Goal: Information Seeking & Learning: Learn about a topic

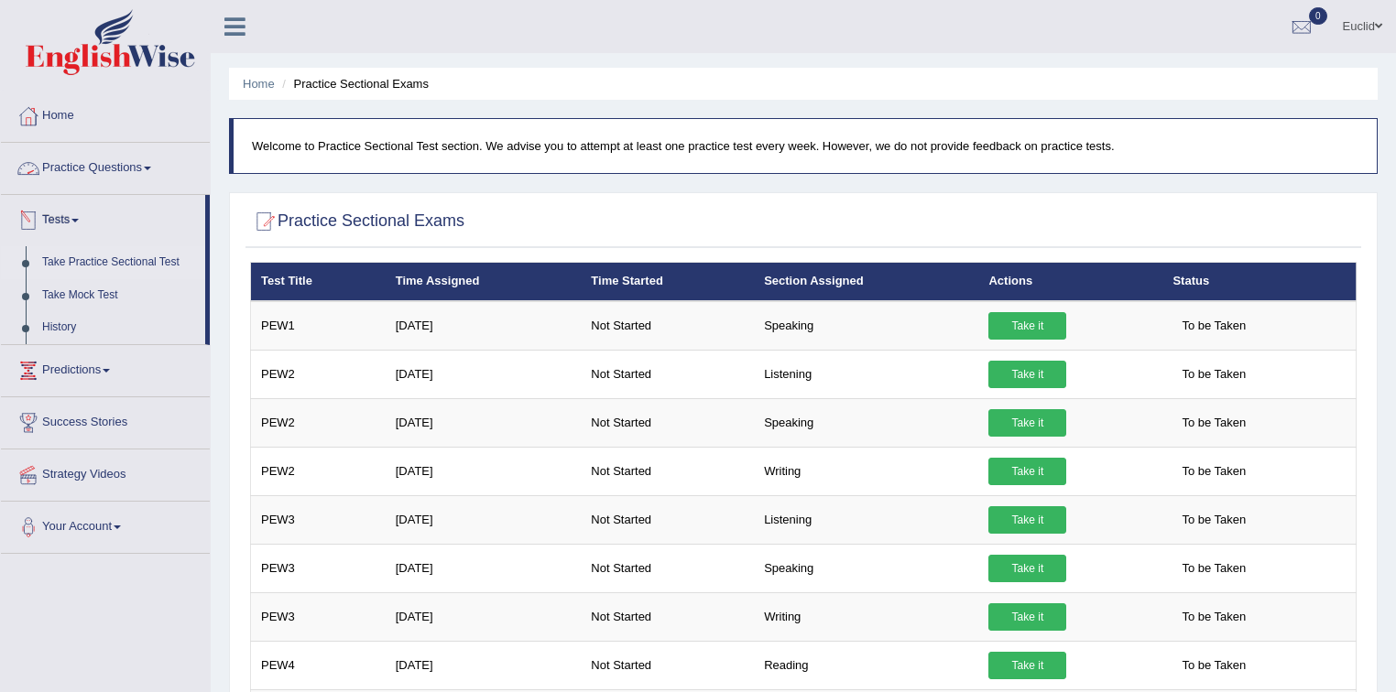
click at [111, 158] on link "Practice Questions" at bounding box center [105, 166] width 209 height 46
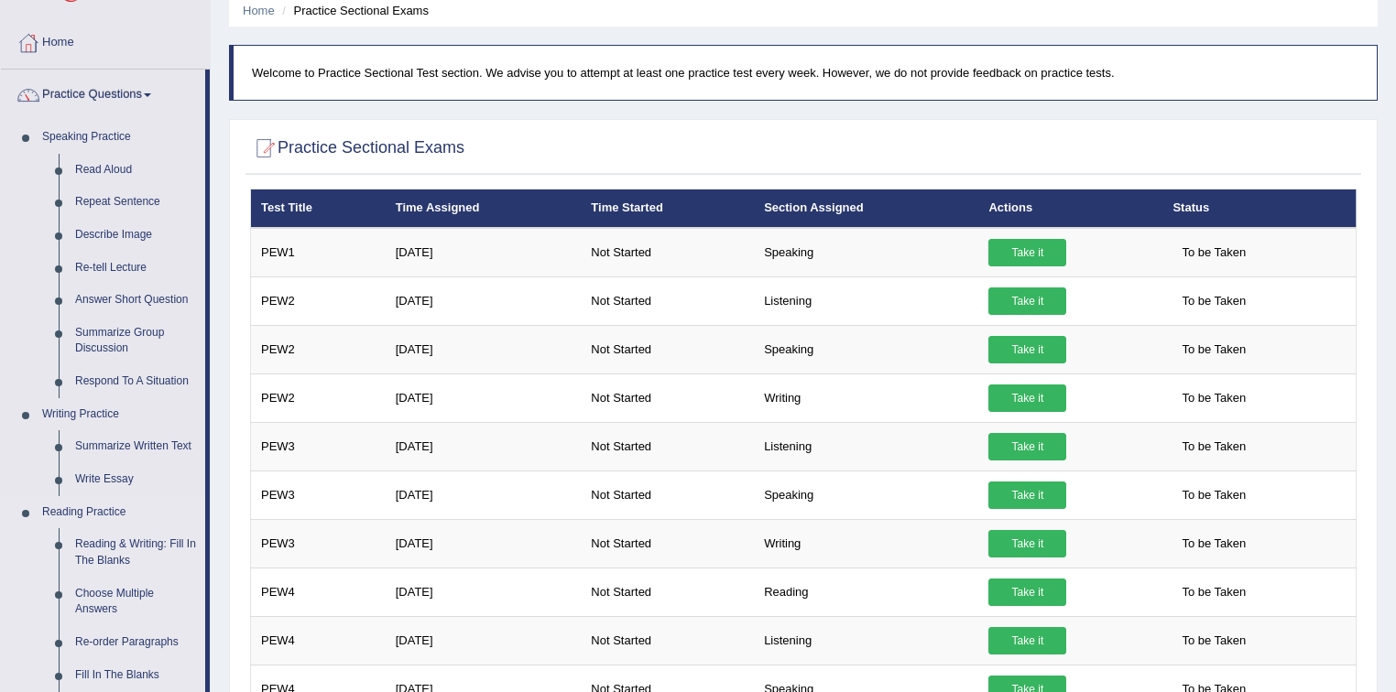
scroll to position [147, 0]
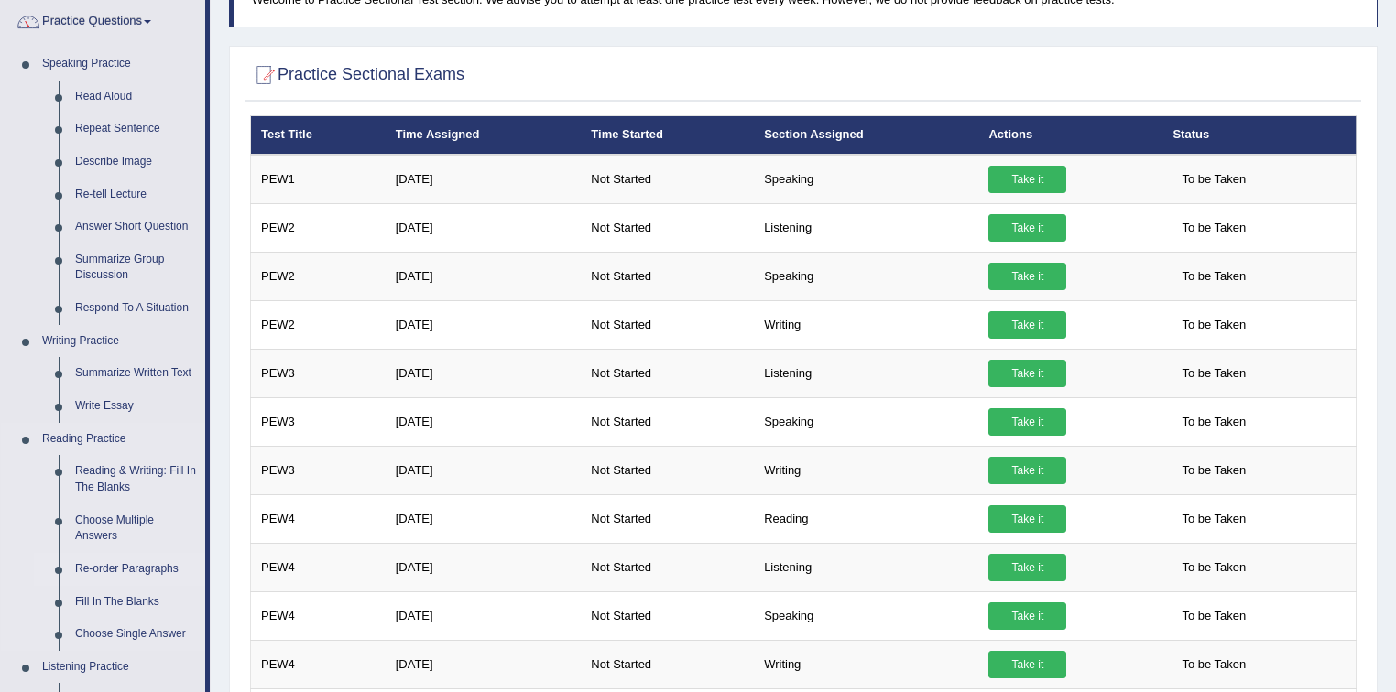
click at [128, 571] on link "Re-order Paragraphs" at bounding box center [136, 569] width 138 height 33
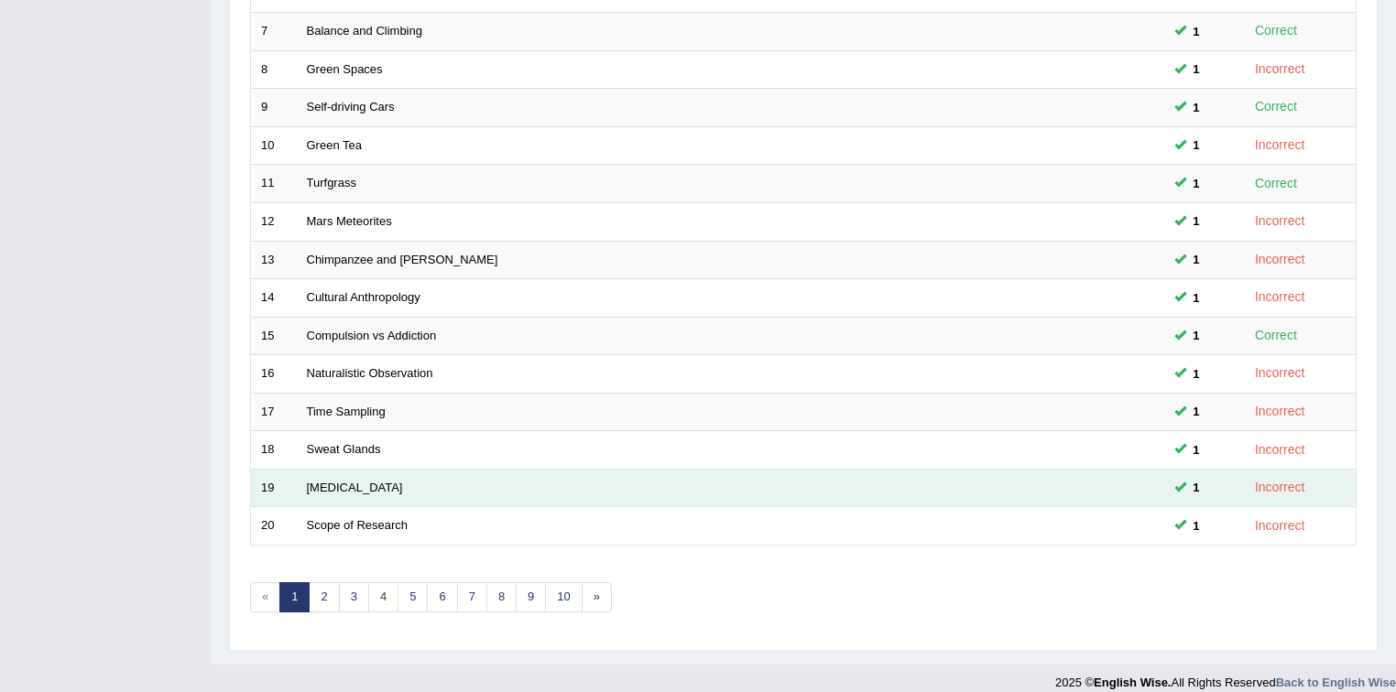
scroll to position [515, 0]
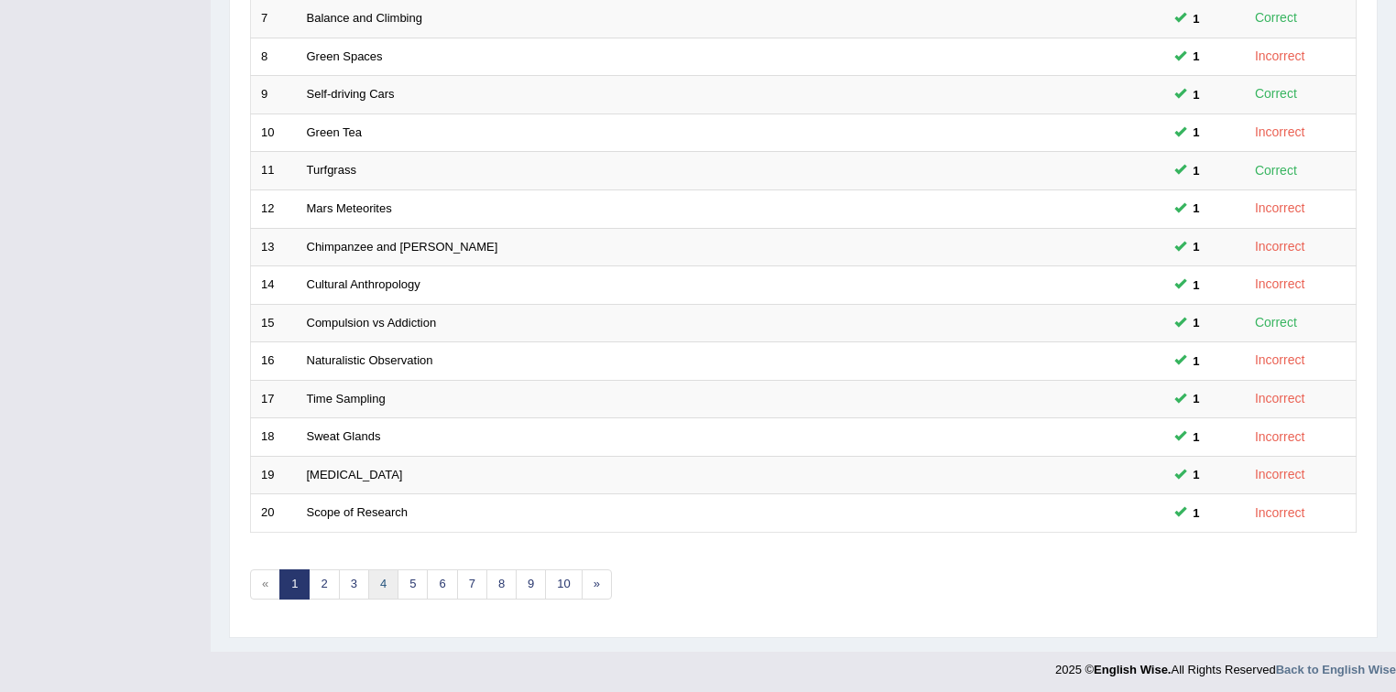
click at [382, 583] on link "4" at bounding box center [383, 585] width 30 height 30
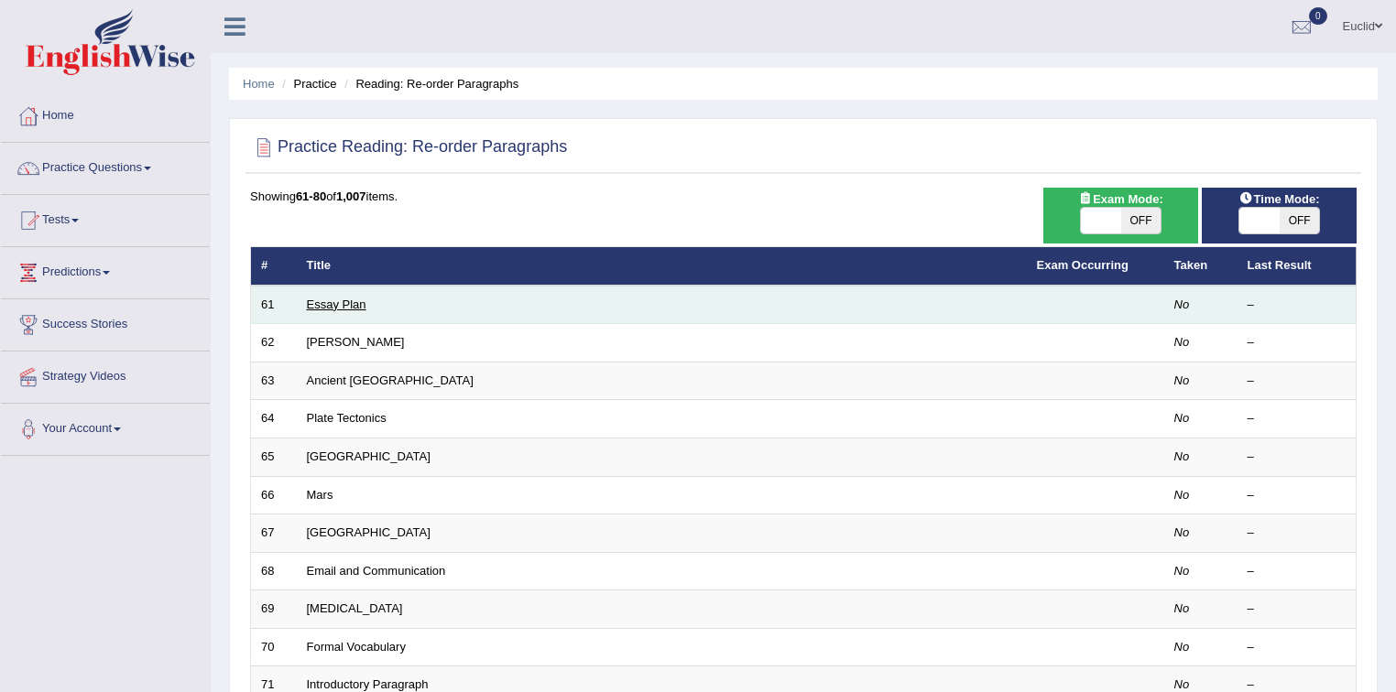
click at [330, 307] on link "Essay Plan" at bounding box center [337, 305] width 60 height 14
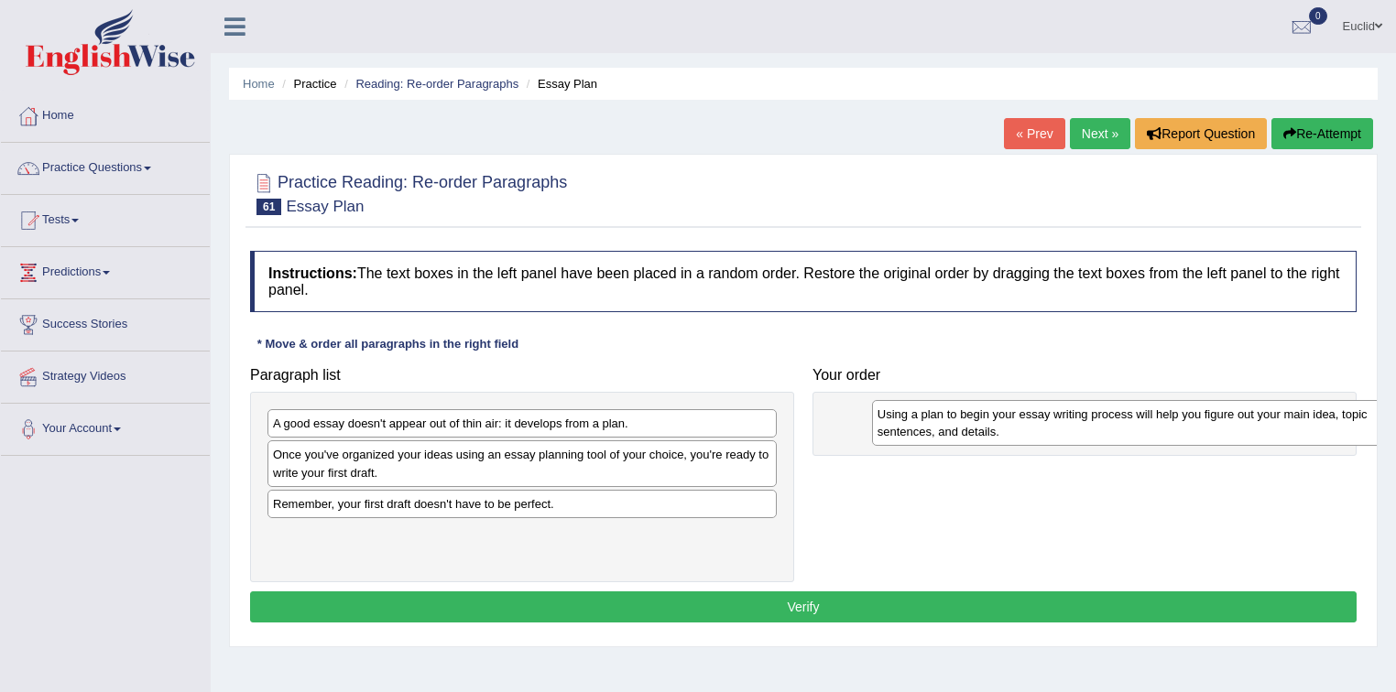
drag, startPoint x: 498, startPoint y: 436, endPoint x: 1103, endPoint y: 427, distance: 604.6
click at [1103, 427] on div "Using a plan to begin your essay writing process will help you figure out your …" at bounding box center [1127, 423] width 510 height 46
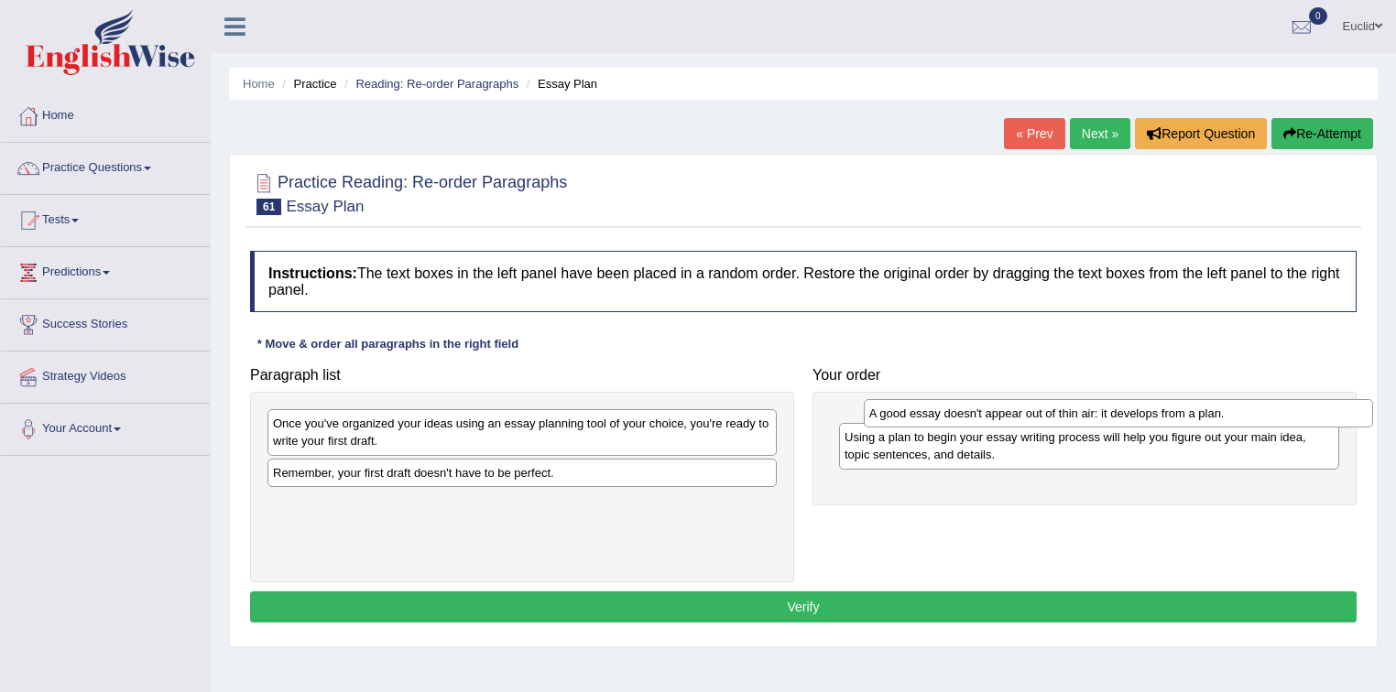
drag, startPoint x: 423, startPoint y: 429, endPoint x: 995, endPoint y: 418, distance: 571.6
click at [1019, 420] on div "A good essay doesn't appear out of thin air: it develops from a plan." at bounding box center [1119, 413] width 510 height 28
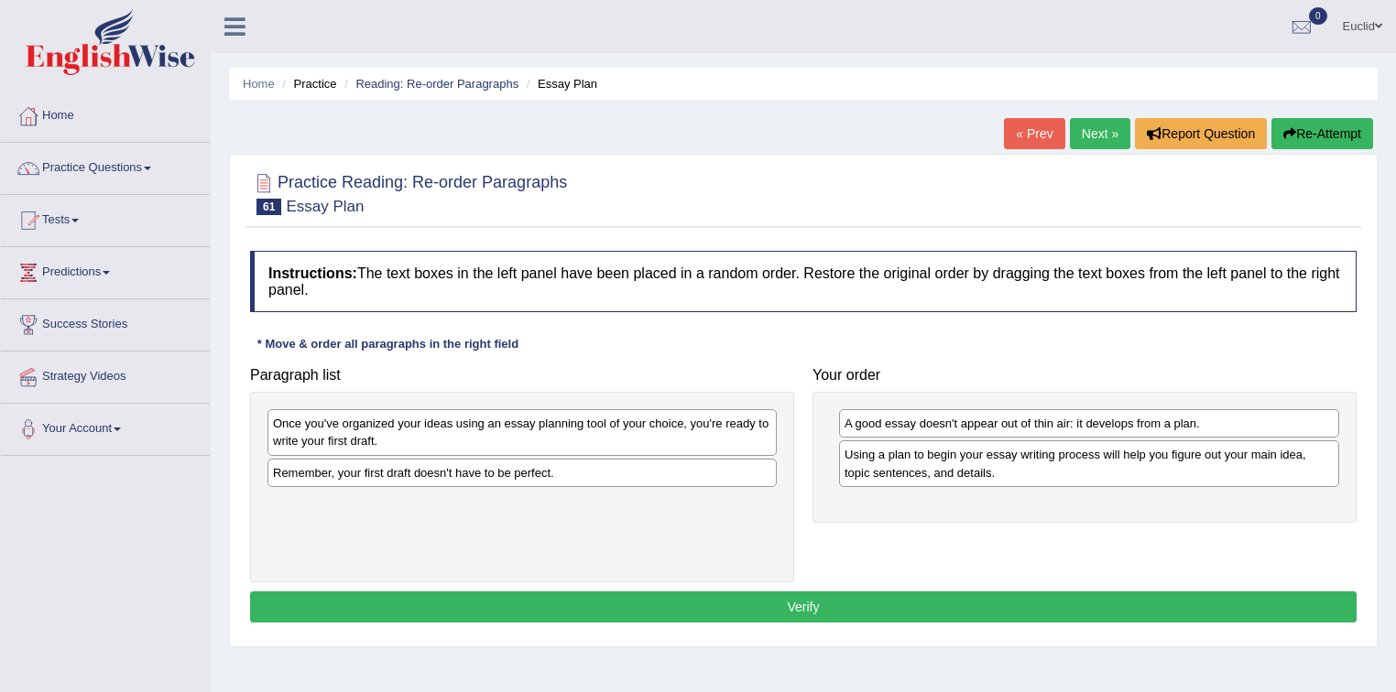
click at [397, 432] on div "Once you've organized your ideas using an essay planning tool of your choice, y…" at bounding box center [521, 432] width 509 height 46
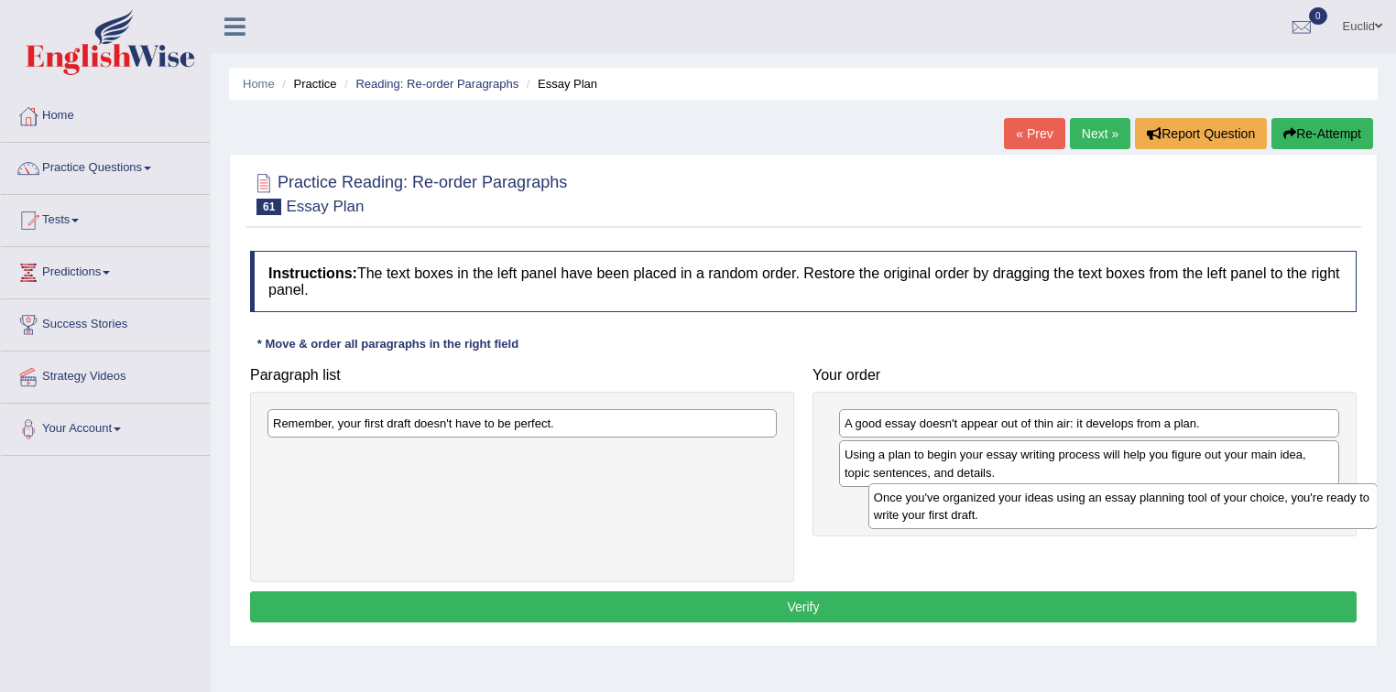
drag, startPoint x: 429, startPoint y: 426, endPoint x: 1029, endPoint y: 500, distance: 605.4
click at [1029, 500] on div "Once you've organized your ideas using an essay planning tool of your choice, y…" at bounding box center [1123, 507] width 510 height 46
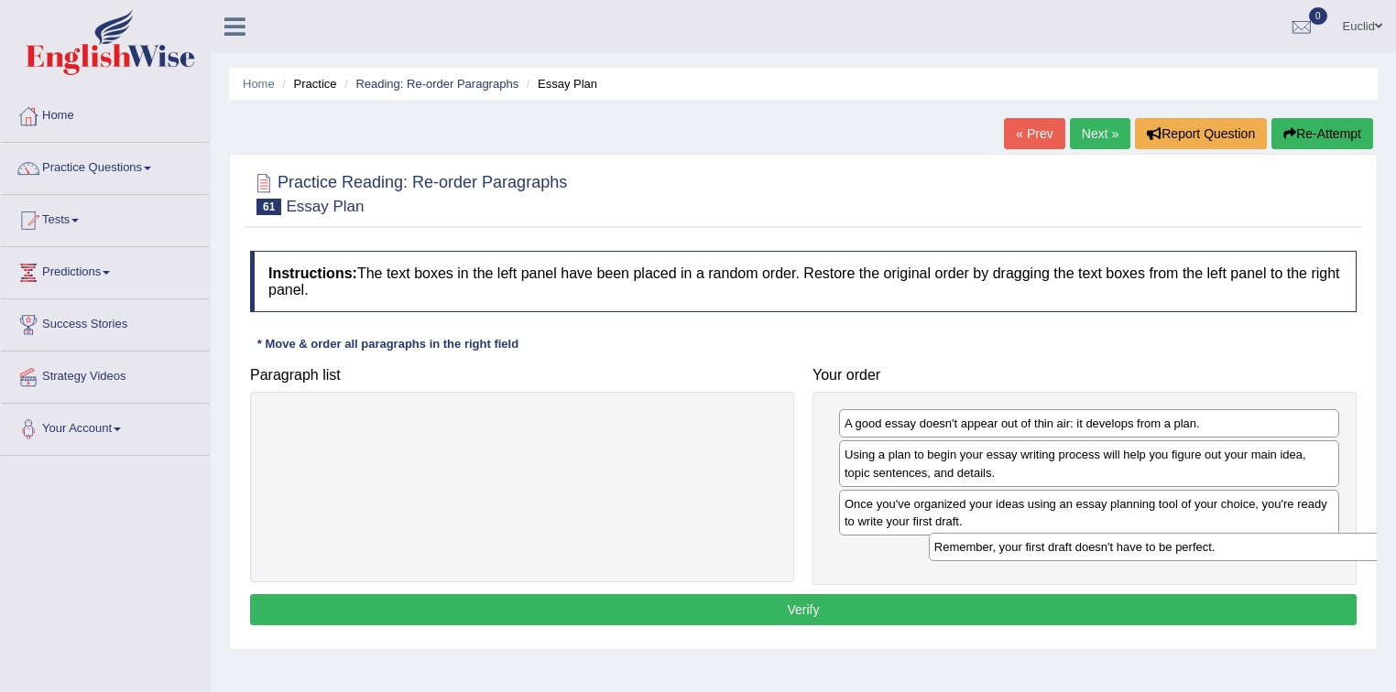
drag, startPoint x: 368, startPoint y: 419, endPoint x: 953, endPoint y: 553, distance: 599.4
click at [1029, 543] on div "Remember, your first draft doesn't have to be perfect." at bounding box center [1184, 547] width 510 height 28
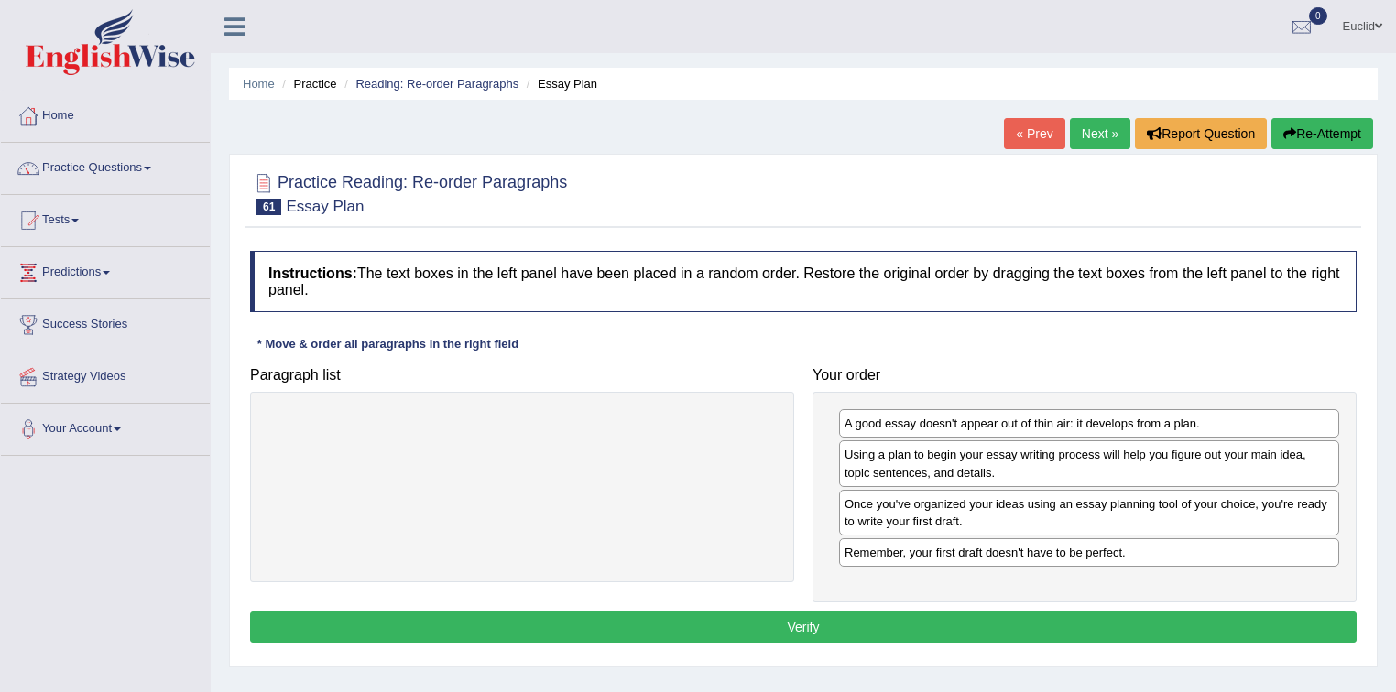
click at [698, 627] on button "Verify" at bounding box center [803, 627] width 1106 height 31
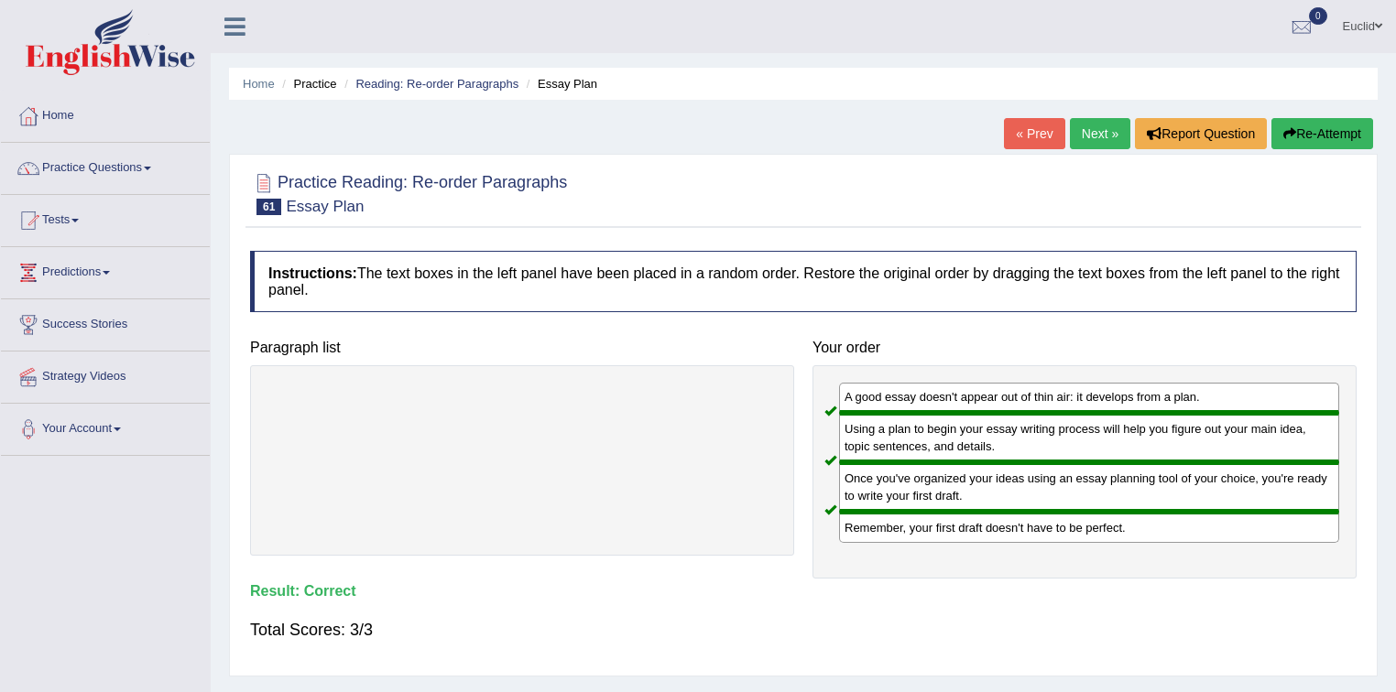
click at [1094, 130] on link "Next »" at bounding box center [1100, 133] width 60 height 31
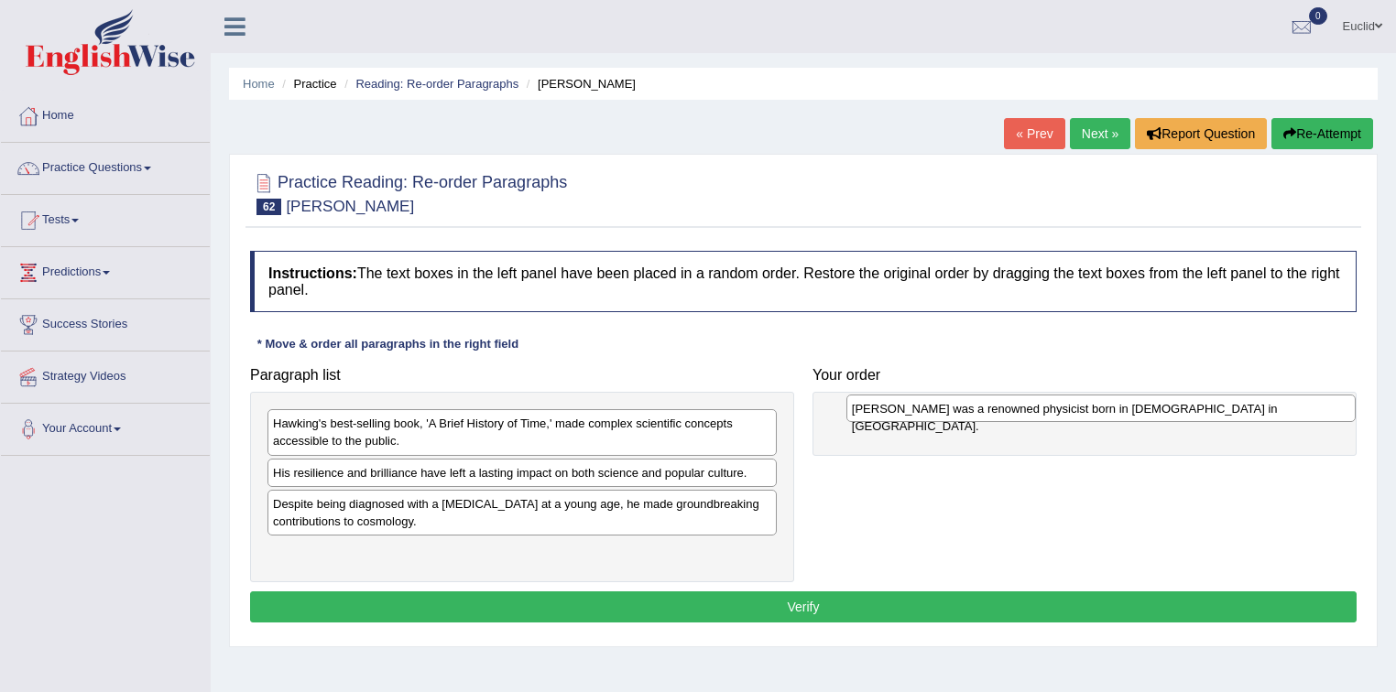
drag, startPoint x: 379, startPoint y: 557, endPoint x: 958, endPoint y: 414, distance: 596.2
click at [958, 414] on div "[PERSON_NAME] was a renowned physicist born in [DEMOGRAPHIC_DATA] in [GEOGRAPHI…" at bounding box center [1101, 409] width 510 height 28
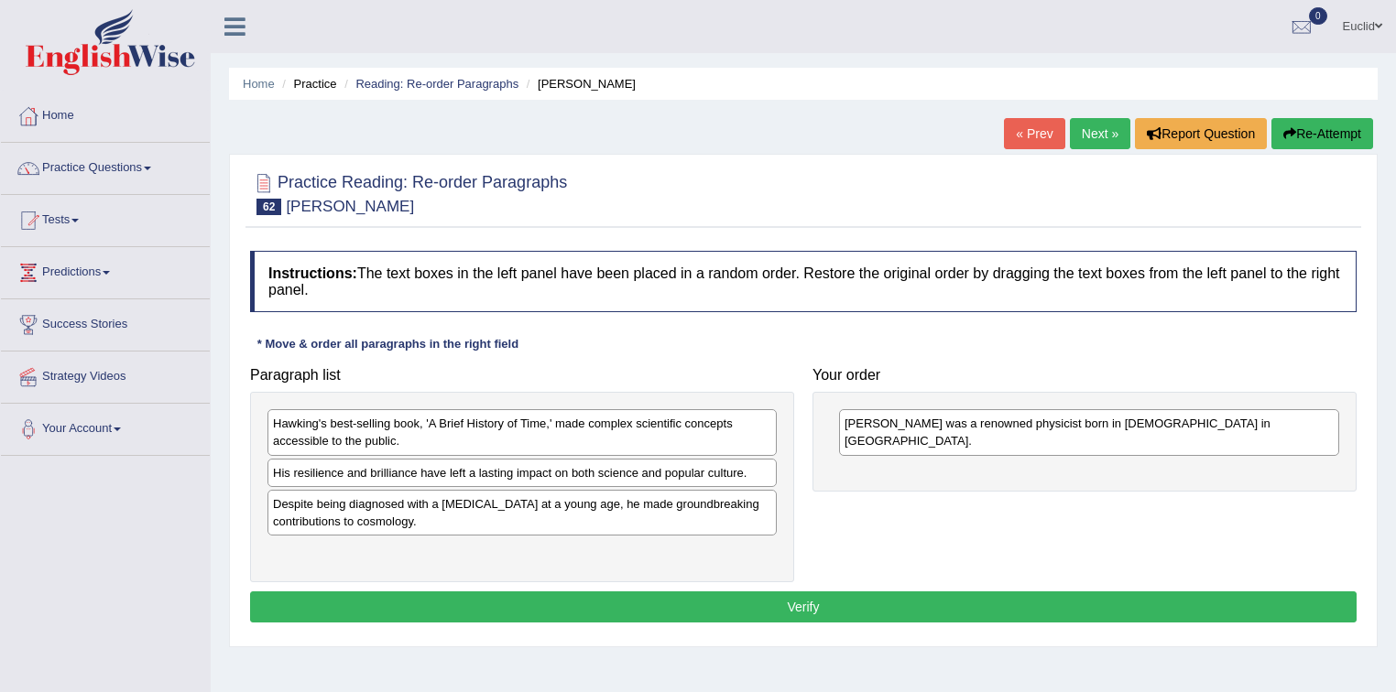
drag, startPoint x: 324, startPoint y: 485, endPoint x: 682, endPoint y: 468, distance: 358.5
click at [944, 502] on div "Paragraph list [PERSON_NAME] best-selling book, 'A Brief History of Time,' made…" at bounding box center [803, 470] width 1125 height 225
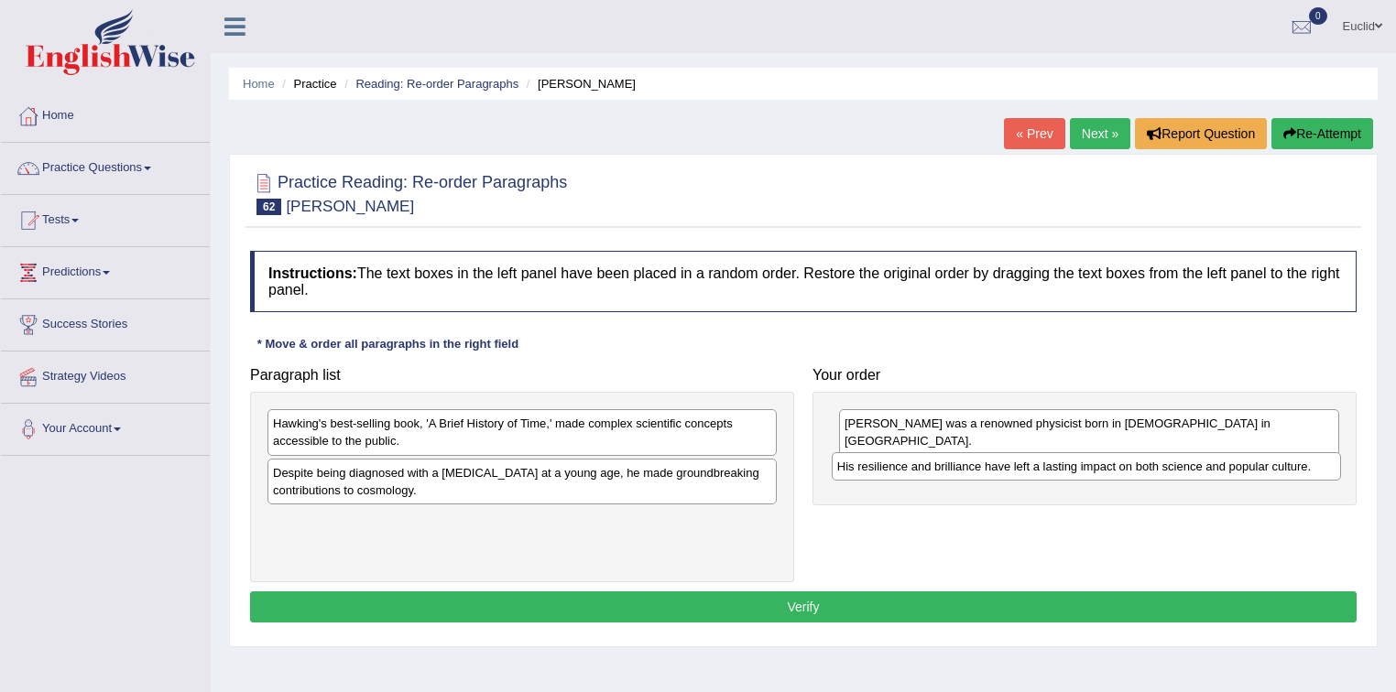
drag, startPoint x: 430, startPoint y: 471, endPoint x: 994, endPoint y: 465, distance: 564.2
click at [994, 465] on div "His resilience and brilliance have left a lasting impact on both science and po…" at bounding box center [1087, 466] width 510 height 28
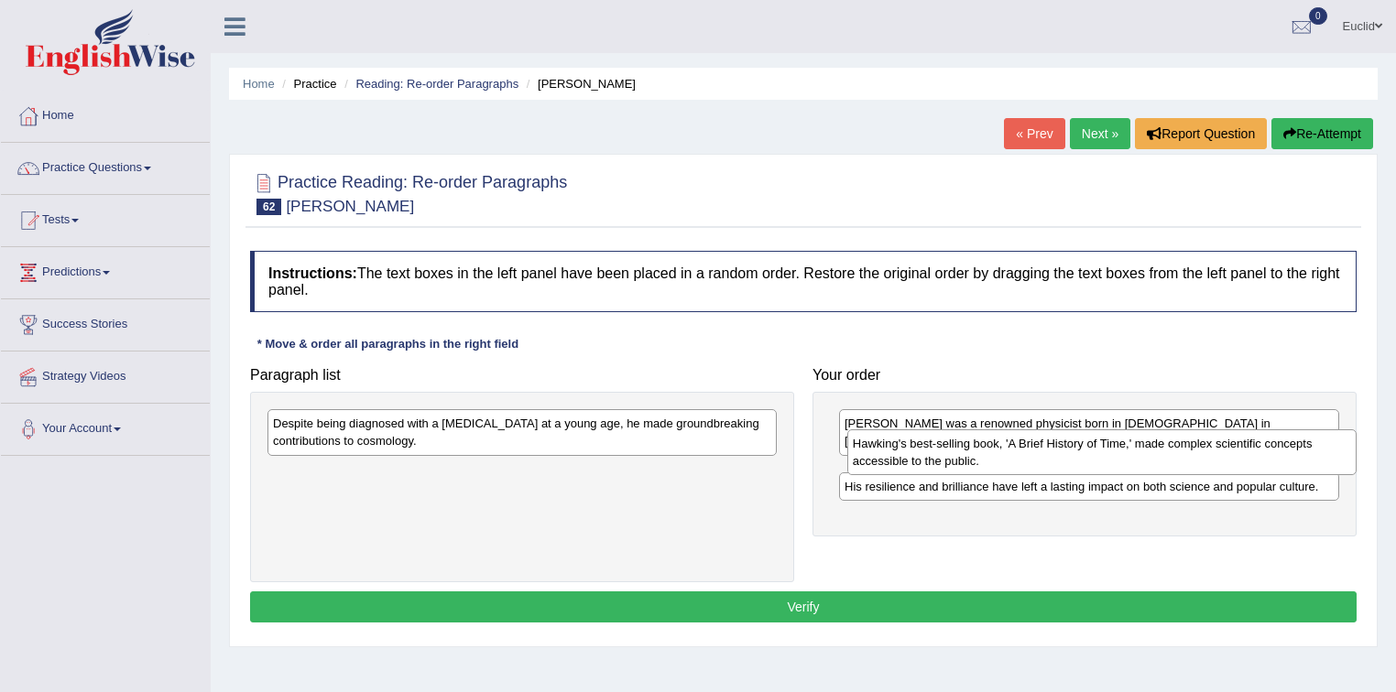
drag, startPoint x: 459, startPoint y: 418, endPoint x: 1036, endPoint y: 438, distance: 577.4
click at [1036, 438] on div "Hawking's best-selling book, 'A Brief History of Time,' made complex scientific…" at bounding box center [1102, 453] width 510 height 46
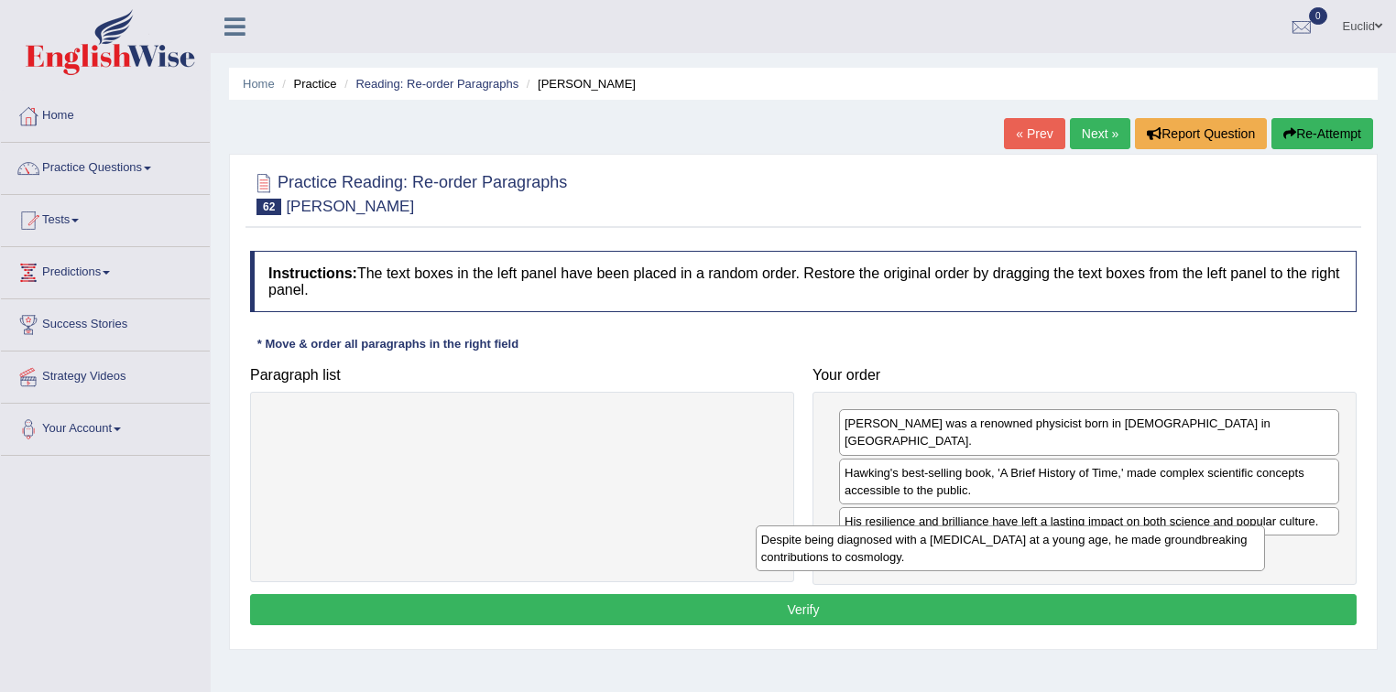
drag, startPoint x: 401, startPoint y: 430, endPoint x: 889, endPoint y: 547, distance: 501.8
click at [889, 547] on div "Despite being diagnosed with a motor neuron disease at a young age, he made gro…" at bounding box center [1011, 549] width 510 height 46
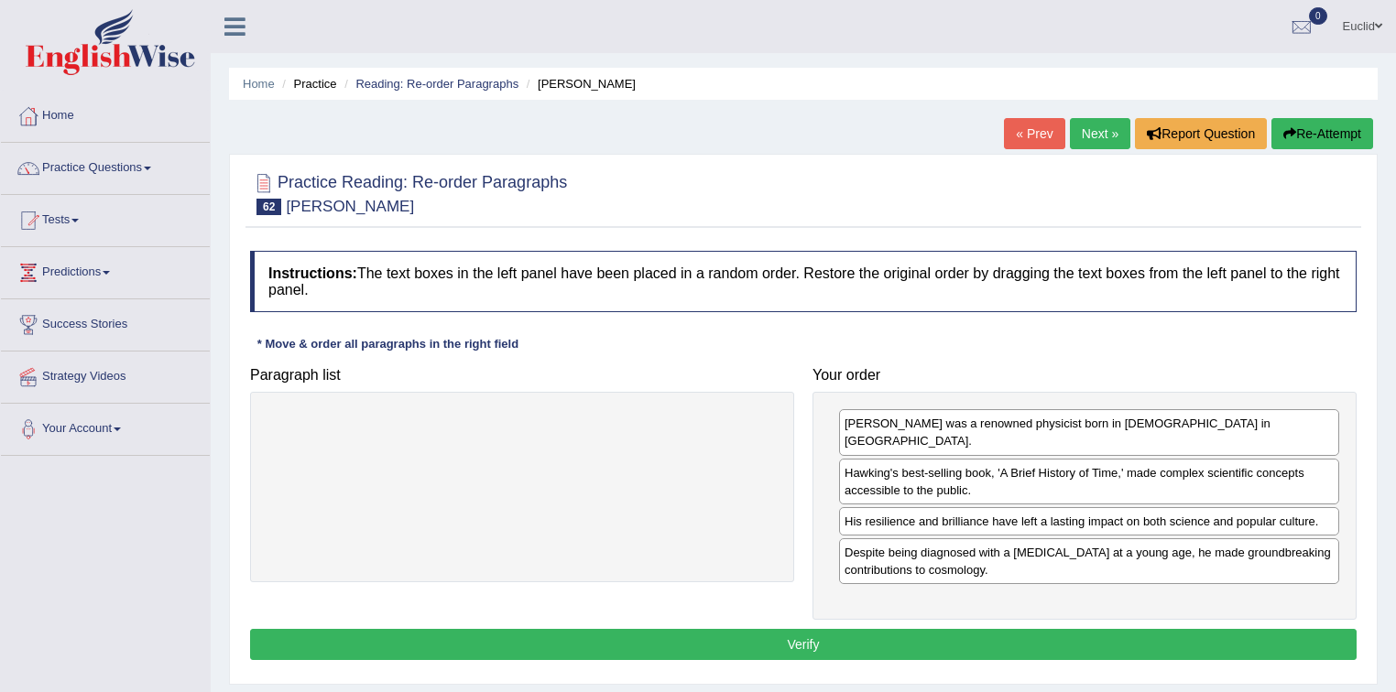
click at [638, 629] on button "Verify" at bounding box center [803, 644] width 1106 height 31
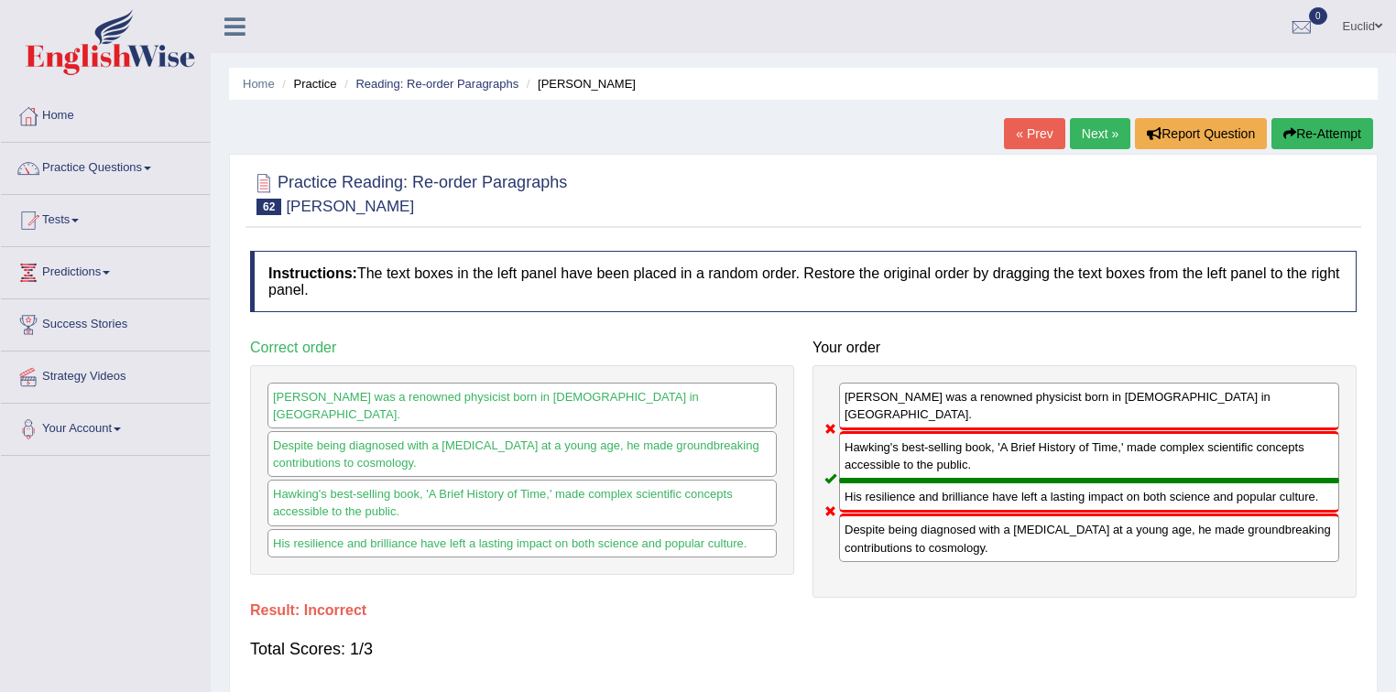
click at [1099, 131] on link "Next »" at bounding box center [1100, 133] width 60 height 31
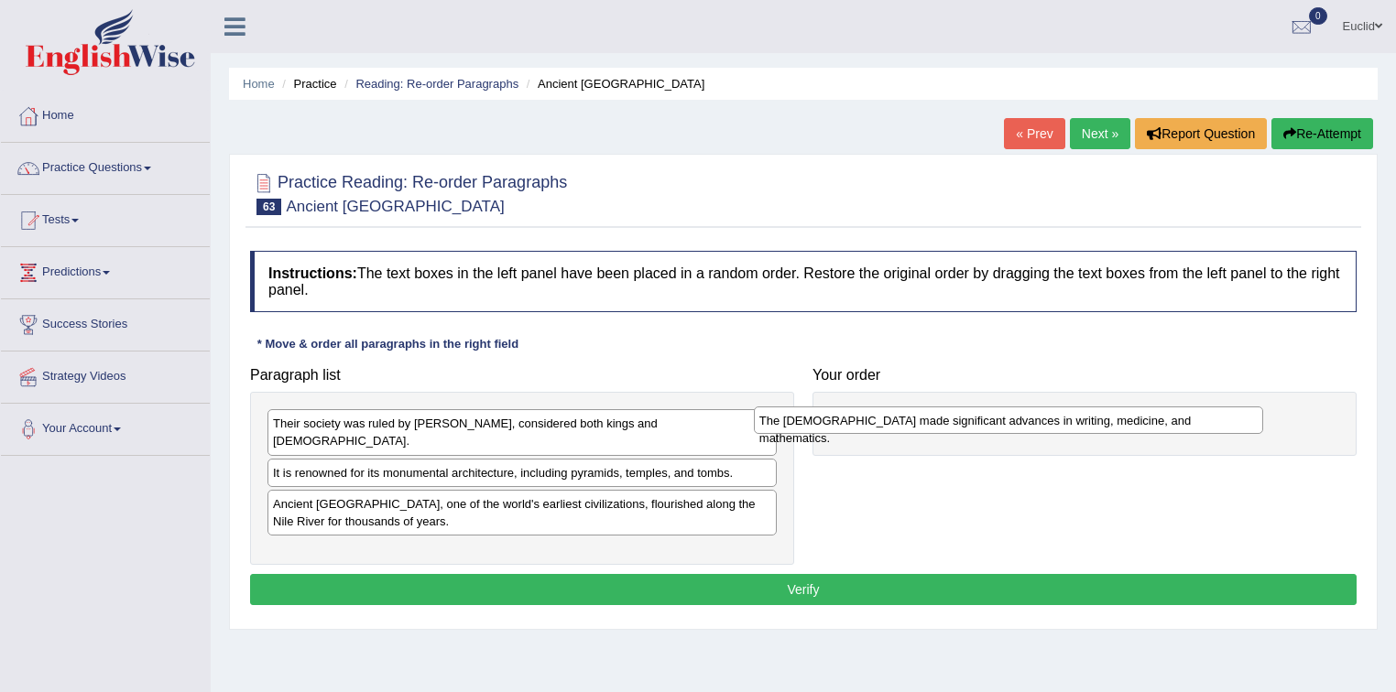
drag, startPoint x: 447, startPoint y: 490, endPoint x: 933, endPoint y: 425, distance: 490.7
click at [933, 425] on div "The Egyptians made significant advances in writing, medicine, and mathematics." at bounding box center [1009, 421] width 510 height 28
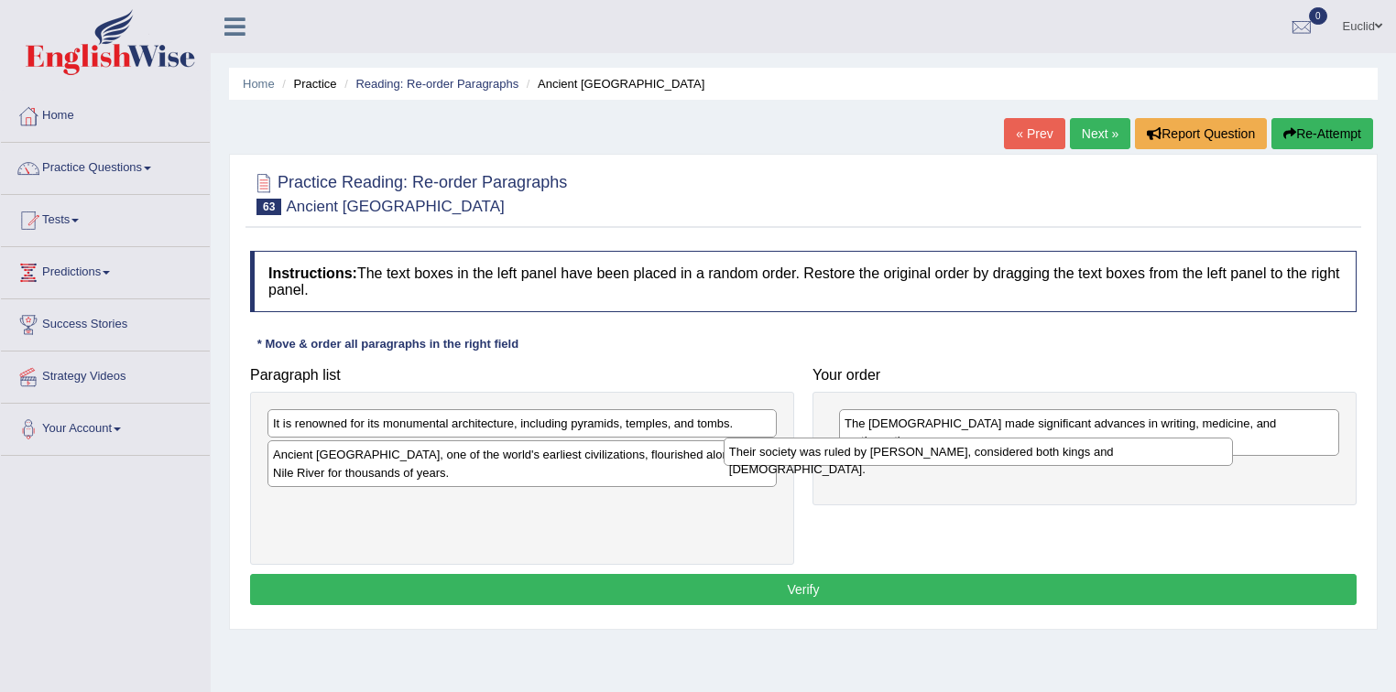
drag, startPoint x: 430, startPoint y: 423, endPoint x: 919, endPoint y: 456, distance: 490.2
click at [919, 456] on div "Their society was ruled by pharaohs, considered both kings and gods." at bounding box center [979, 452] width 510 height 28
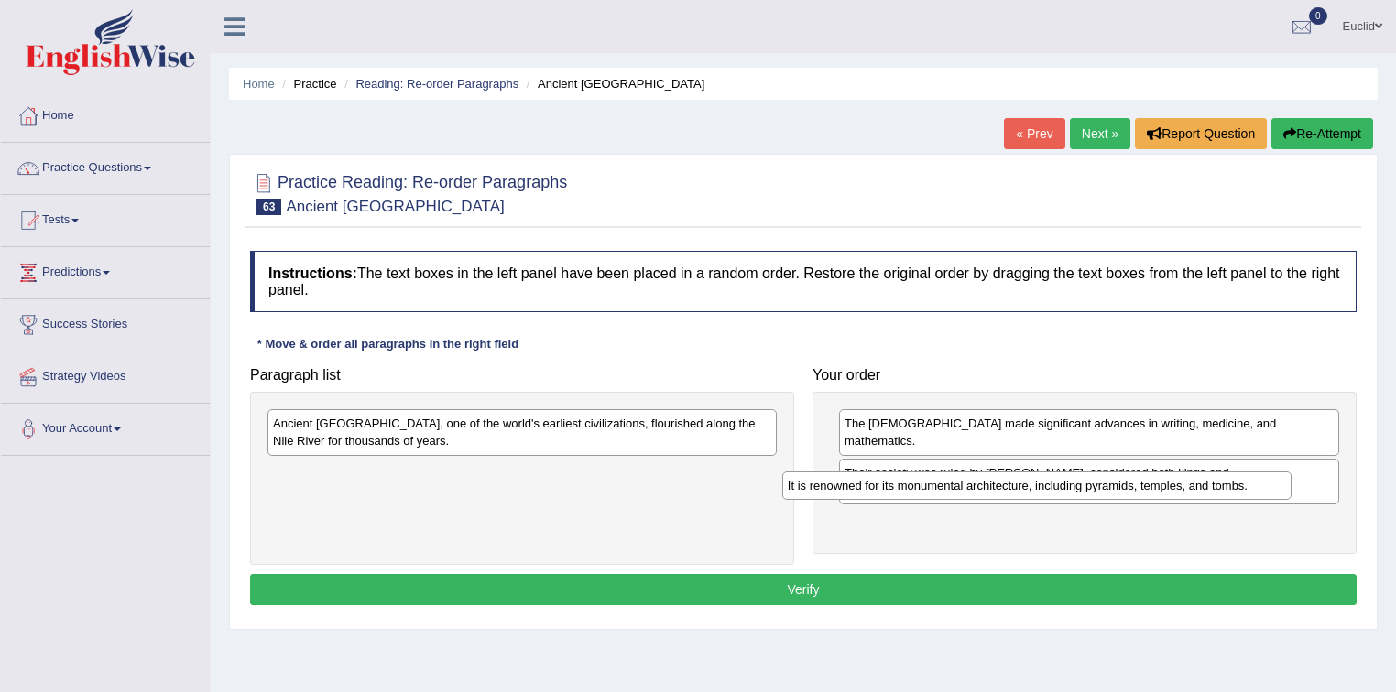
drag, startPoint x: 348, startPoint y: 421, endPoint x: 882, endPoint y: 484, distance: 537.6
click at [882, 484] on div "It is renowned for its monumental architecture, including pyramids, temples, an…" at bounding box center [1037, 486] width 510 height 28
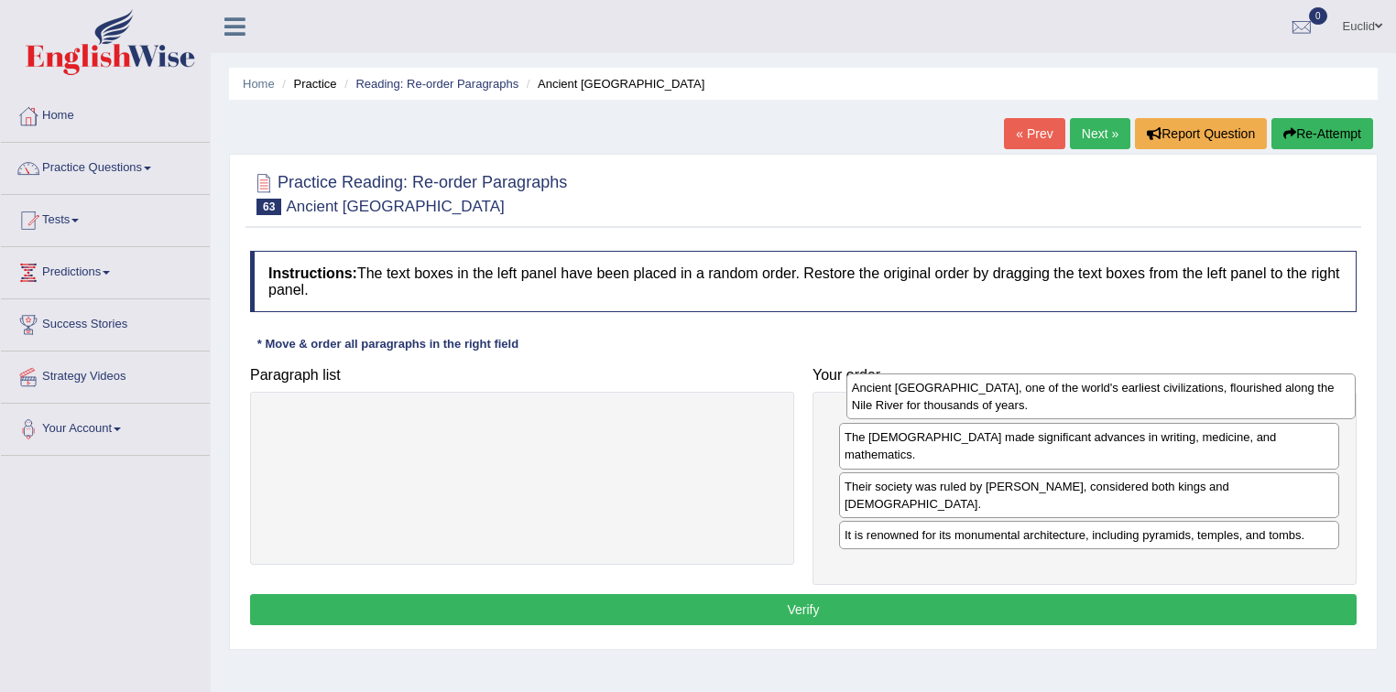
drag, startPoint x: 485, startPoint y: 429, endPoint x: 1064, endPoint y: 393, distance: 579.9
click at [1064, 393] on div "Ancient Egypt, one of the world's earliest civilizations, flourished along the …" at bounding box center [1101, 397] width 510 height 46
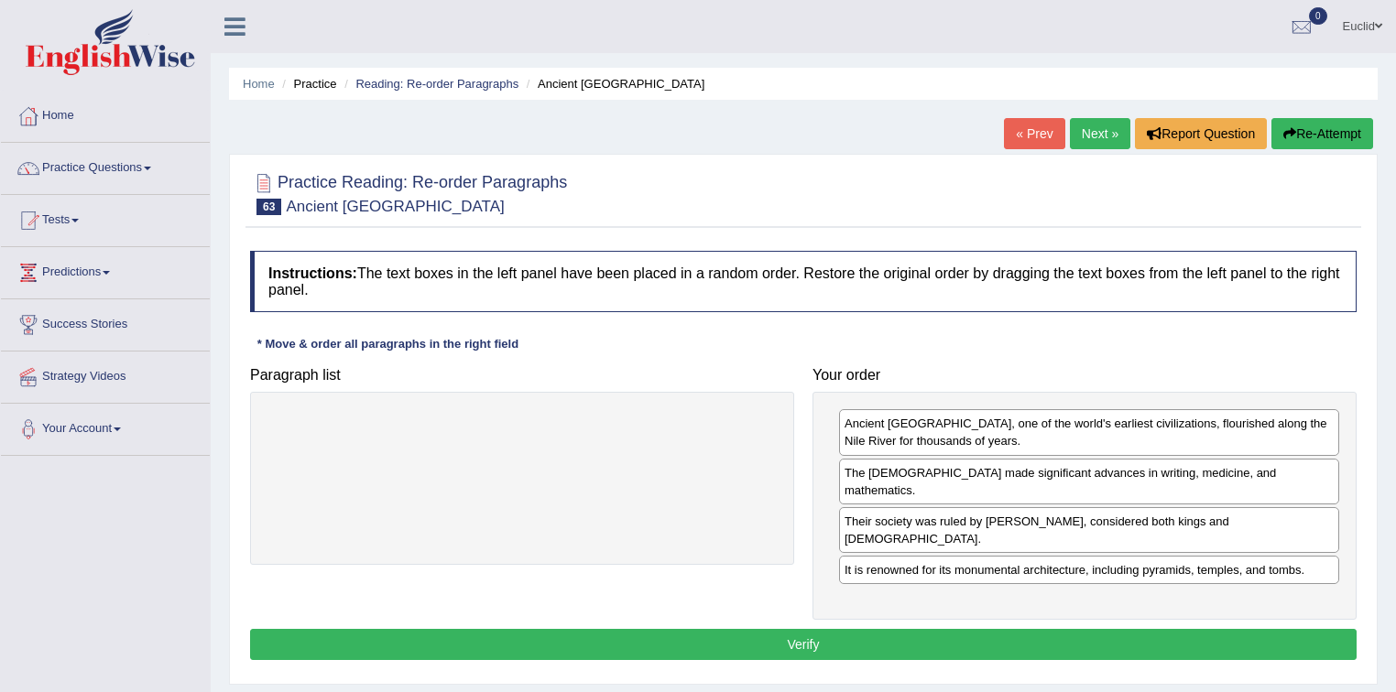
click at [789, 629] on button "Verify" at bounding box center [803, 644] width 1106 height 31
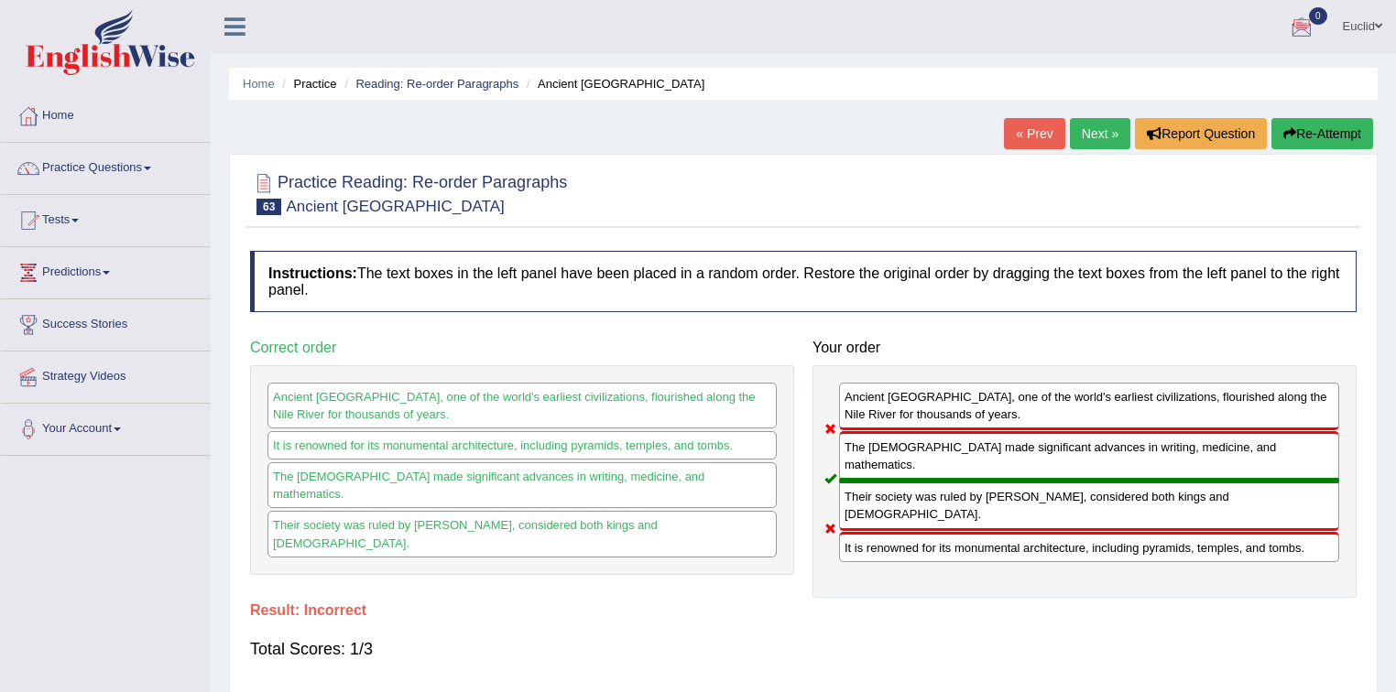
click at [1106, 133] on link "Next »" at bounding box center [1100, 133] width 60 height 31
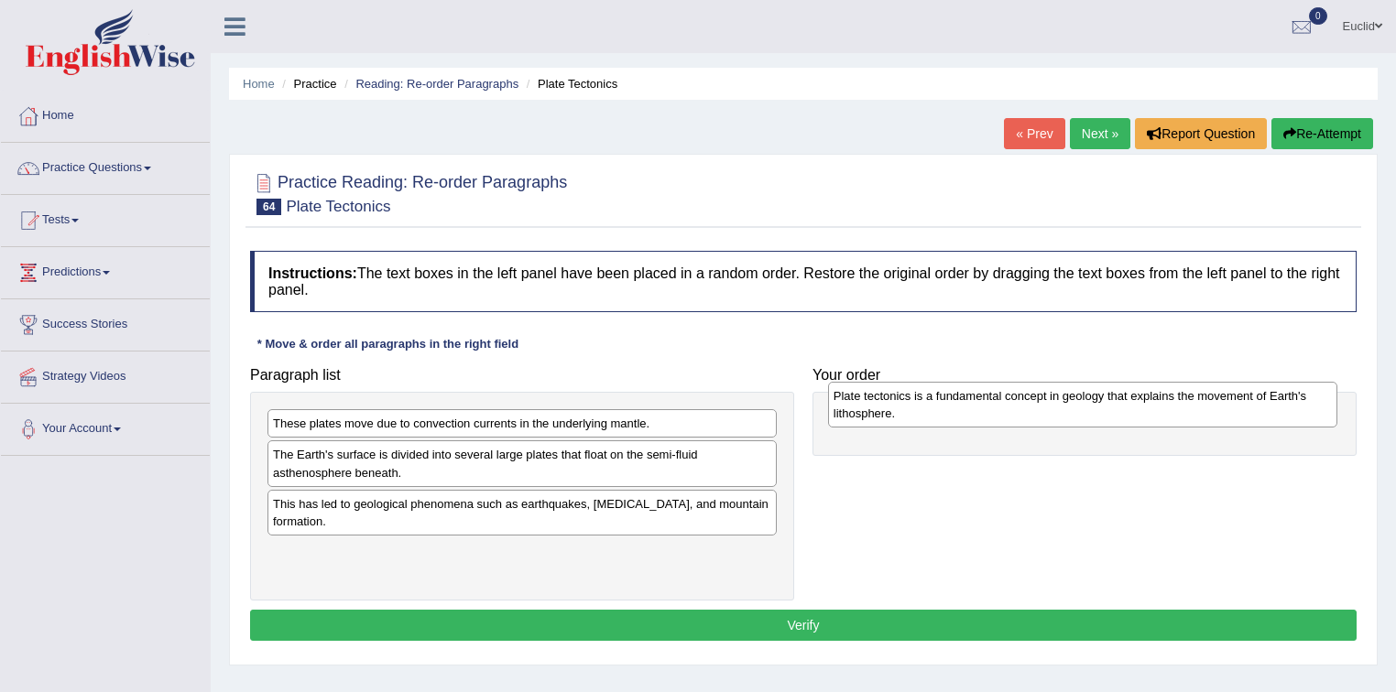
drag, startPoint x: 573, startPoint y: 466, endPoint x: 1132, endPoint y: 408, distance: 561.8
click at [1132, 408] on div "Plate tectonics is a fundamental concept in geology that explains the movement …" at bounding box center [1083, 405] width 510 height 46
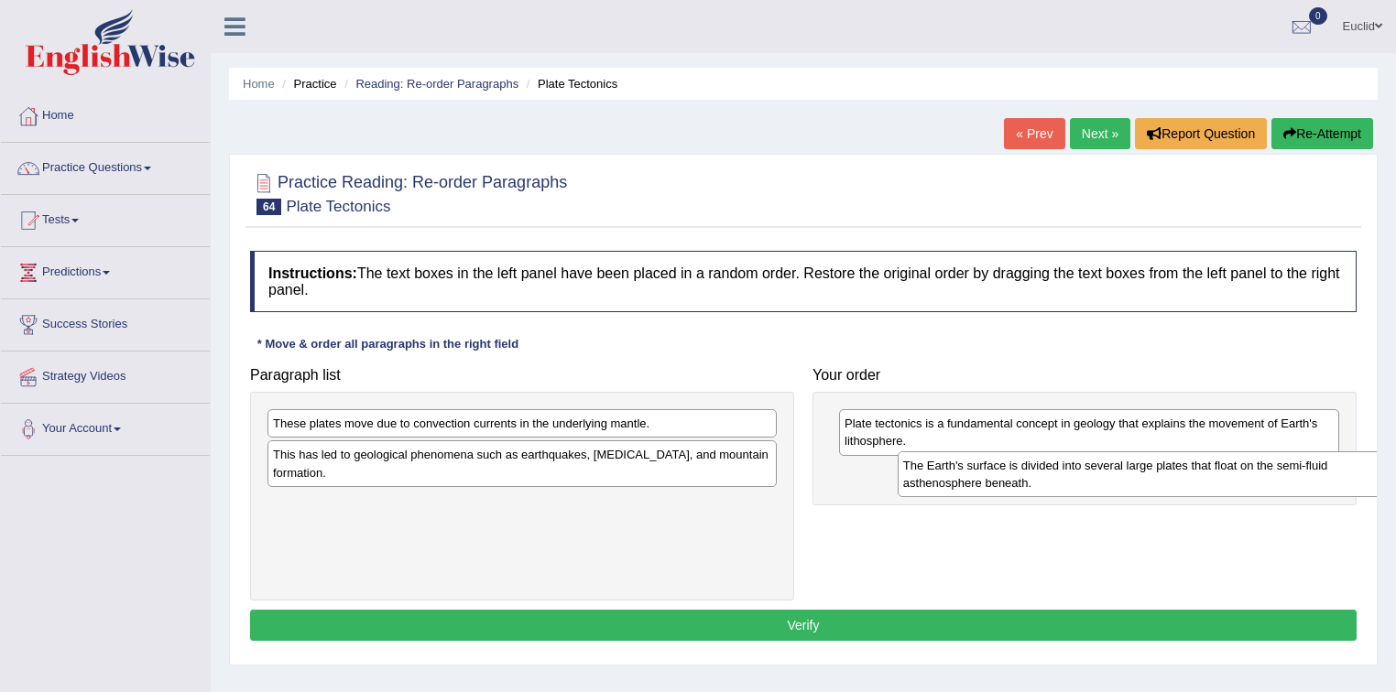
drag, startPoint x: 550, startPoint y: 471, endPoint x: 1181, endPoint y: 482, distance: 630.2
click at [1181, 482] on div "The Earth's surface is divided into several large plates that float on the semi…" at bounding box center [1153, 475] width 510 height 46
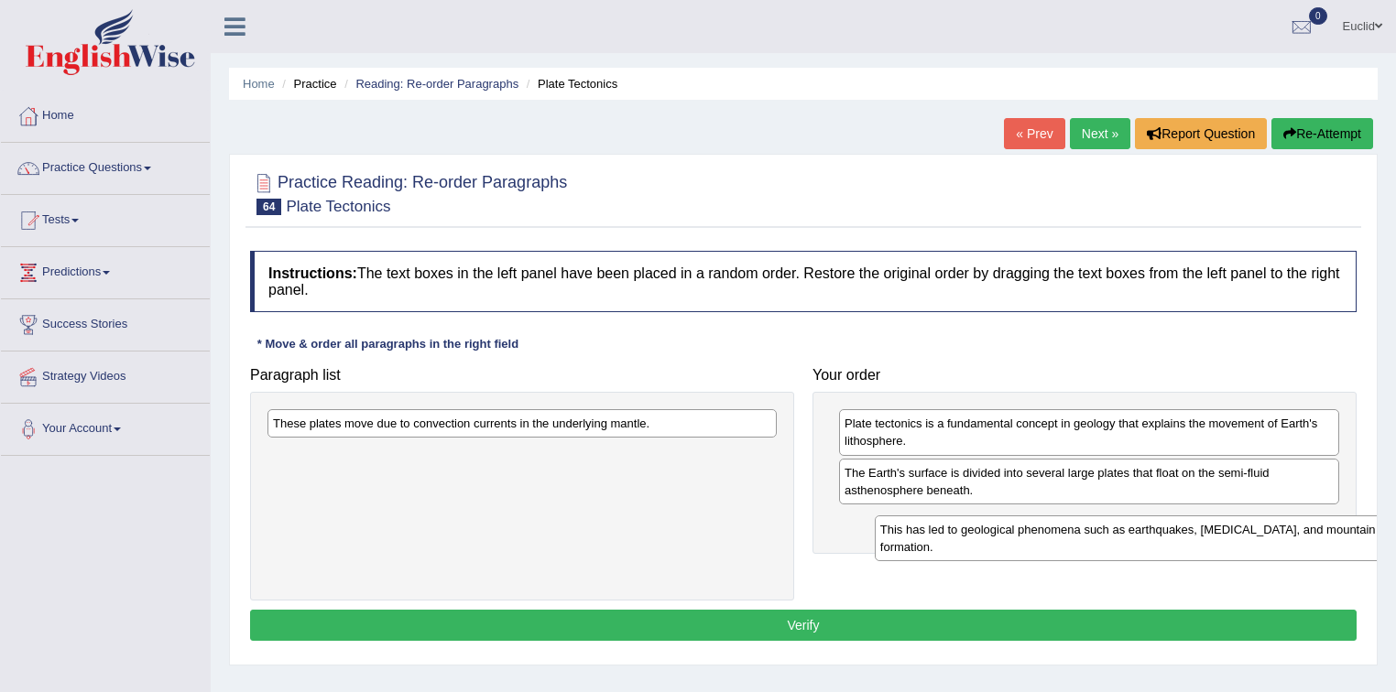
drag, startPoint x: 583, startPoint y: 465, endPoint x: 1191, endPoint y: 540, distance: 611.9
click at [1191, 540] on div "This has led to geological phenomena such as earthquakes, volcanic eruptions, a…" at bounding box center [1130, 539] width 510 height 46
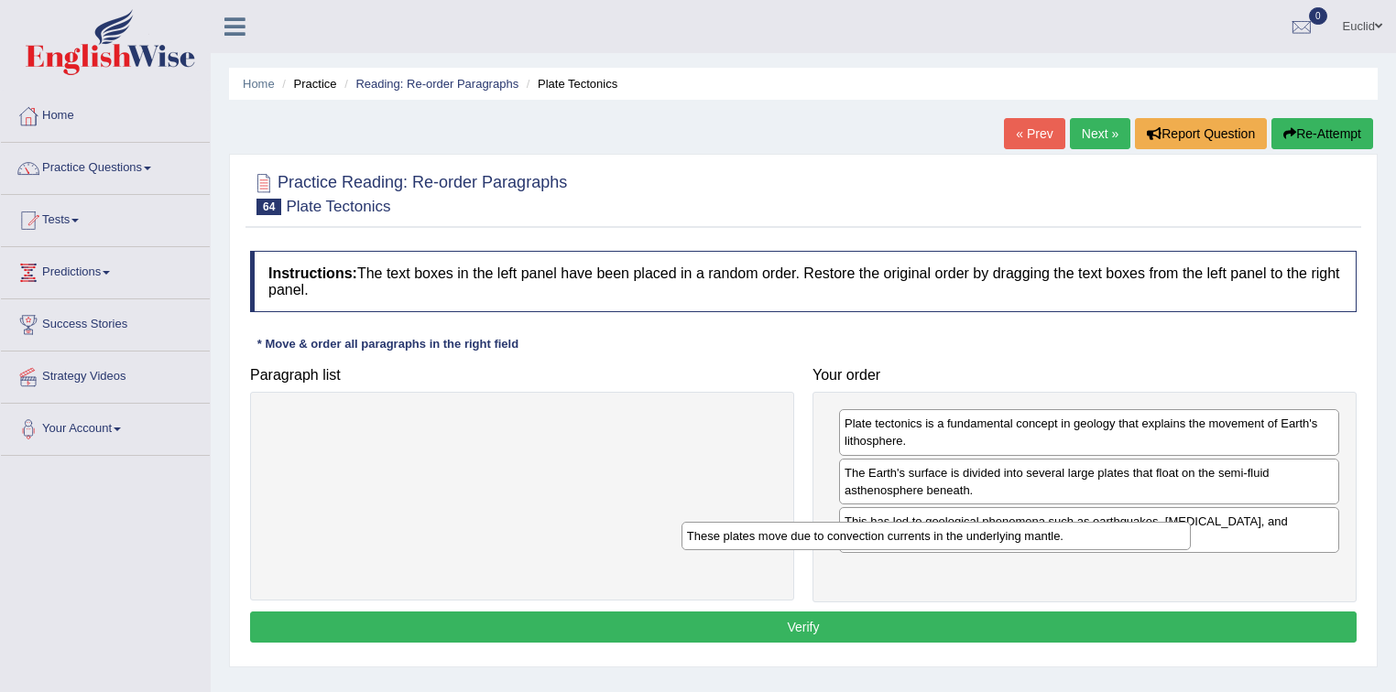
drag, startPoint x: 604, startPoint y: 419, endPoint x: 1114, endPoint y: 587, distance: 536.4
click at [1114, 550] on div "These plates move due to convection currents in the underlying mantle." at bounding box center [936, 536] width 510 height 28
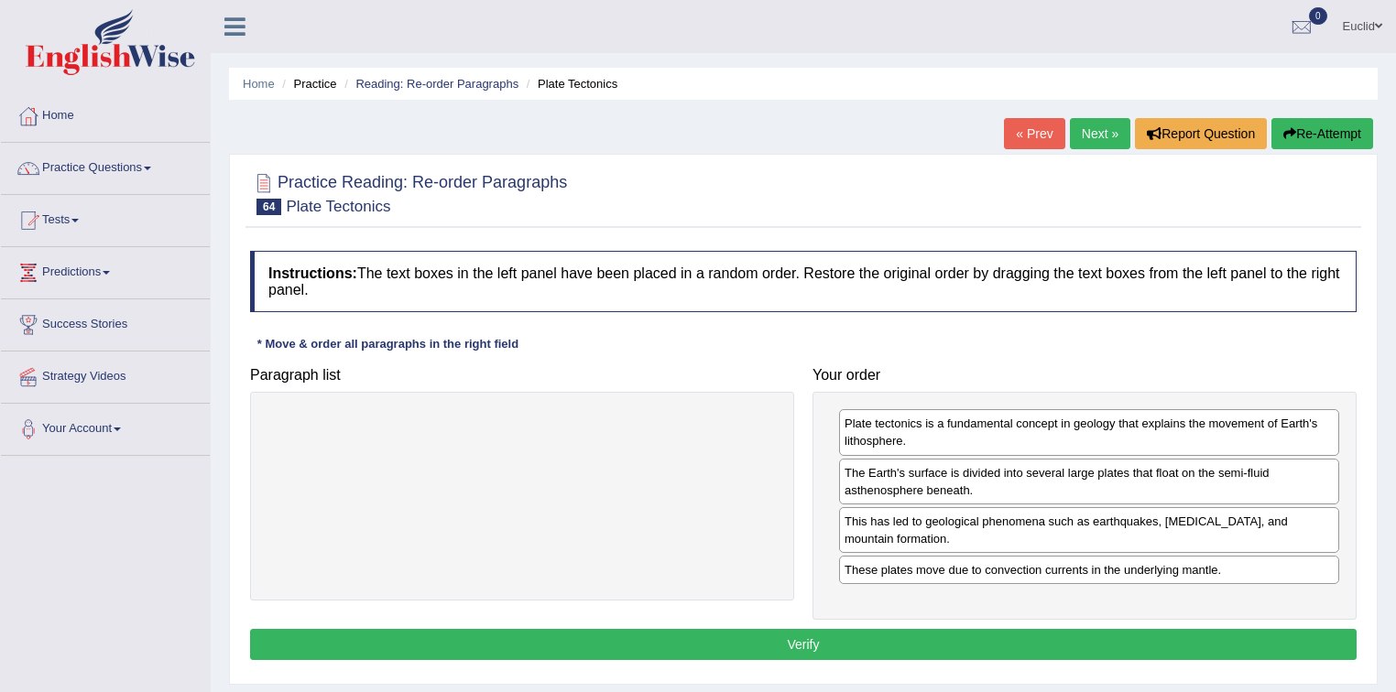
click at [821, 637] on button "Verify" at bounding box center [803, 644] width 1106 height 31
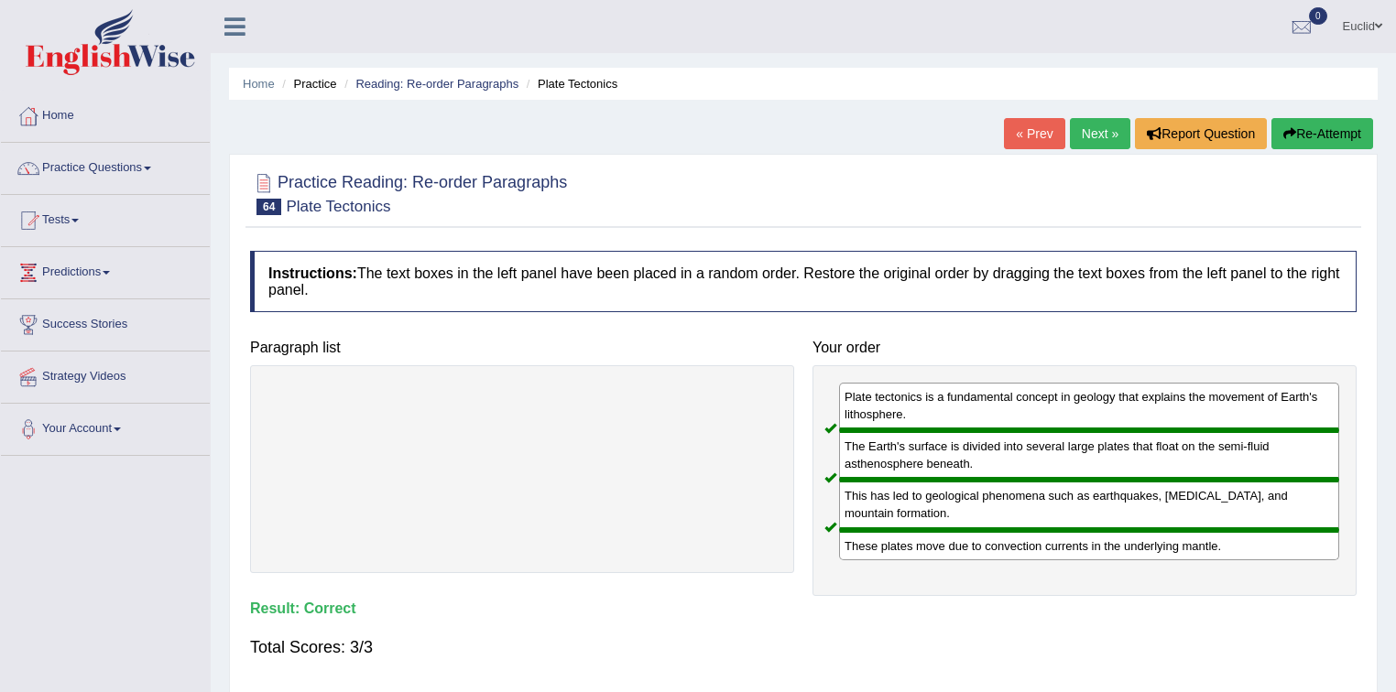
click at [1098, 129] on link "Next »" at bounding box center [1100, 133] width 60 height 31
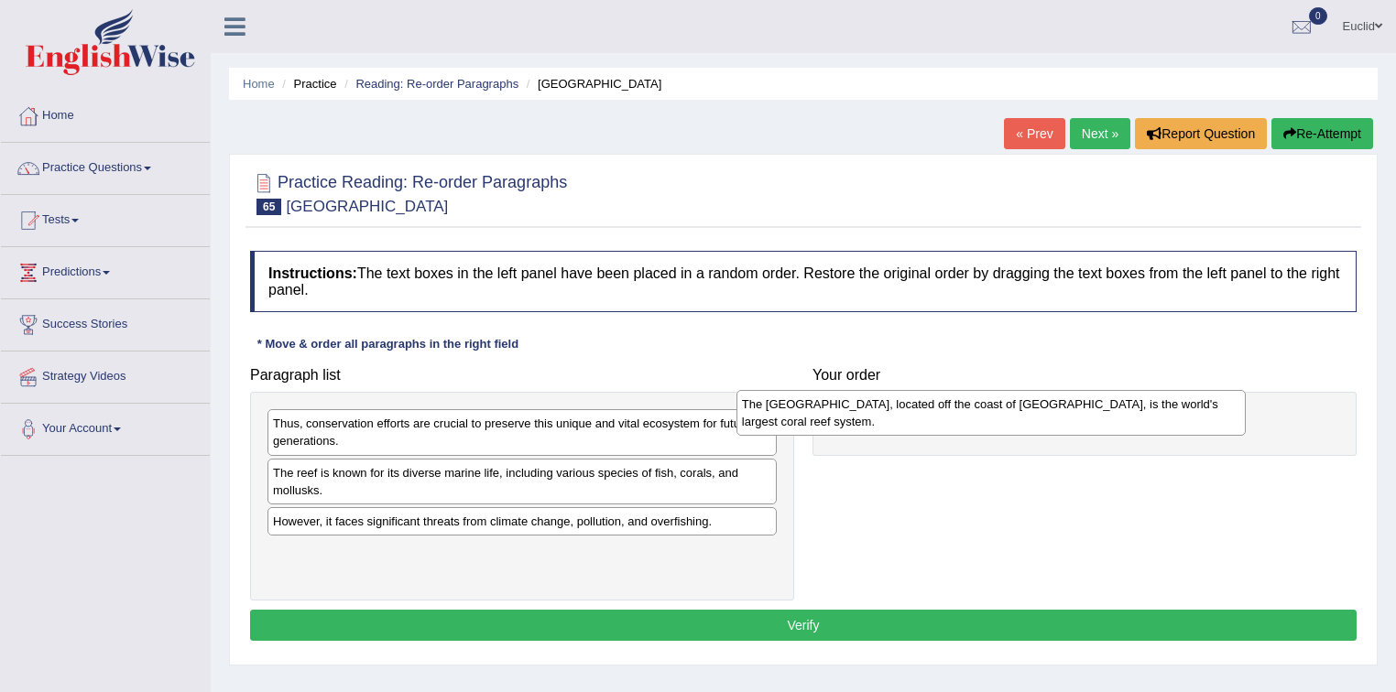
drag, startPoint x: 373, startPoint y: 430, endPoint x: 842, endPoint y: 411, distance: 469.3
click at [842, 411] on div "The Great Barrier Reef, located off the coast of Australia, is the world's larg…" at bounding box center [991, 413] width 510 height 46
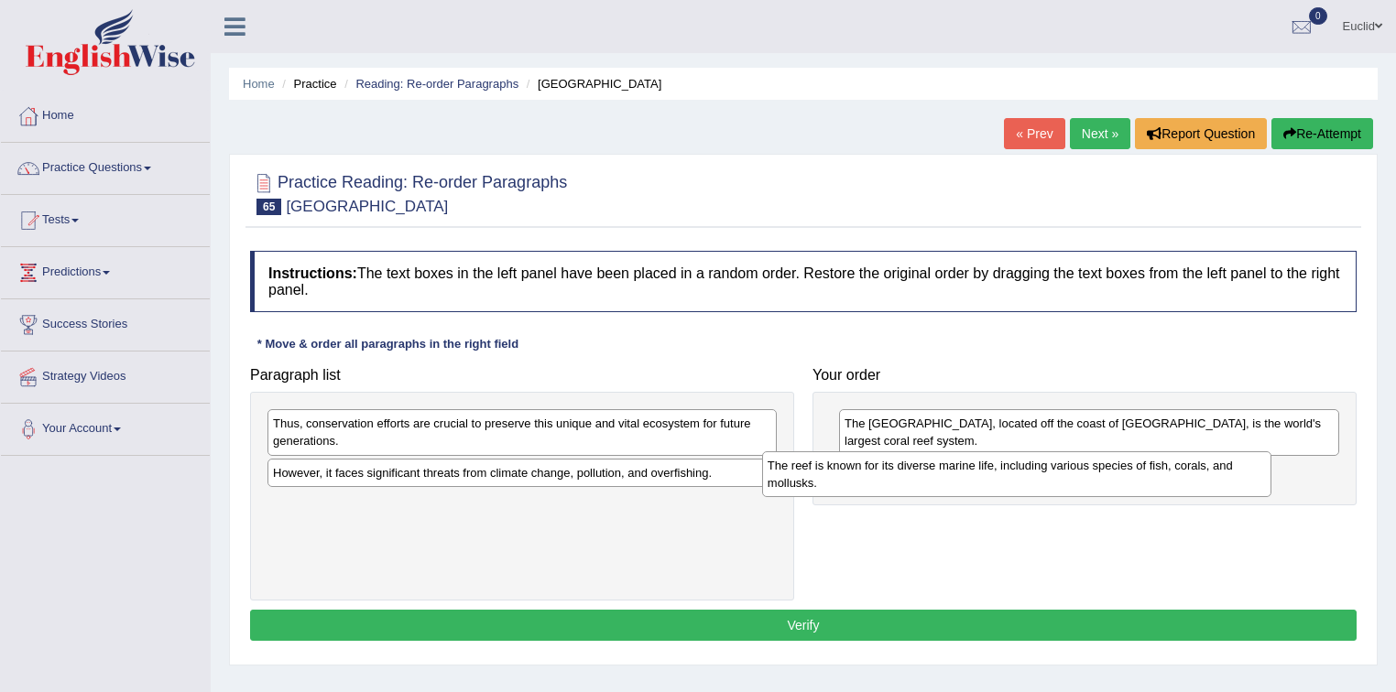
drag, startPoint x: 391, startPoint y: 475, endPoint x: 923, endPoint y: 476, distance: 532.1
click at [923, 476] on div "The reef is known for its diverse marine life, including various species of fis…" at bounding box center [1017, 475] width 510 height 46
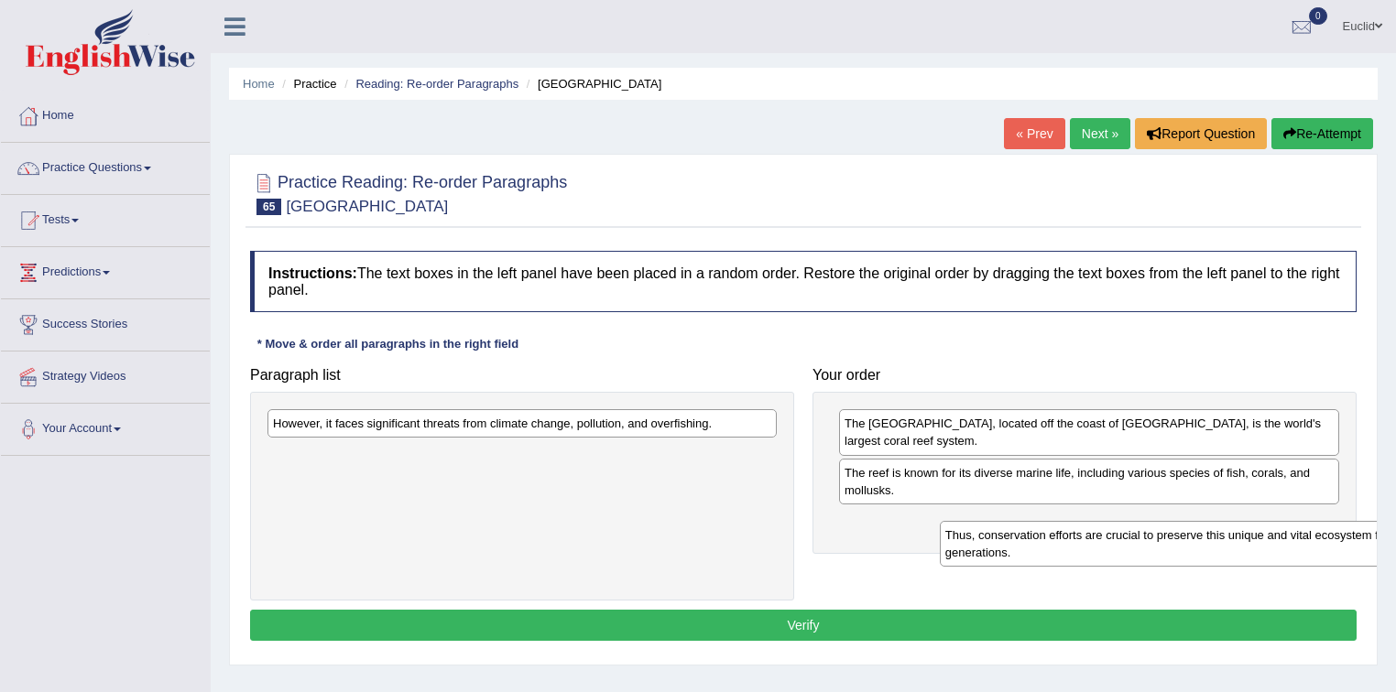
drag, startPoint x: 441, startPoint y: 427, endPoint x: 1117, endPoint y: 538, distance: 685.9
click at [1116, 540] on div "Thus, conservation efforts are crucial to preserve this unique and vital ecosys…" at bounding box center [1195, 544] width 510 height 46
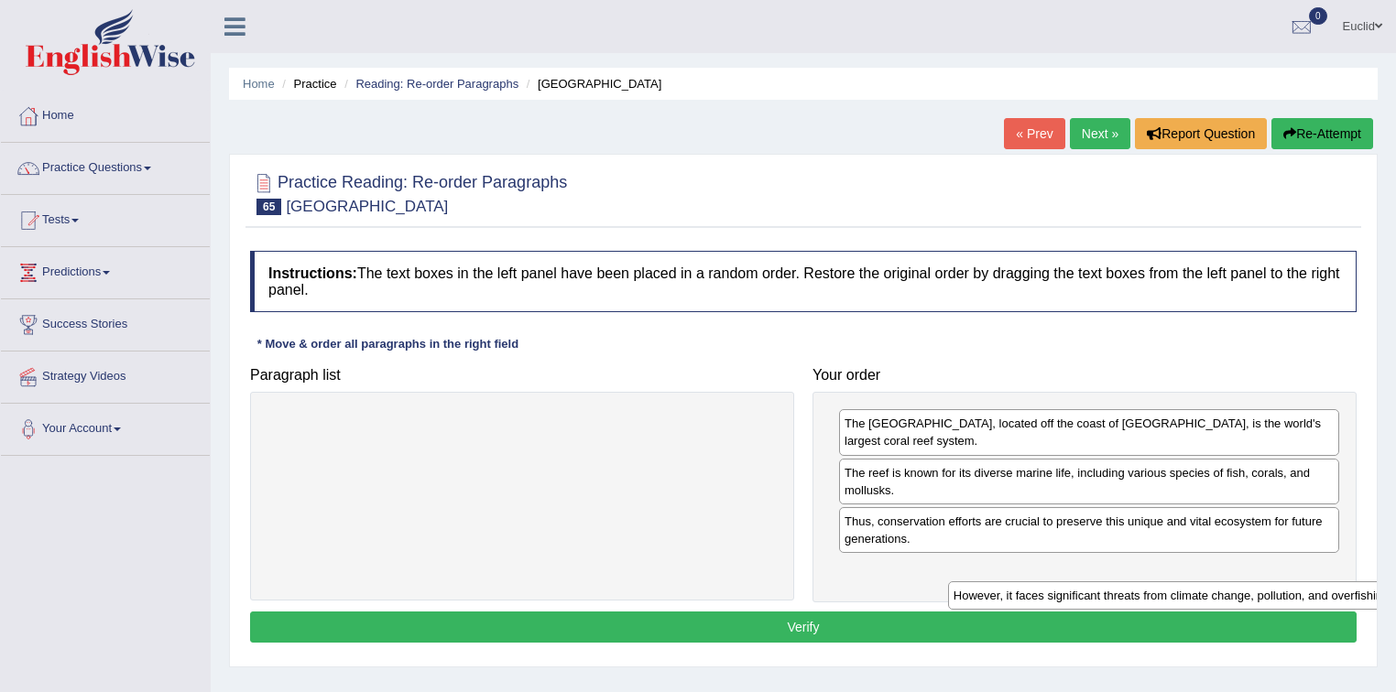
drag, startPoint x: 532, startPoint y: 419, endPoint x: 1196, endPoint y: 583, distance: 684.0
click at [1196, 583] on div "However, it faces significant threats from climate change, pollution, and overf…" at bounding box center [1203, 596] width 510 height 28
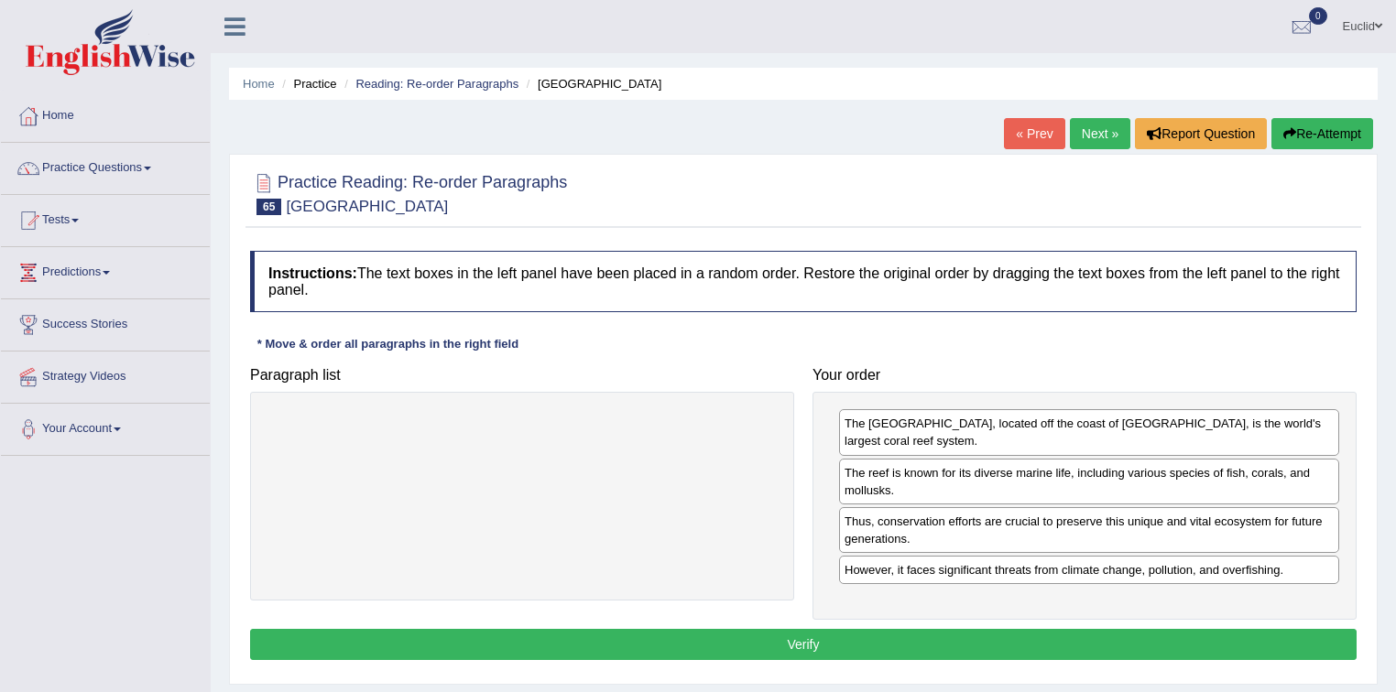
click at [858, 648] on button "Verify" at bounding box center [803, 644] width 1106 height 31
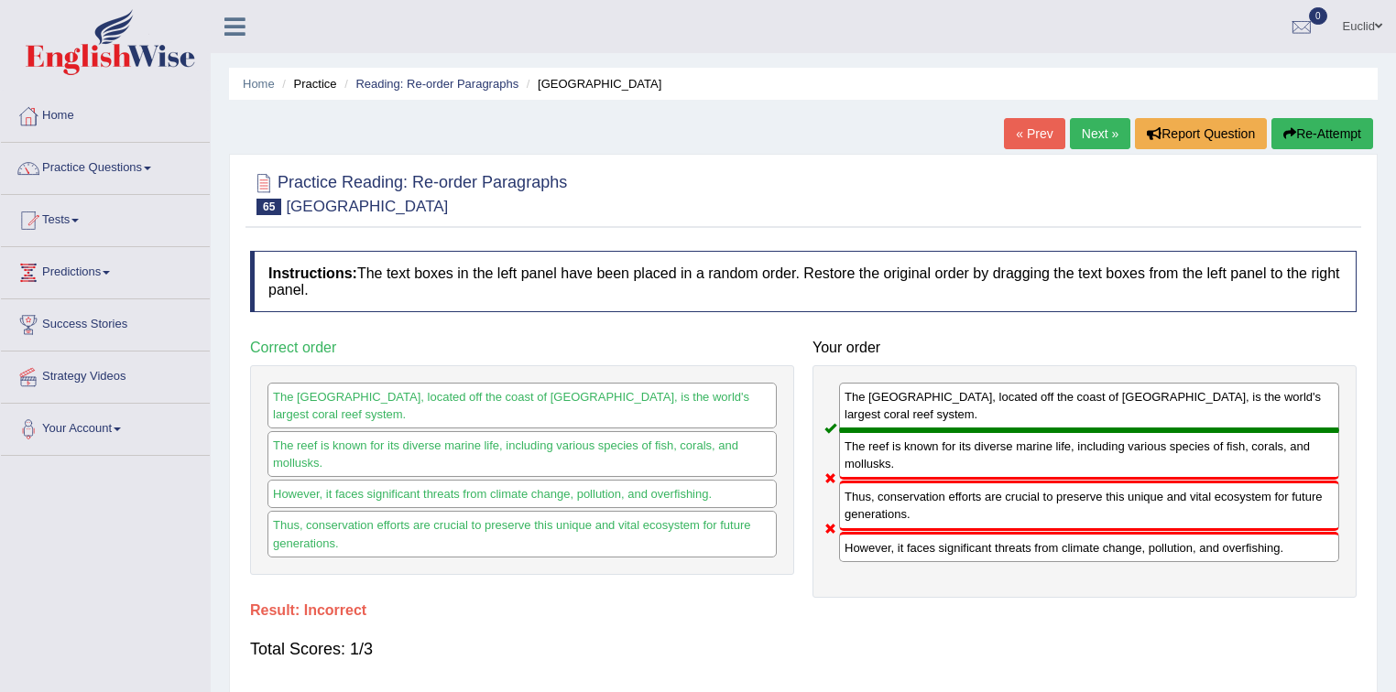
click at [1116, 135] on link "Next »" at bounding box center [1100, 133] width 60 height 31
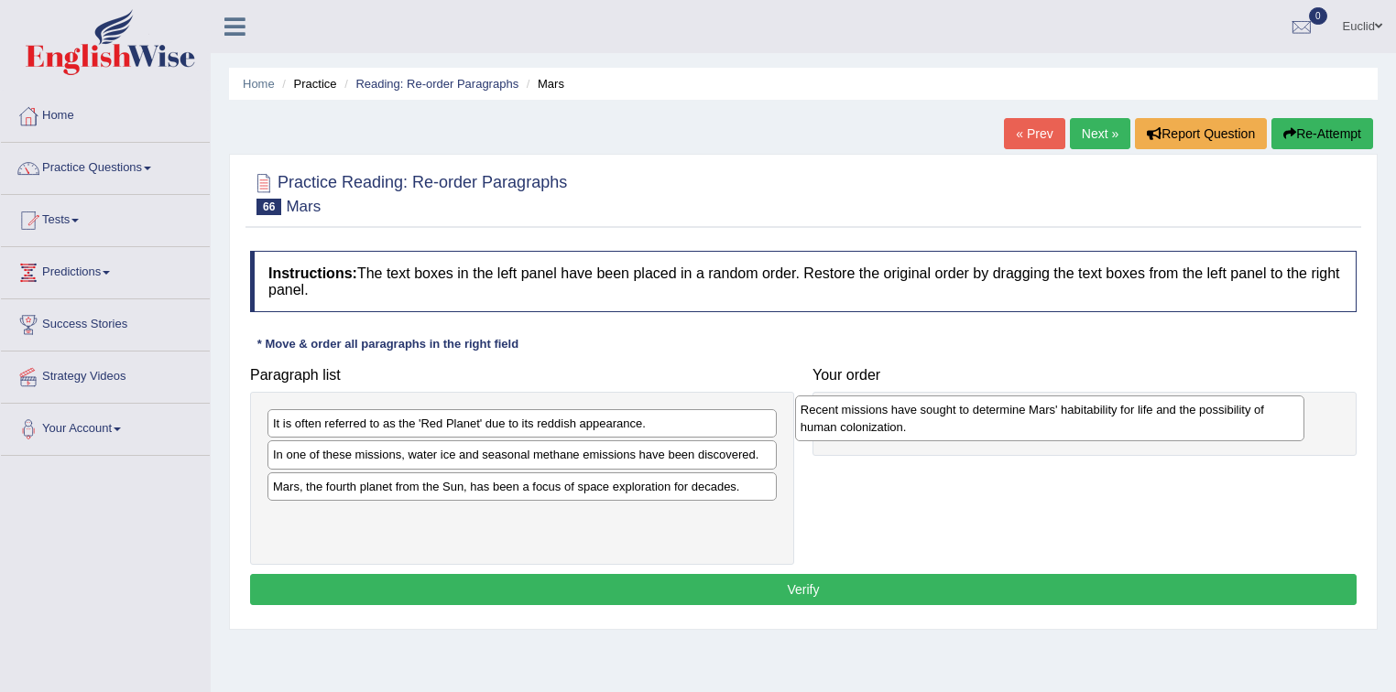
drag, startPoint x: 388, startPoint y: 467, endPoint x: 916, endPoint y: 422, distance: 529.5
click at [916, 422] on div "Recent missions have sought to determine Mars' habitability for life and the po…" at bounding box center [1050, 419] width 510 height 46
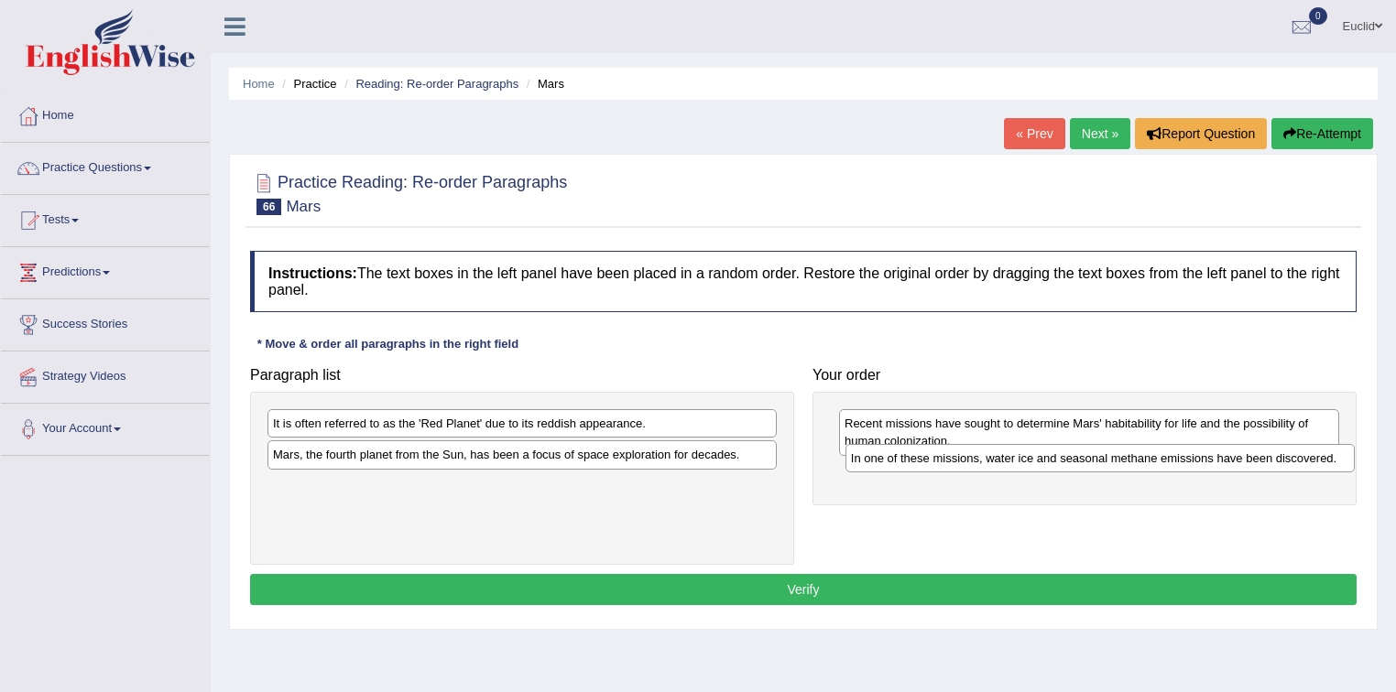
drag, startPoint x: 402, startPoint y: 462, endPoint x: 942, endPoint y: 483, distance: 539.9
click at [980, 466] on div "In one of these missions, water ice and seasonal methane emissions have been di…" at bounding box center [1100, 458] width 510 height 28
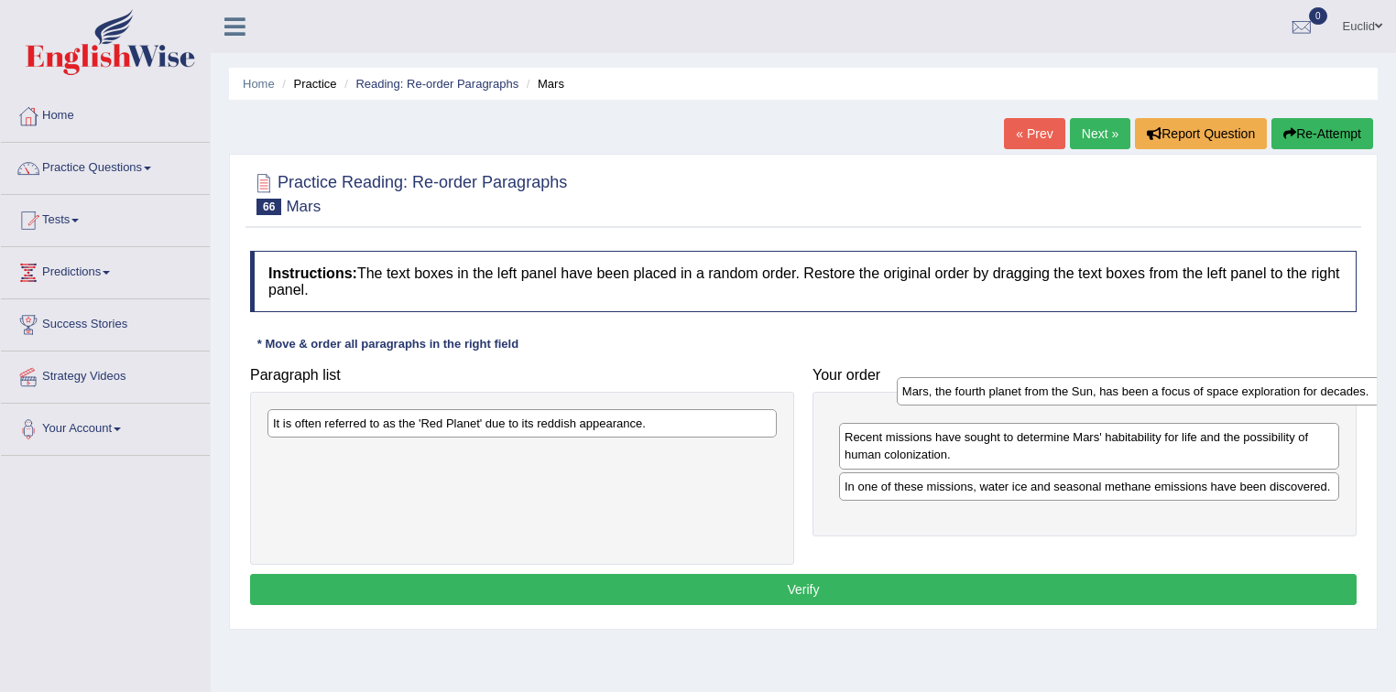
drag, startPoint x: 463, startPoint y: 457, endPoint x: 1093, endPoint y: 394, distance: 632.4
click at [1093, 394] on div "Mars, the fourth planet from the Sun, has been a focus of space exploration for…" at bounding box center [1152, 391] width 510 height 28
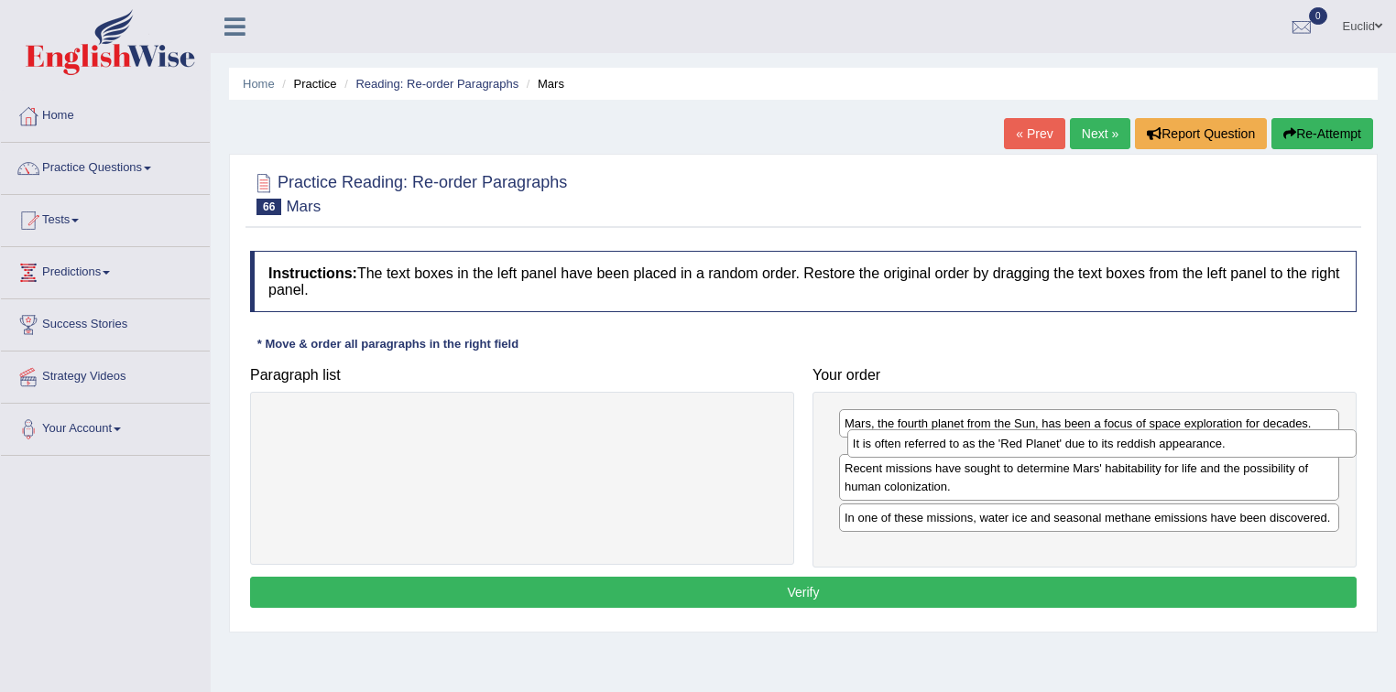
drag, startPoint x: 492, startPoint y: 423, endPoint x: 1070, endPoint y: 443, distance: 578.3
click at [1070, 443] on div "It is often referred to as the 'Red Planet' due to its reddish appearance." at bounding box center [1102, 444] width 510 height 28
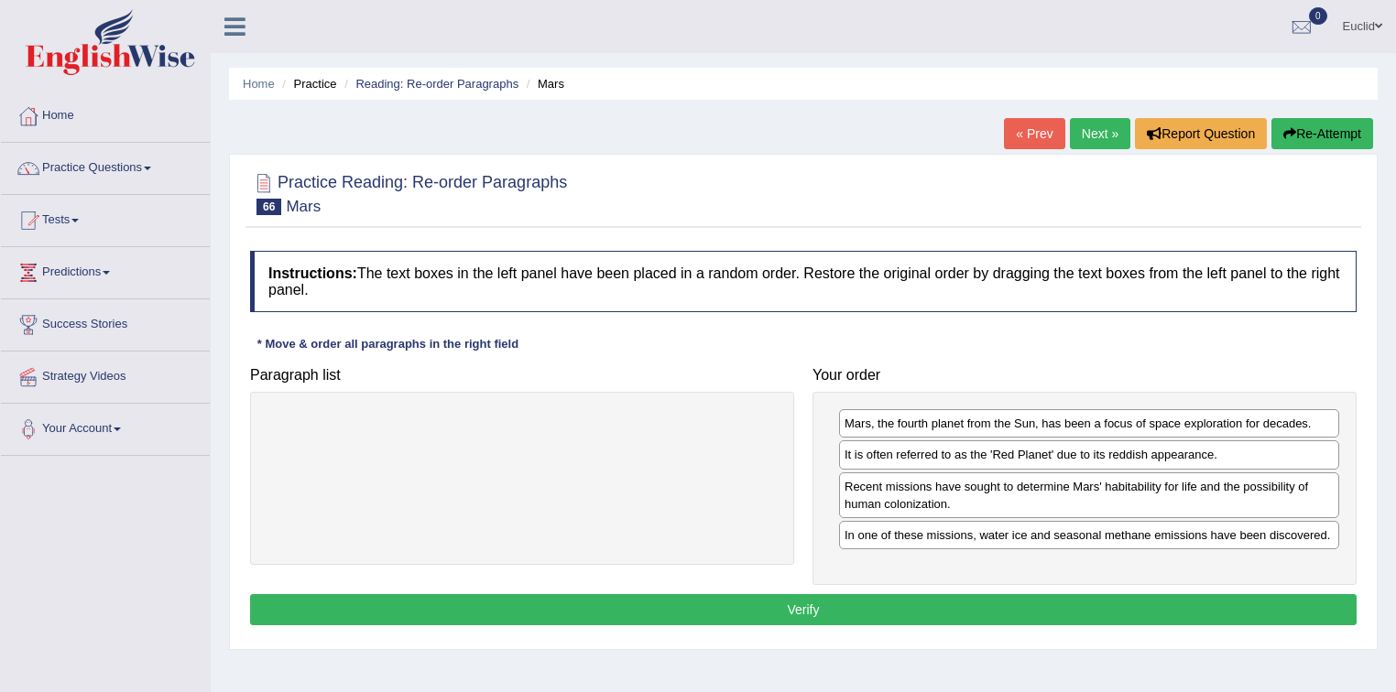
click at [800, 603] on button "Verify" at bounding box center [803, 609] width 1106 height 31
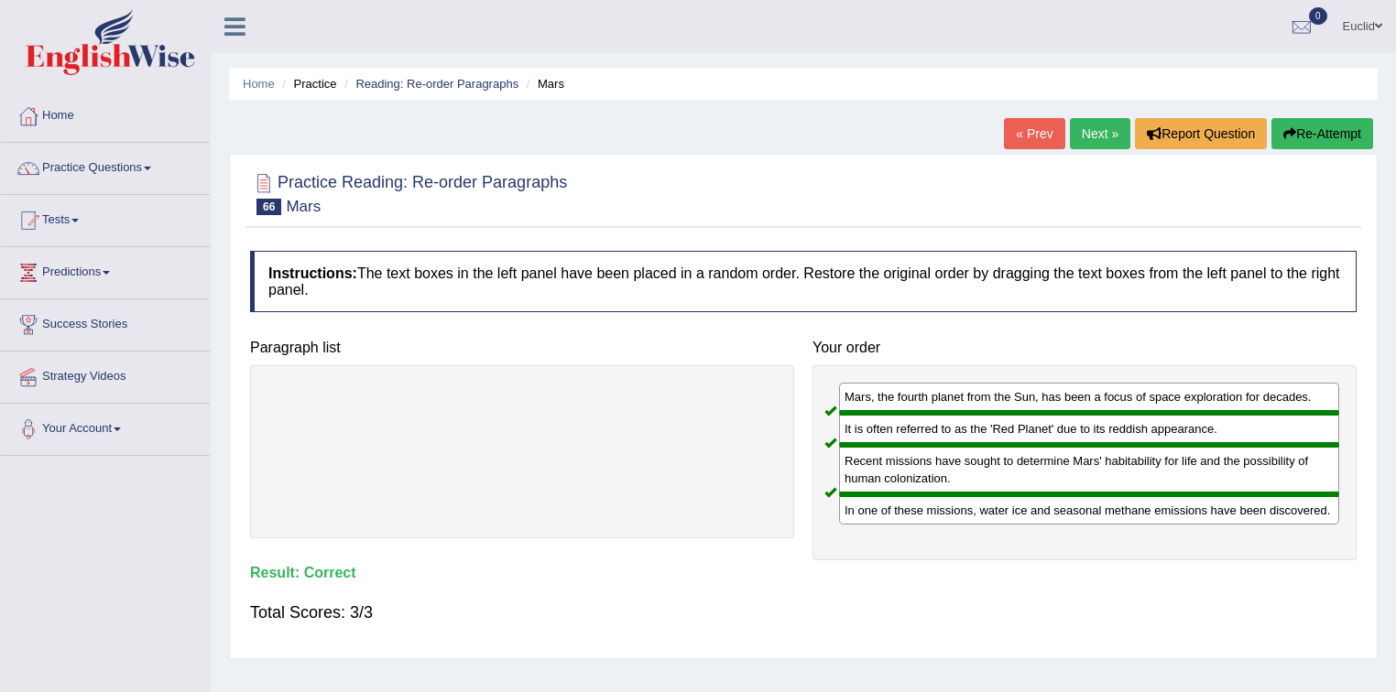
click at [1109, 130] on link "Next »" at bounding box center [1100, 133] width 60 height 31
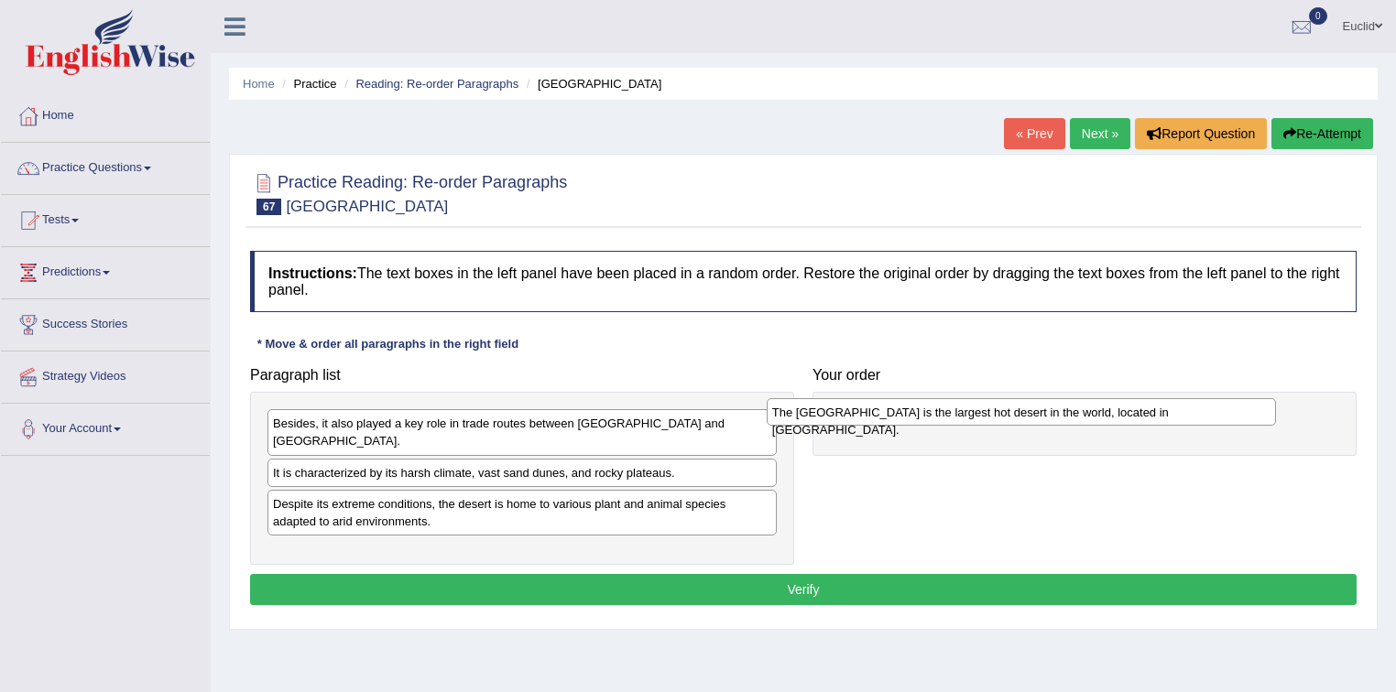
drag, startPoint x: 451, startPoint y: 486, endPoint x: 950, endPoint y: 413, distance: 504.5
click at [950, 413] on div "The Sahara Desert is the largest hot desert in the world, located in North Afri…" at bounding box center [1022, 412] width 510 height 28
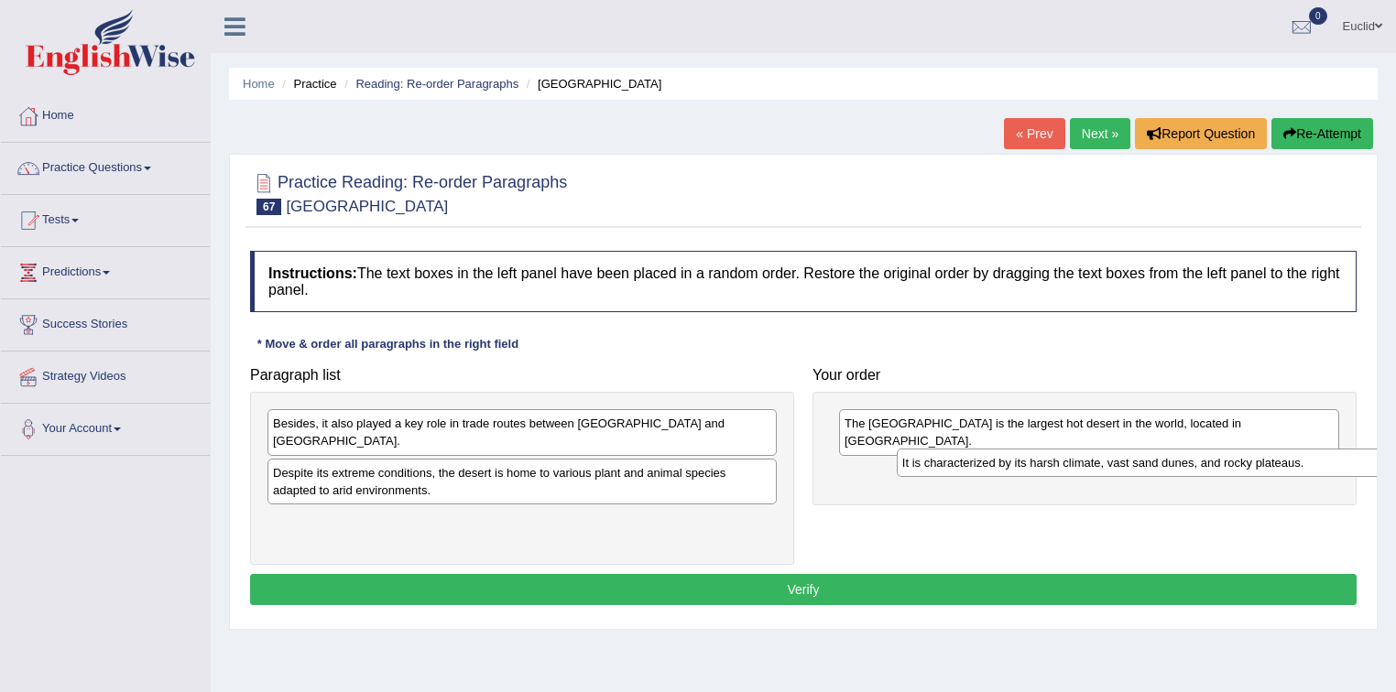
drag, startPoint x: 432, startPoint y: 455, endPoint x: 1062, endPoint y: 463, distance: 629.3
click at [1062, 463] on div "It is characterized by its harsh climate, vast sand dunes, and rocky plateaus." at bounding box center [1152, 463] width 510 height 28
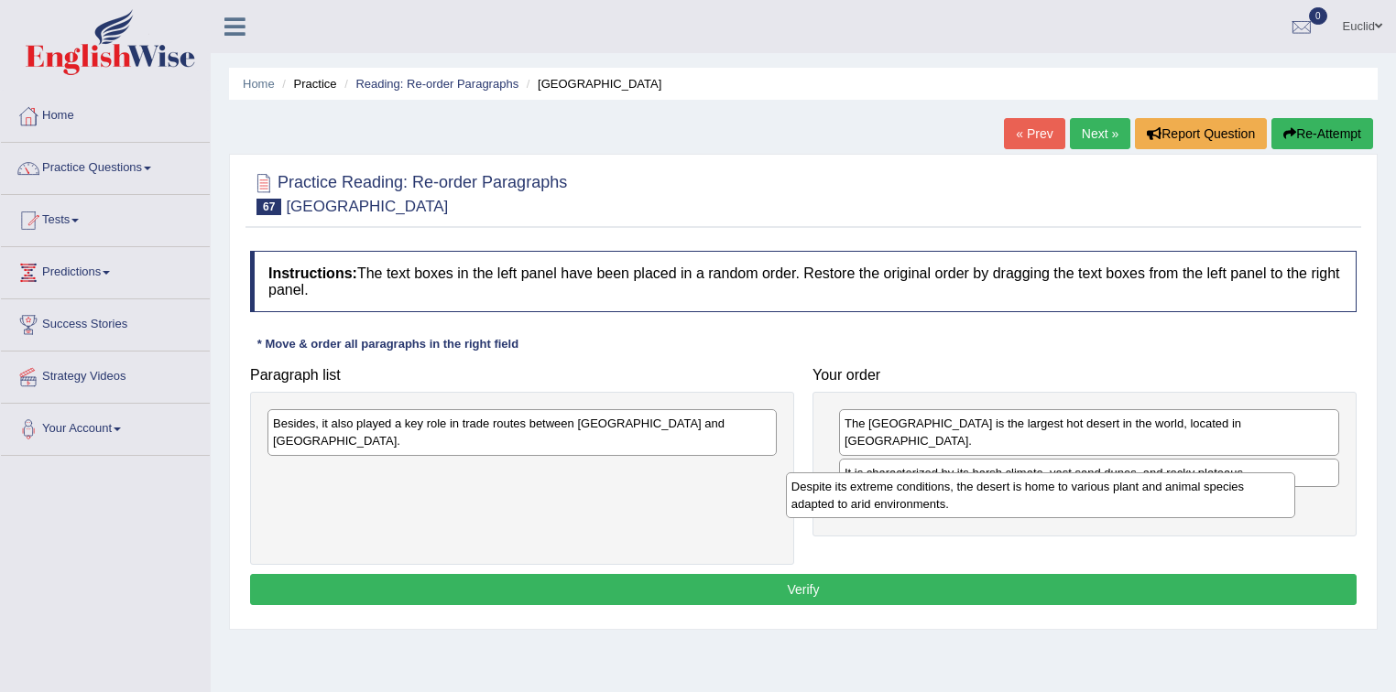
drag, startPoint x: 521, startPoint y: 465, endPoint x: 1038, endPoint y: 498, distance: 517.6
click at [1038, 498] on div "Despite its extreme conditions, the desert is home to various plant and animal …" at bounding box center [1041, 496] width 510 height 46
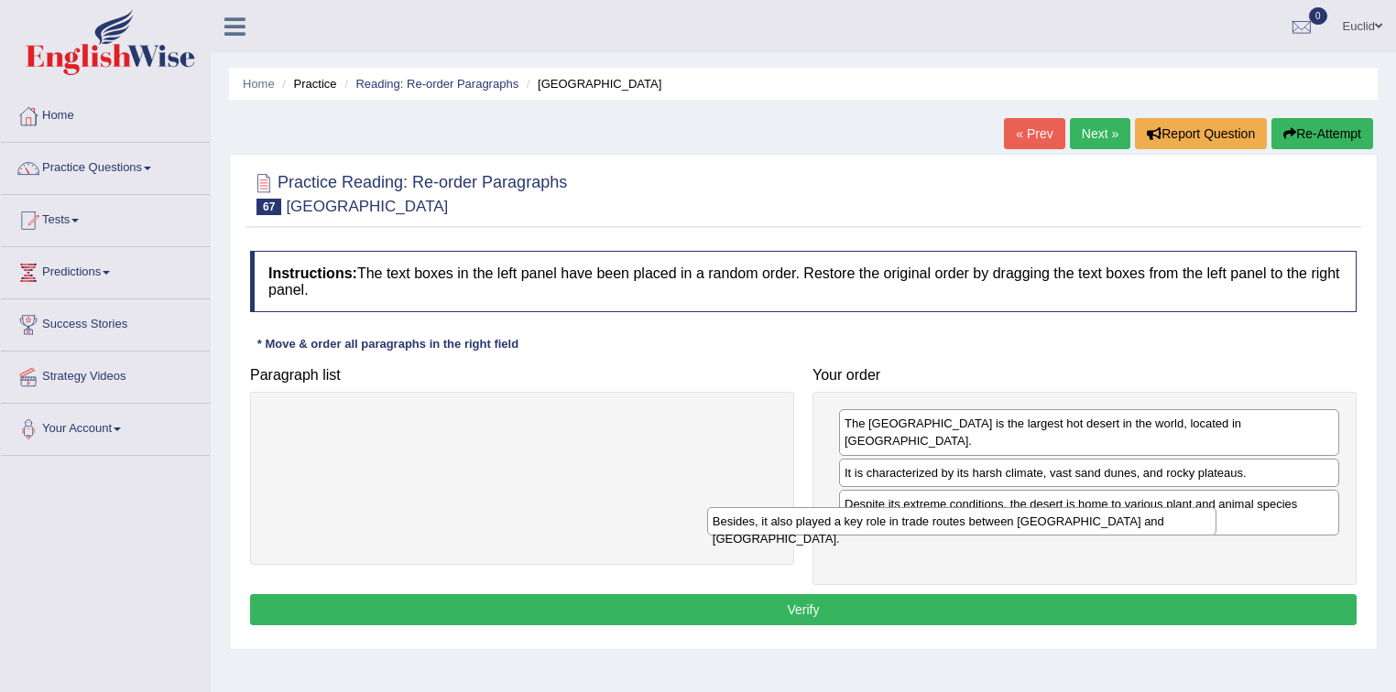
drag, startPoint x: 676, startPoint y: 425, endPoint x: 1135, endPoint y: 519, distance: 468.5
click at [1135, 519] on div "Besides, it also played a key role in trade routes between North Africa and sub…" at bounding box center [962, 521] width 510 height 28
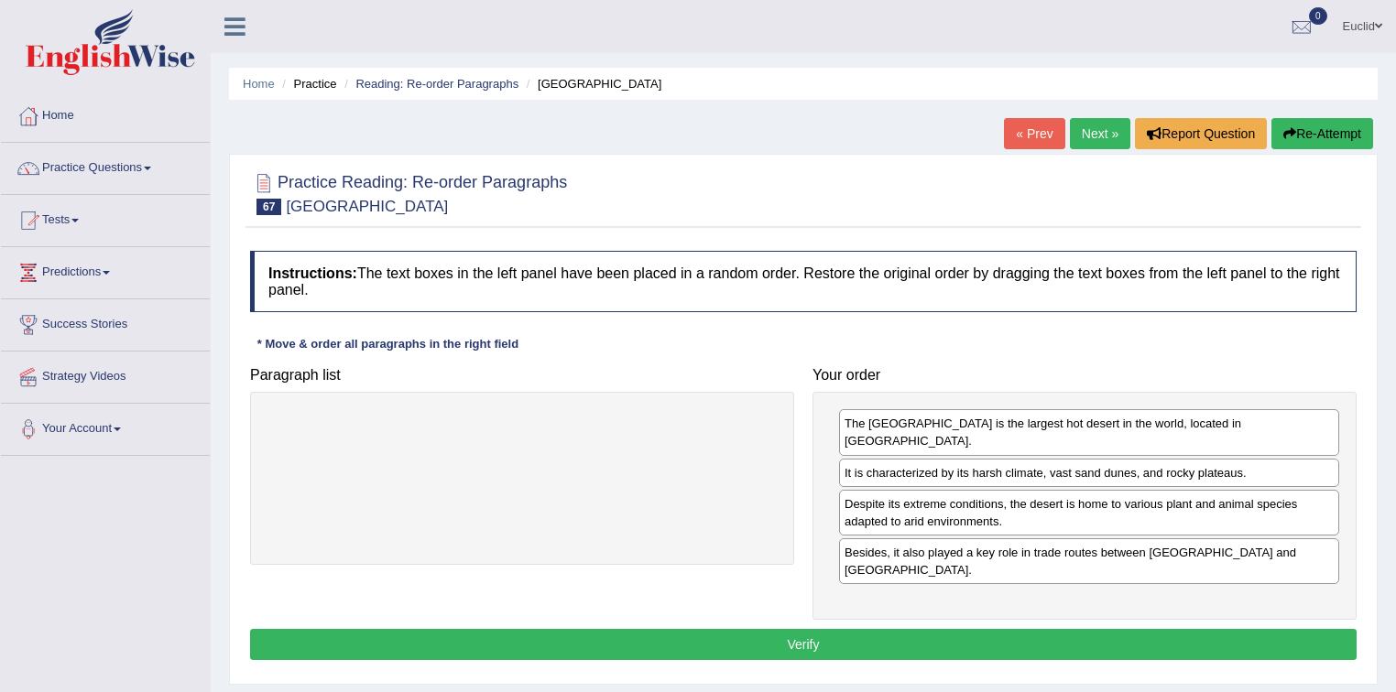
click at [709, 629] on button "Verify" at bounding box center [803, 644] width 1106 height 31
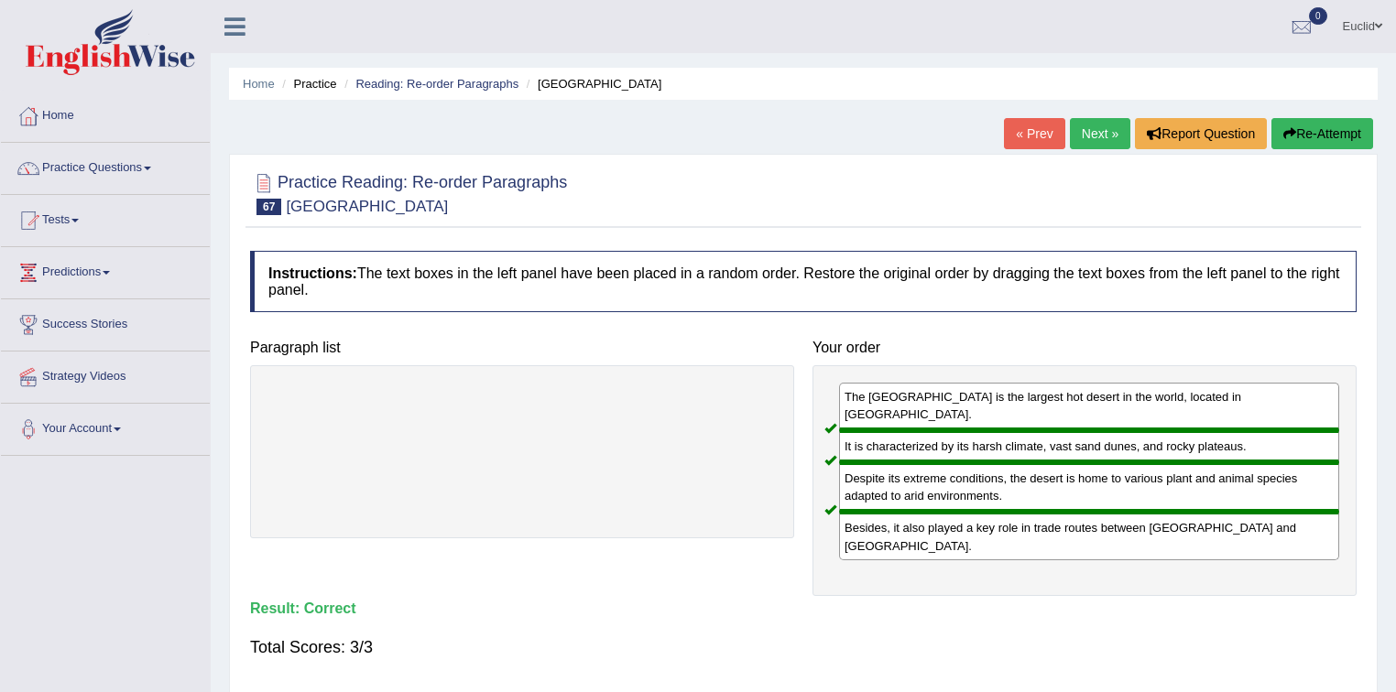
click at [1105, 134] on link "Next »" at bounding box center [1100, 133] width 60 height 31
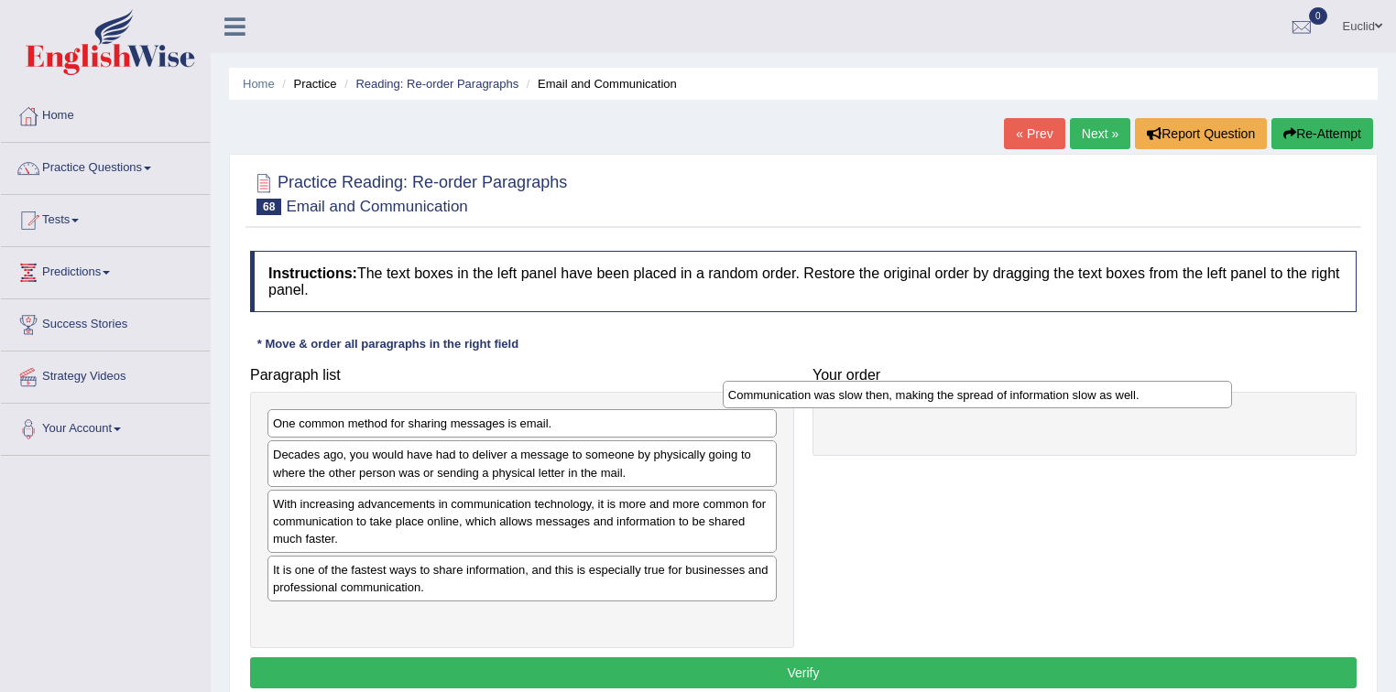
drag, startPoint x: 556, startPoint y: 572, endPoint x: 1043, endPoint y: 376, distance: 524.9
click at [1043, 381] on div "Communication was slow then, making the spread of information slow as well." at bounding box center [978, 395] width 510 height 28
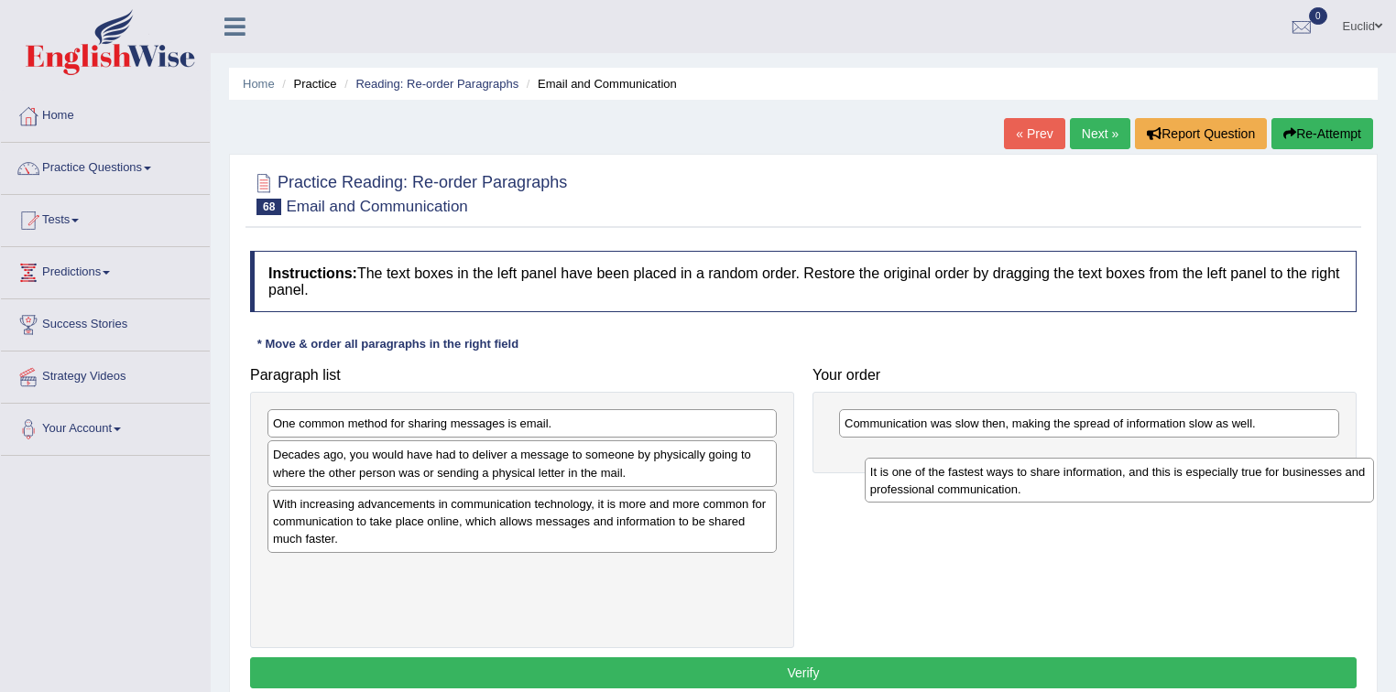
drag, startPoint x: 436, startPoint y: 586, endPoint x: 1033, endPoint y: 489, distance: 605.0
click at [1033, 489] on div "It is one of the fastest ways to share information, and this is especially true…" at bounding box center [1120, 481] width 510 height 46
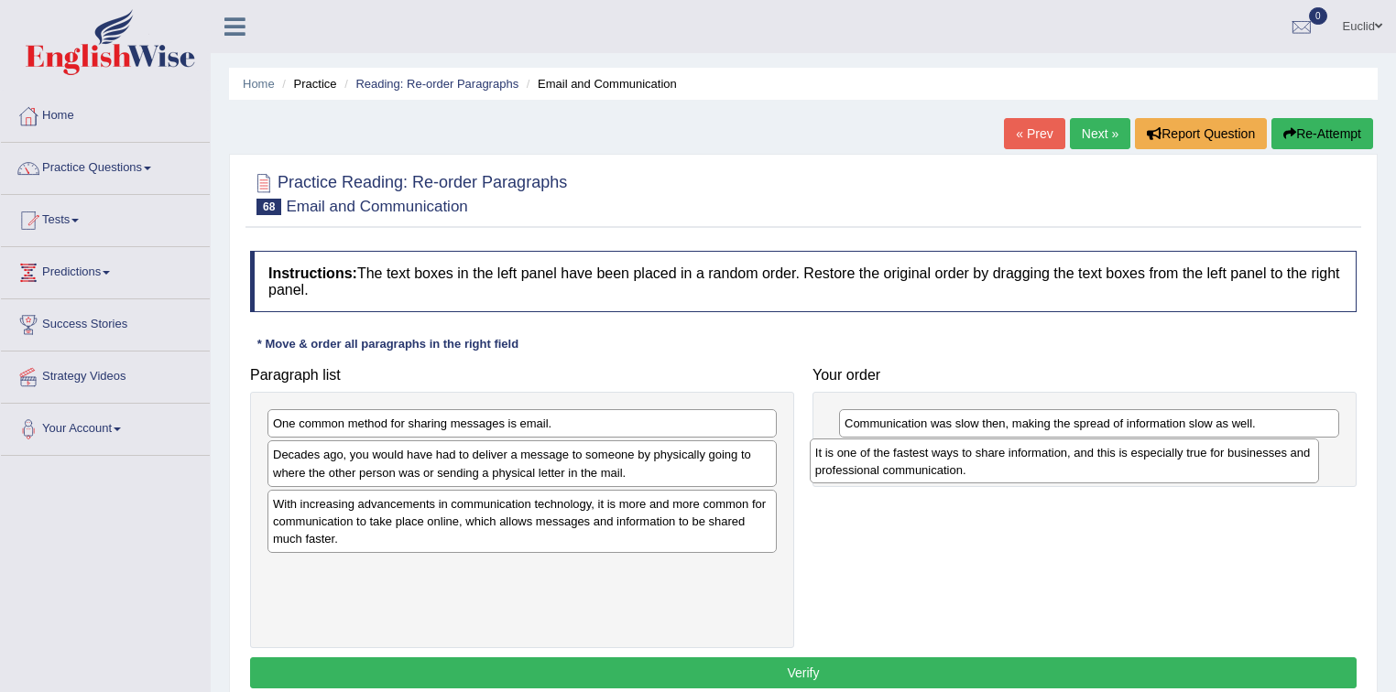
drag, startPoint x: 619, startPoint y: 592, endPoint x: 1142, endPoint y: 481, distance: 534.6
click at [1142, 481] on div "It is one of the fastest ways to share information, and this is especially true…" at bounding box center [1065, 462] width 510 height 46
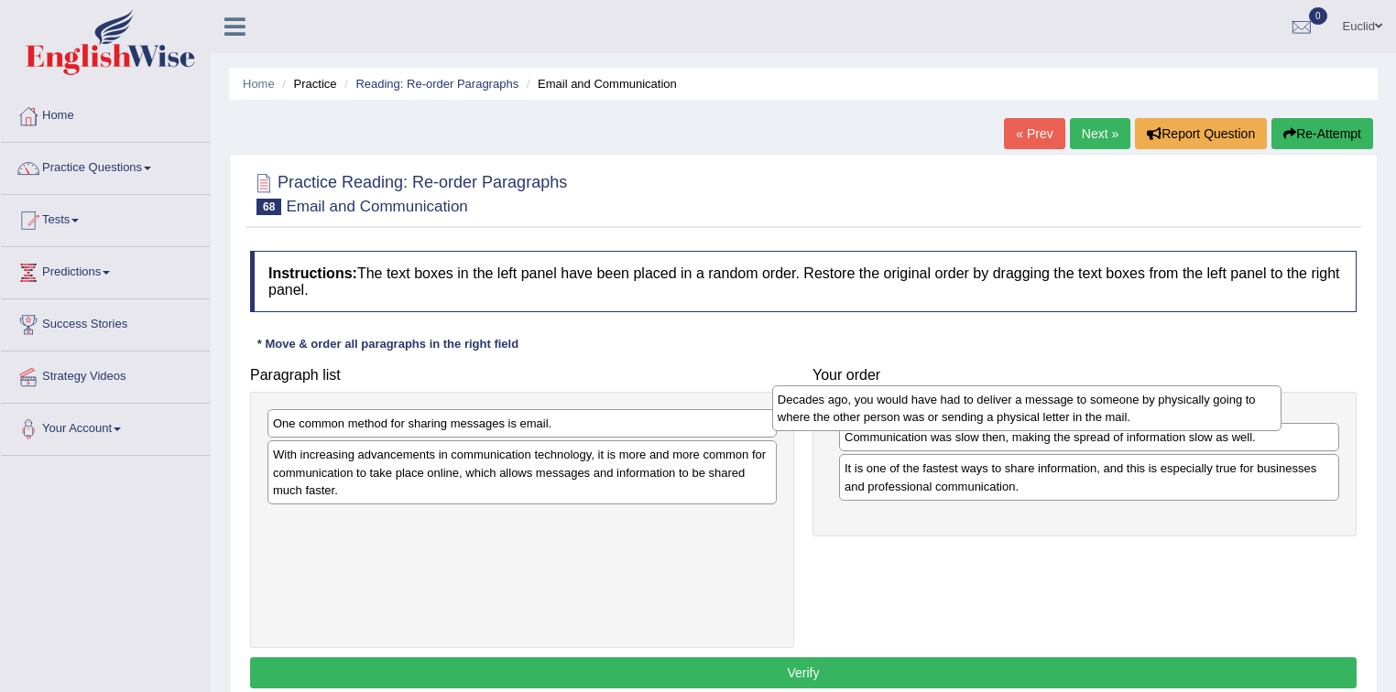
drag, startPoint x: 538, startPoint y: 462, endPoint x: 1042, endPoint y: 407, distance: 507.6
click at [1042, 407] on div "Decades ago, you would have had to deliver a message to someone by physically g…" at bounding box center [1027, 409] width 510 height 46
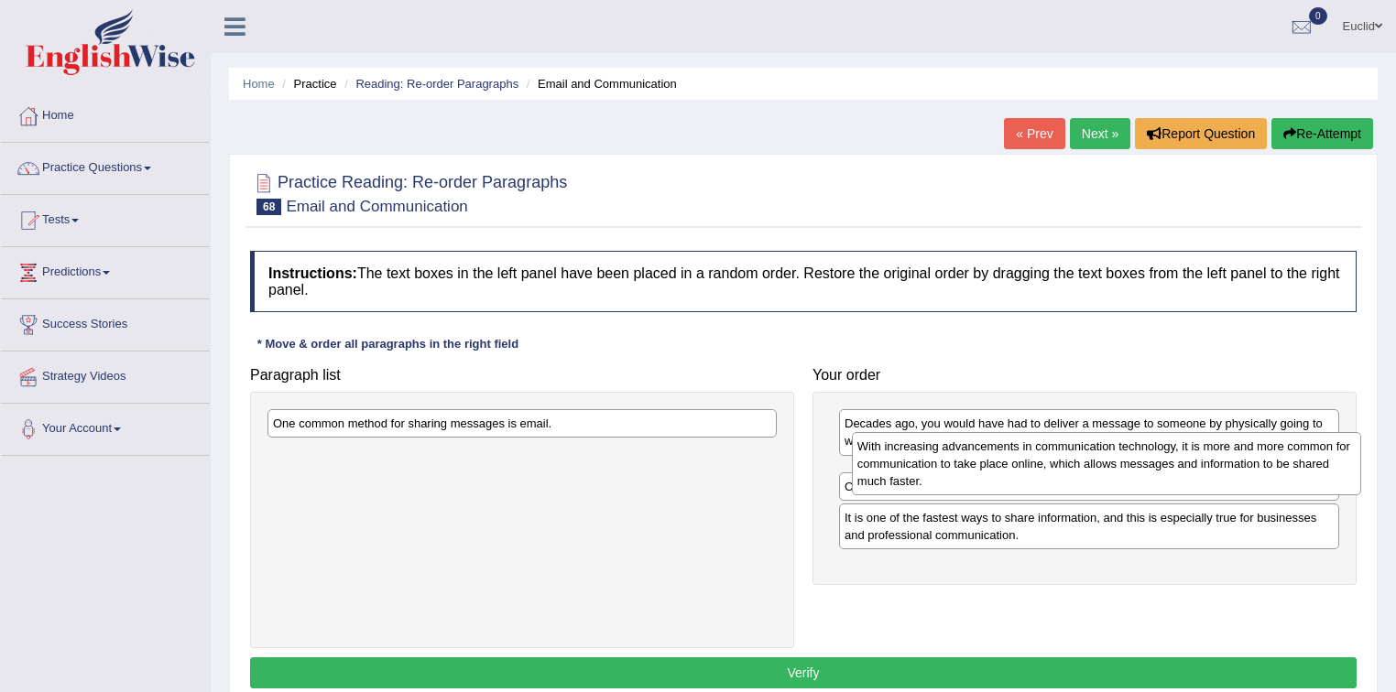
drag, startPoint x: 540, startPoint y: 470, endPoint x: 1125, endPoint y: 462, distance: 584.4
click at [1125, 462] on div "With increasing advancements in communication technology, it is more and more c…" at bounding box center [1107, 463] width 510 height 63
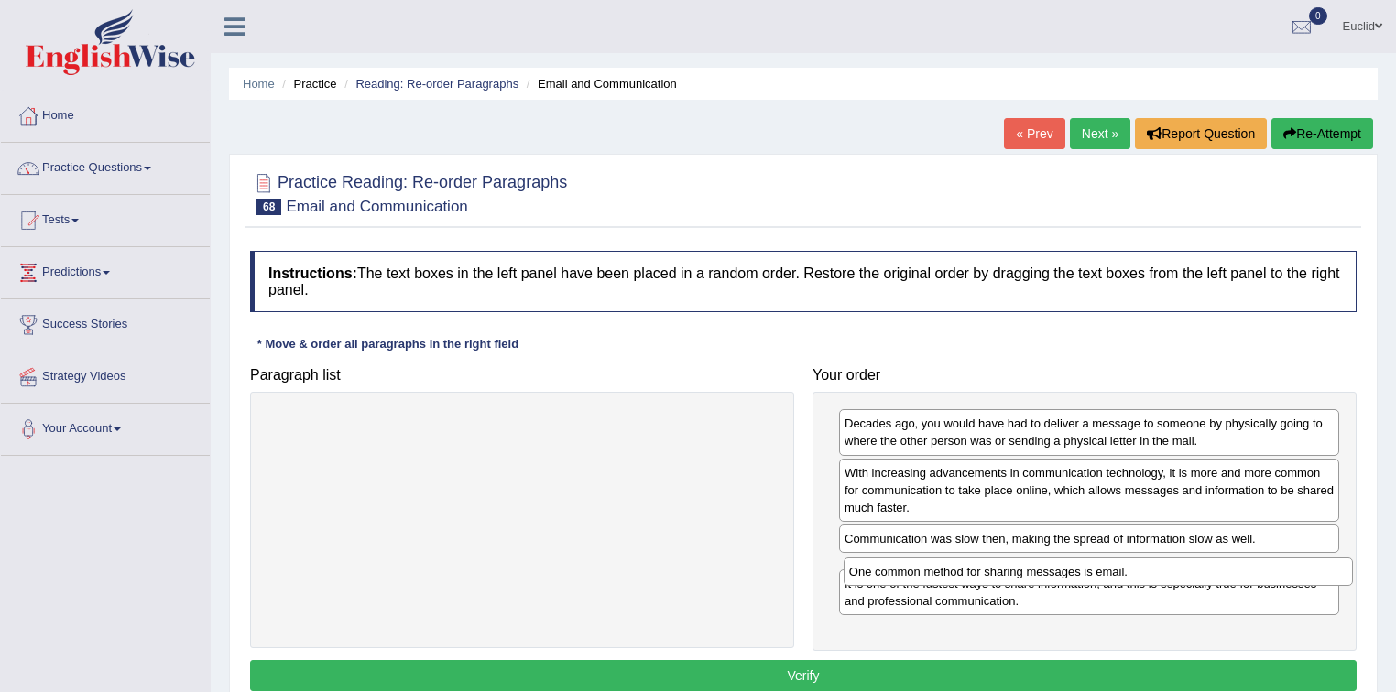
drag, startPoint x: 520, startPoint y: 419, endPoint x: 1092, endPoint y: 568, distance: 590.5
click at [1092, 568] on div "One common method for sharing messages is email." at bounding box center [1099, 572] width 510 height 28
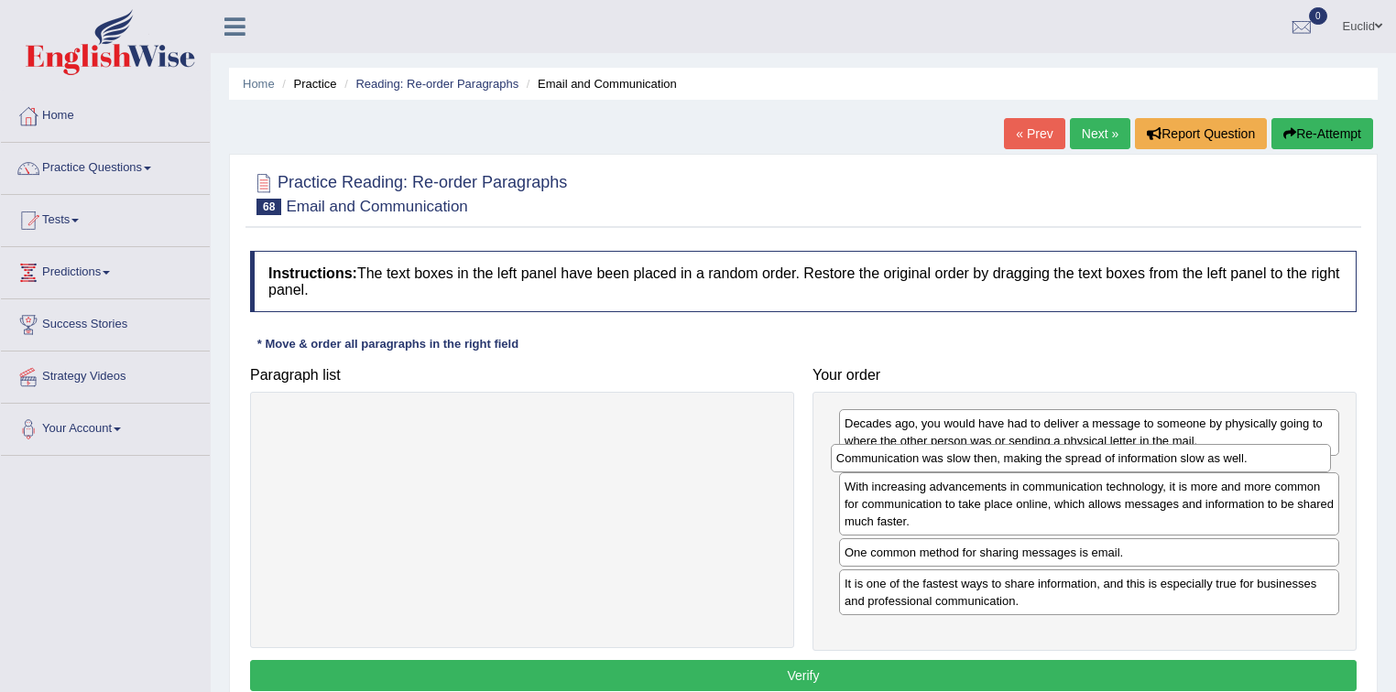
drag, startPoint x: 971, startPoint y: 539, endPoint x: 963, endPoint y: 460, distance: 80.1
click at [963, 460] on div "Communication was slow then, making the spread of information slow as well." at bounding box center [1081, 458] width 501 height 28
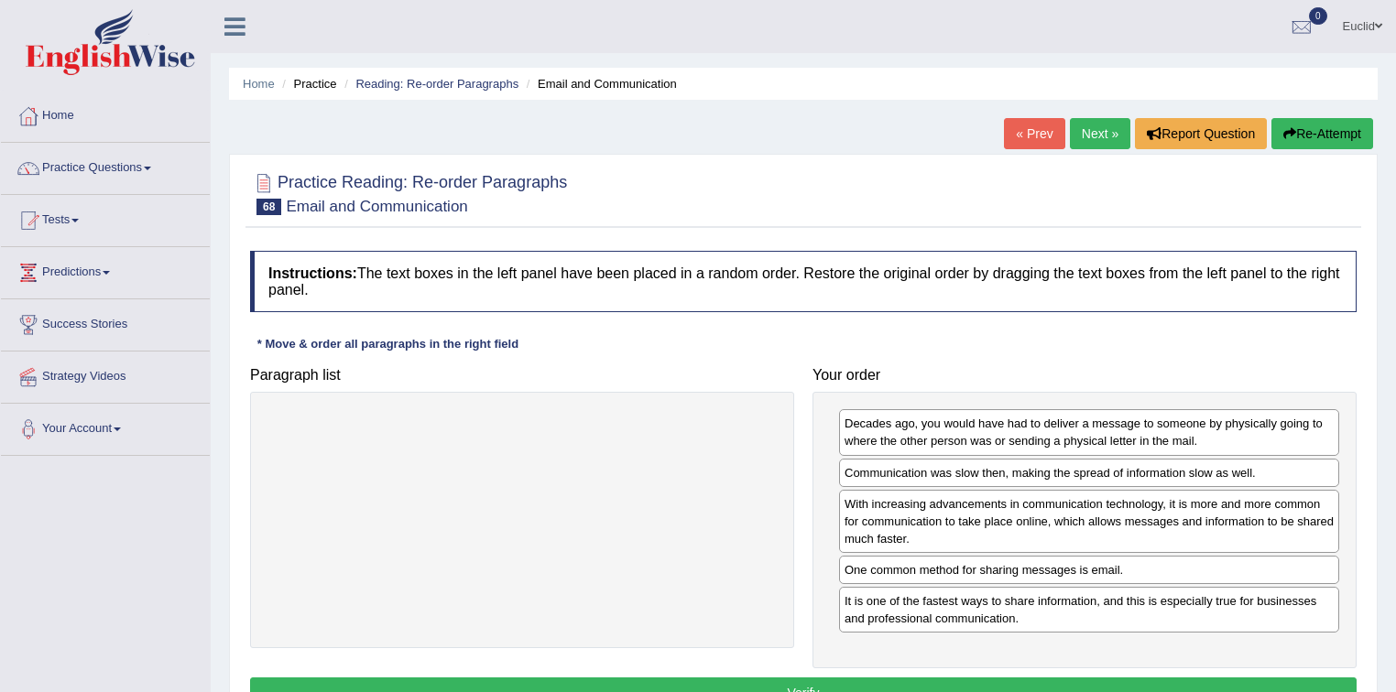
click at [810, 685] on button "Verify" at bounding box center [803, 693] width 1106 height 31
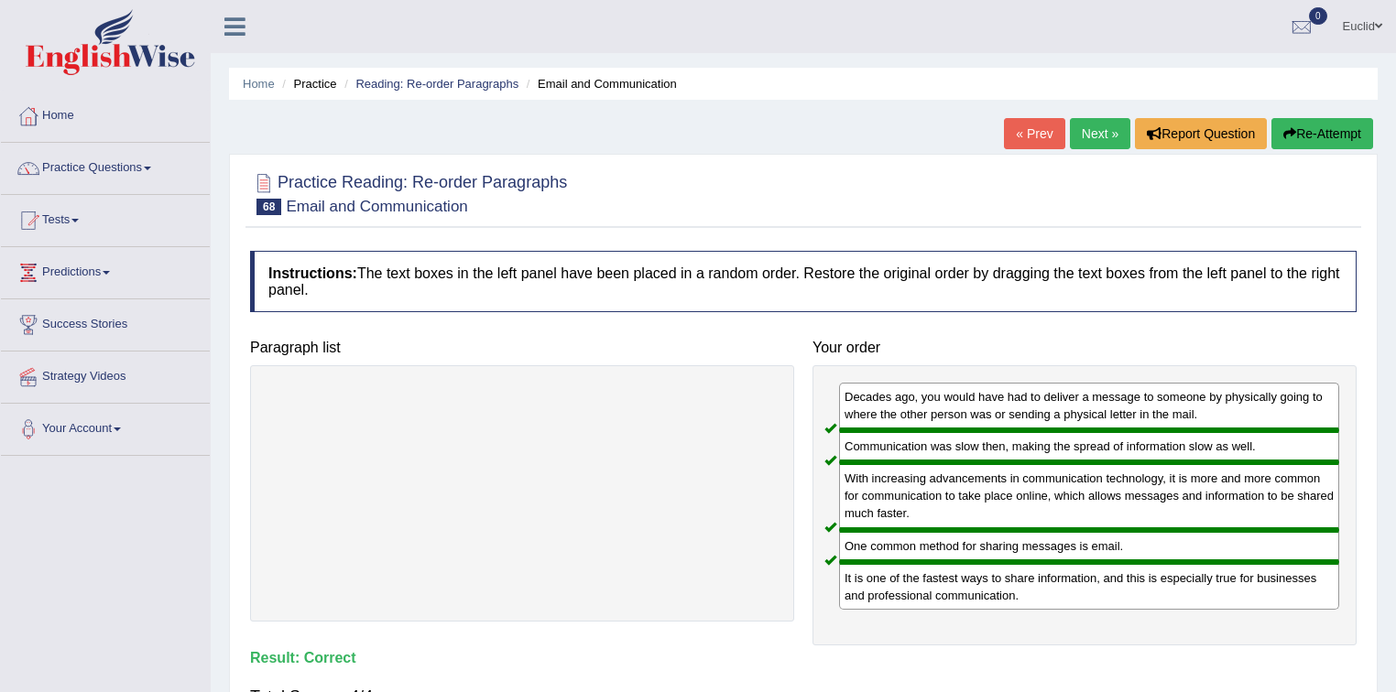
click at [1105, 141] on link "Next »" at bounding box center [1100, 133] width 60 height 31
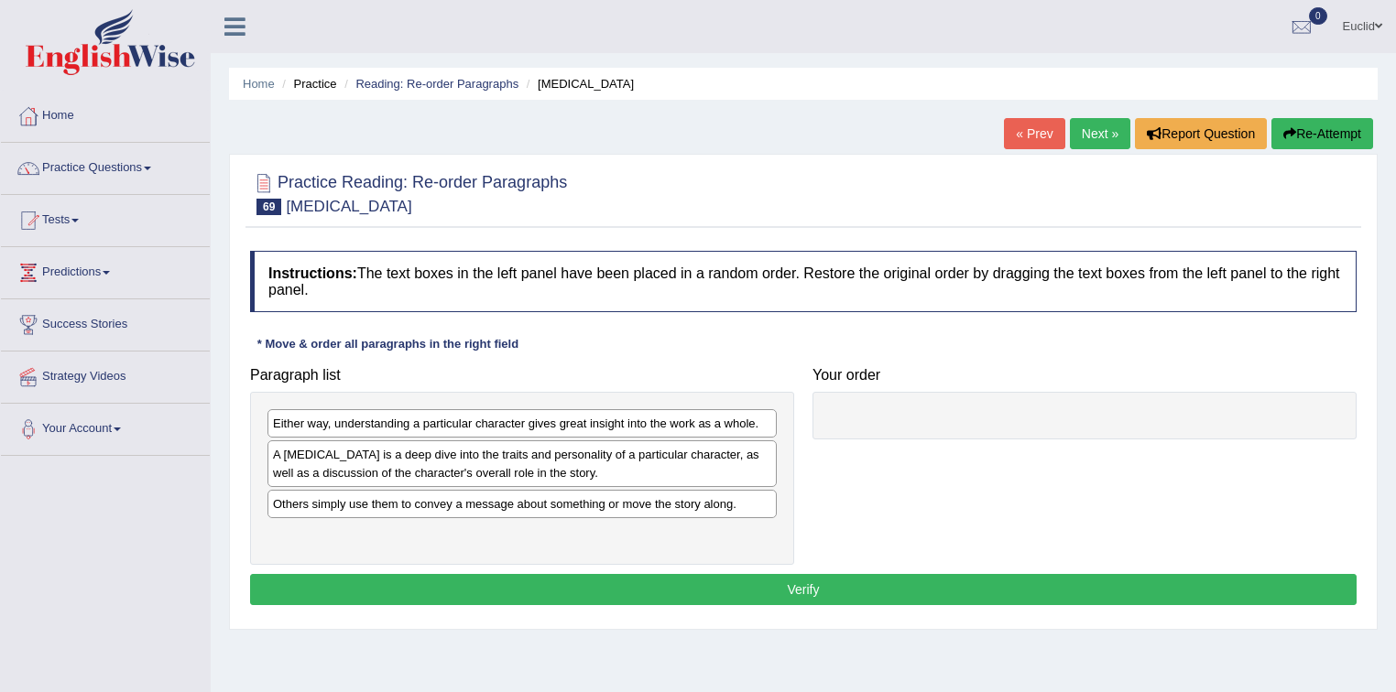
drag, startPoint x: 653, startPoint y: 455, endPoint x: 636, endPoint y: 726, distance: 271.7
click at [636, 692] on html "Toggle navigation Home Practice Questions Speaking Practice Read Aloud Repeat S…" at bounding box center [698, 346] width 1396 height 692
drag, startPoint x: 394, startPoint y: 531, endPoint x: 996, endPoint y: 387, distance: 619.8
click at [1000, 381] on div "Some authors choose to infuse their characters with many layers of meaning." at bounding box center [1143, 374] width 510 height 28
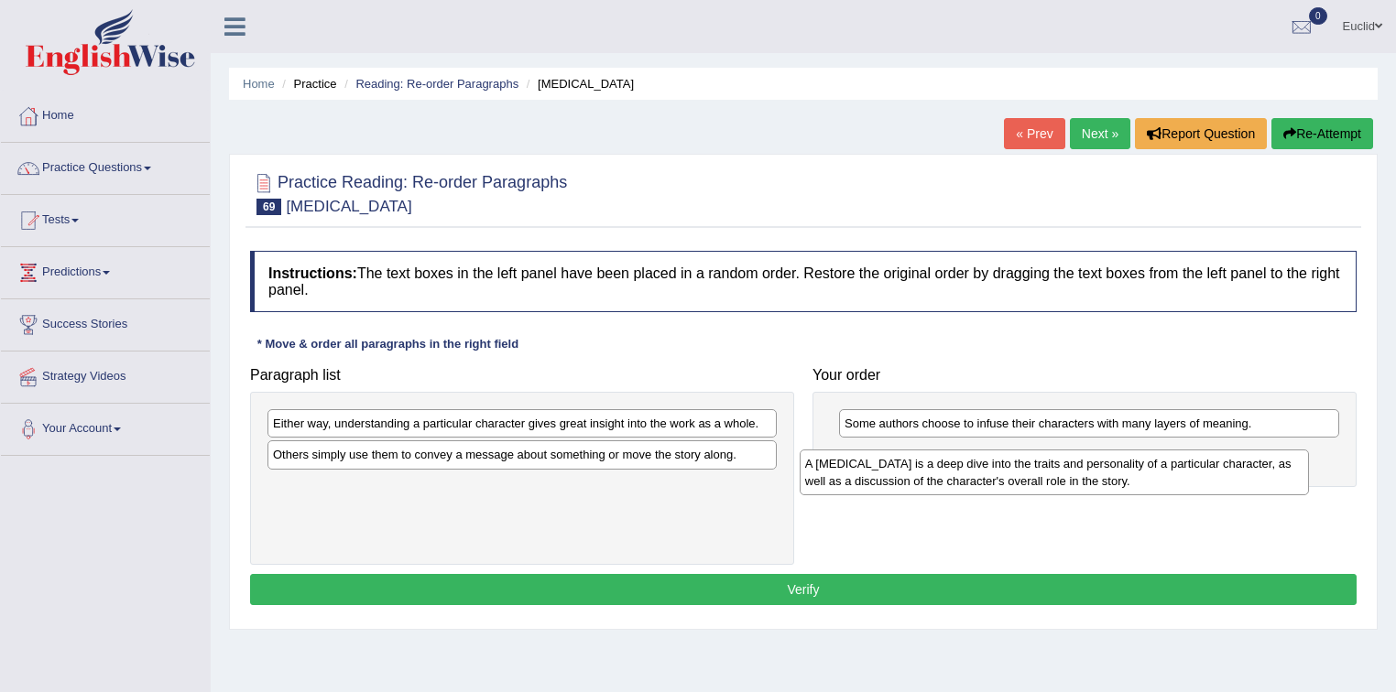
drag, startPoint x: 469, startPoint y: 462, endPoint x: 1007, endPoint y: 469, distance: 537.7
click at [1005, 471] on div "A [MEDICAL_DATA] is a deep dive into the traits and personality of a particular…" at bounding box center [1055, 473] width 510 height 46
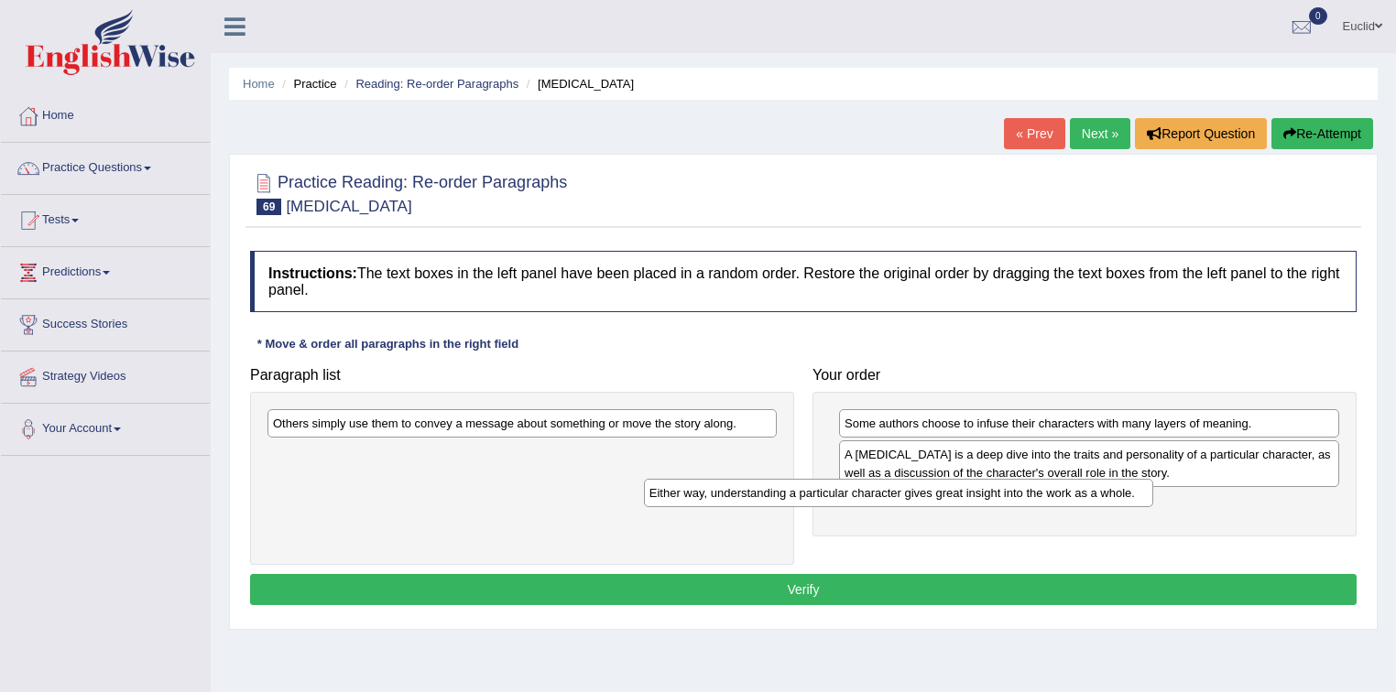
drag, startPoint x: 549, startPoint y: 426, endPoint x: 1027, endPoint y: 495, distance: 483.0
click at [1024, 495] on div "Either way, understanding a particular character gives great insight into the w…" at bounding box center [899, 493] width 510 height 28
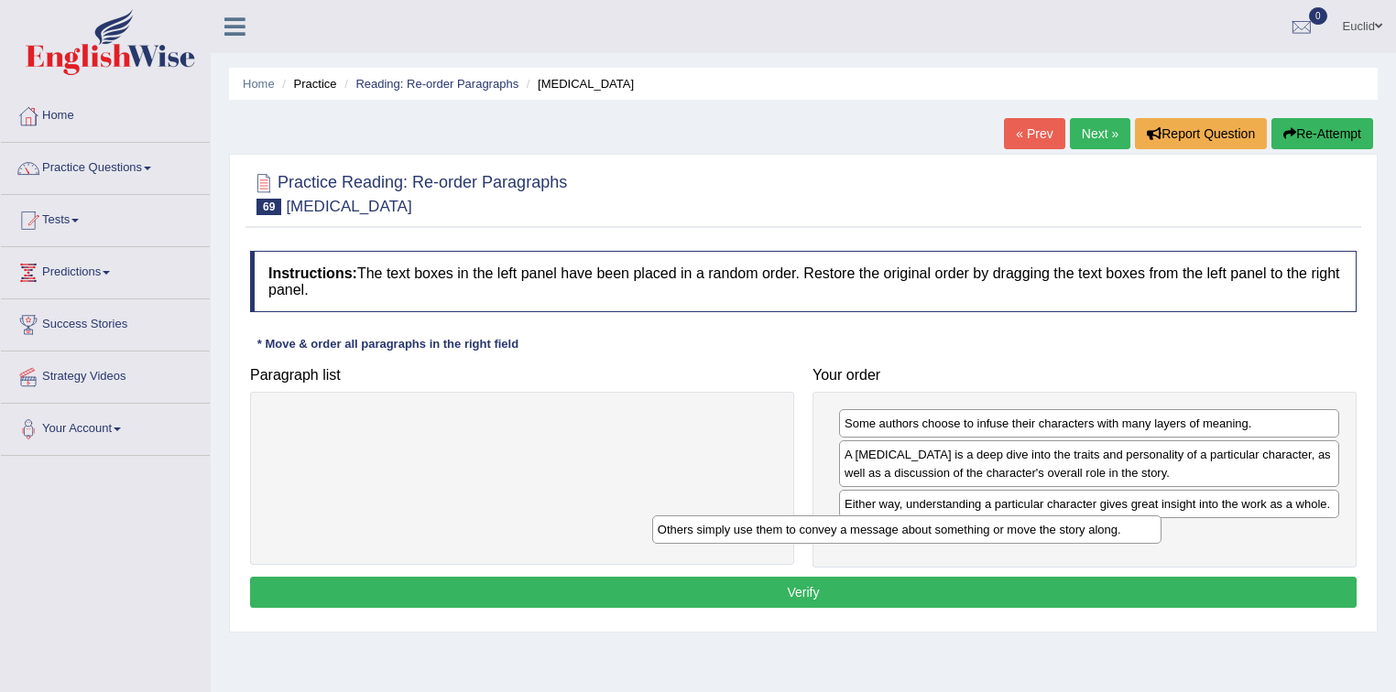
drag, startPoint x: 539, startPoint y: 417, endPoint x: 986, endPoint y: 536, distance: 463.4
click at [986, 536] on div "Others simply use them to convey a message about something or move the story al…" at bounding box center [907, 530] width 510 height 28
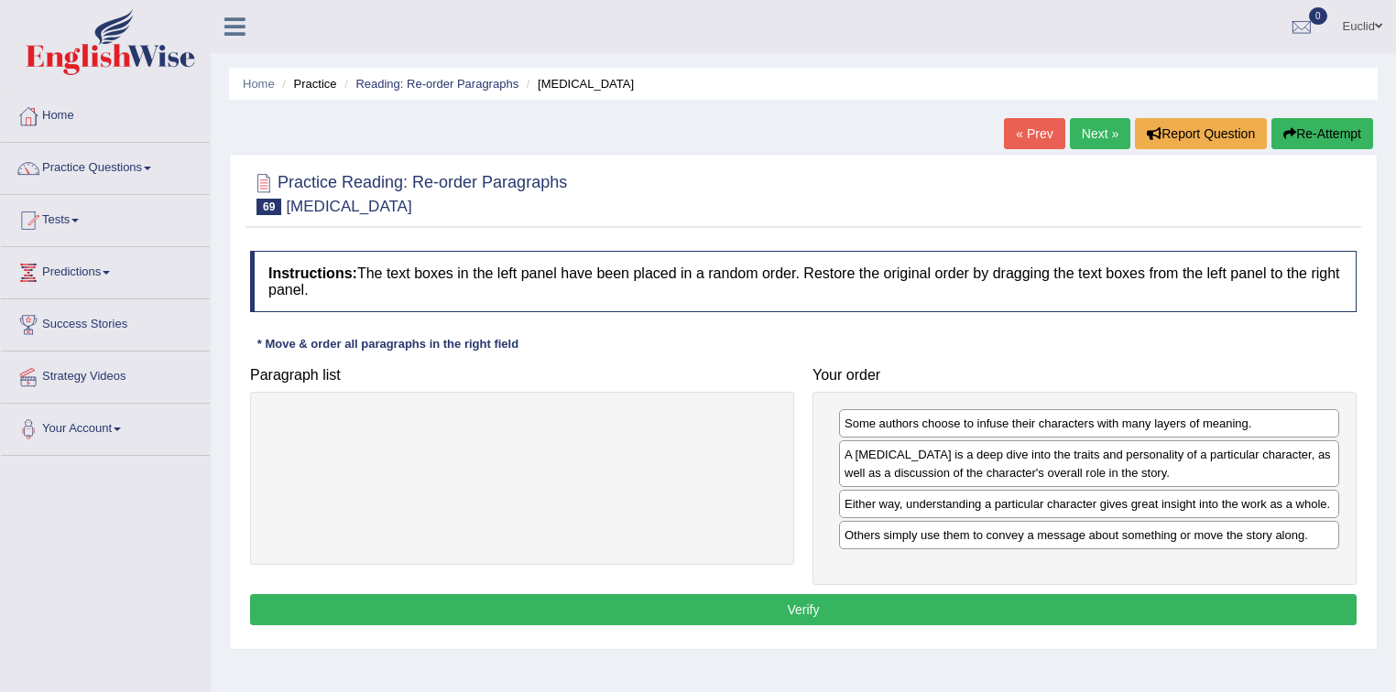
click at [652, 604] on button "Verify" at bounding box center [803, 609] width 1106 height 31
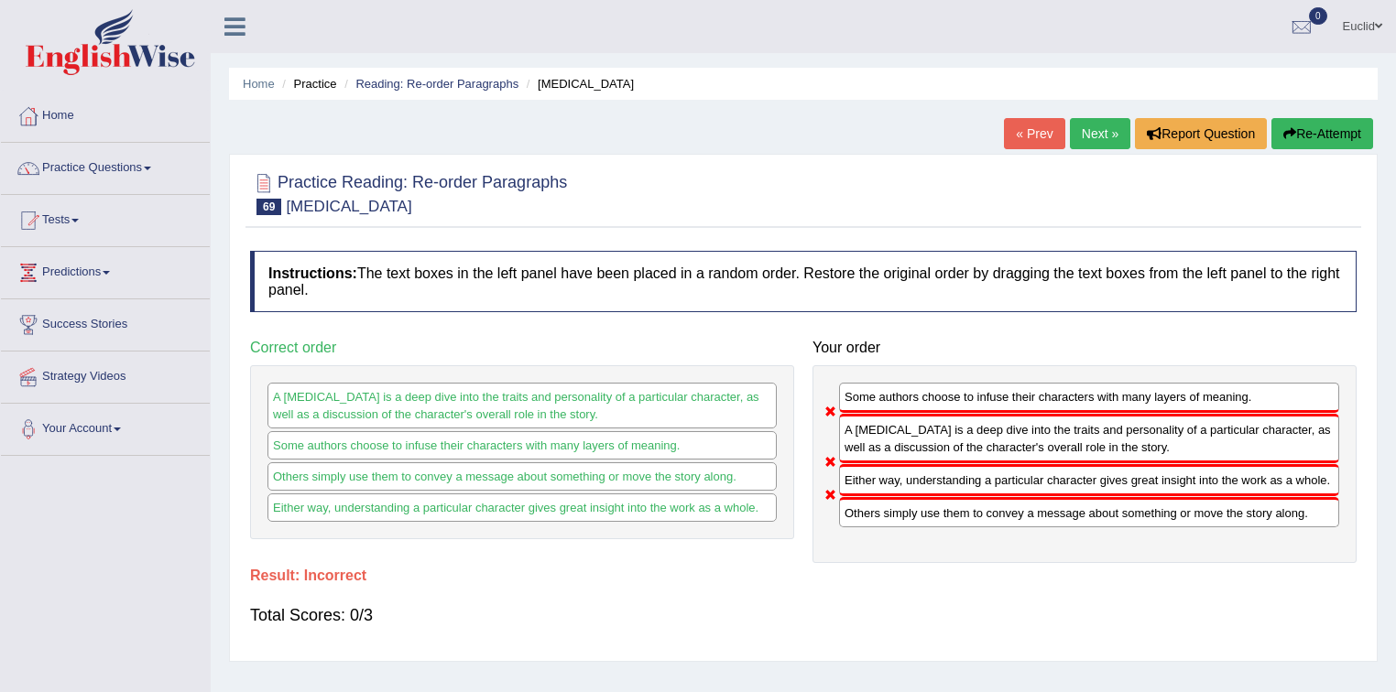
click at [1097, 131] on link "Next »" at bounding box center [1100, 133] width 60 height 31
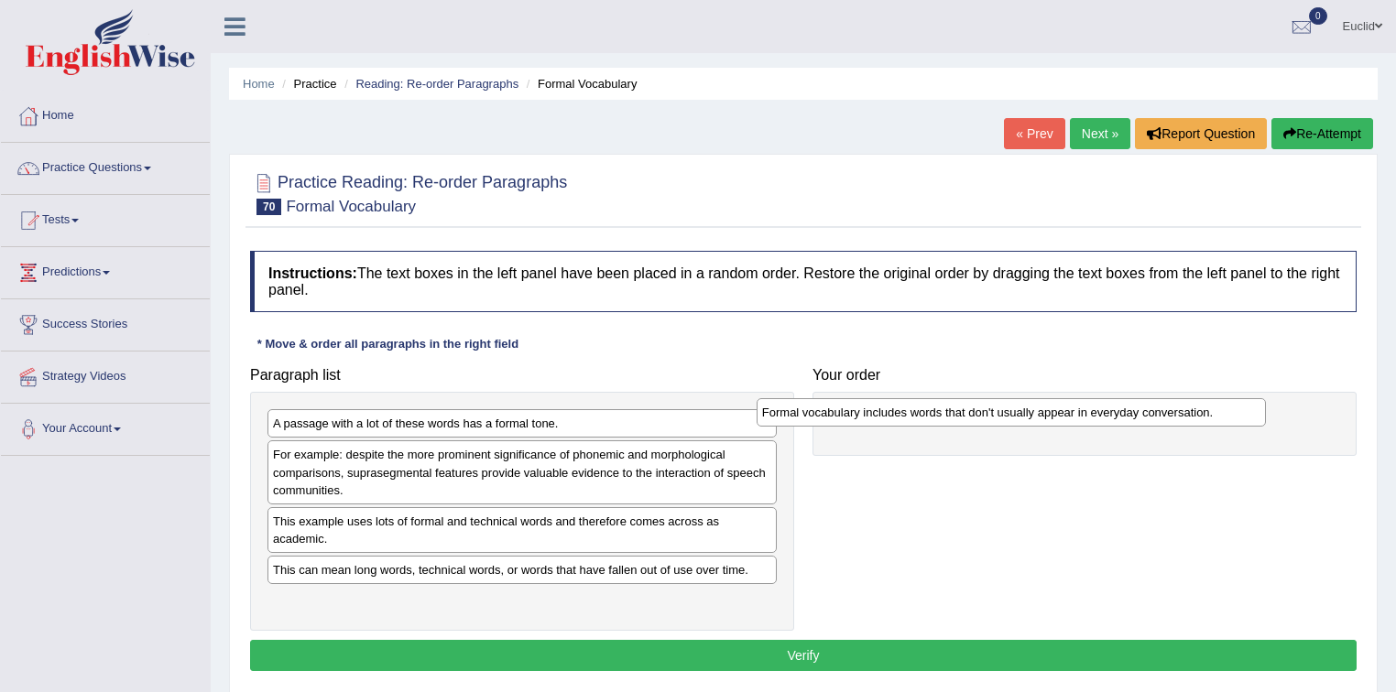
drag, startPoint x: 451, startPoint y: 460, endPoint x: 940, endPoint y: 418, distance: 490.9
click at [940, 418] on div "Formal vocabulary includes words that don't usually appear in everyday conversa…" at bounding box center [1012, 412] width 510 height 28
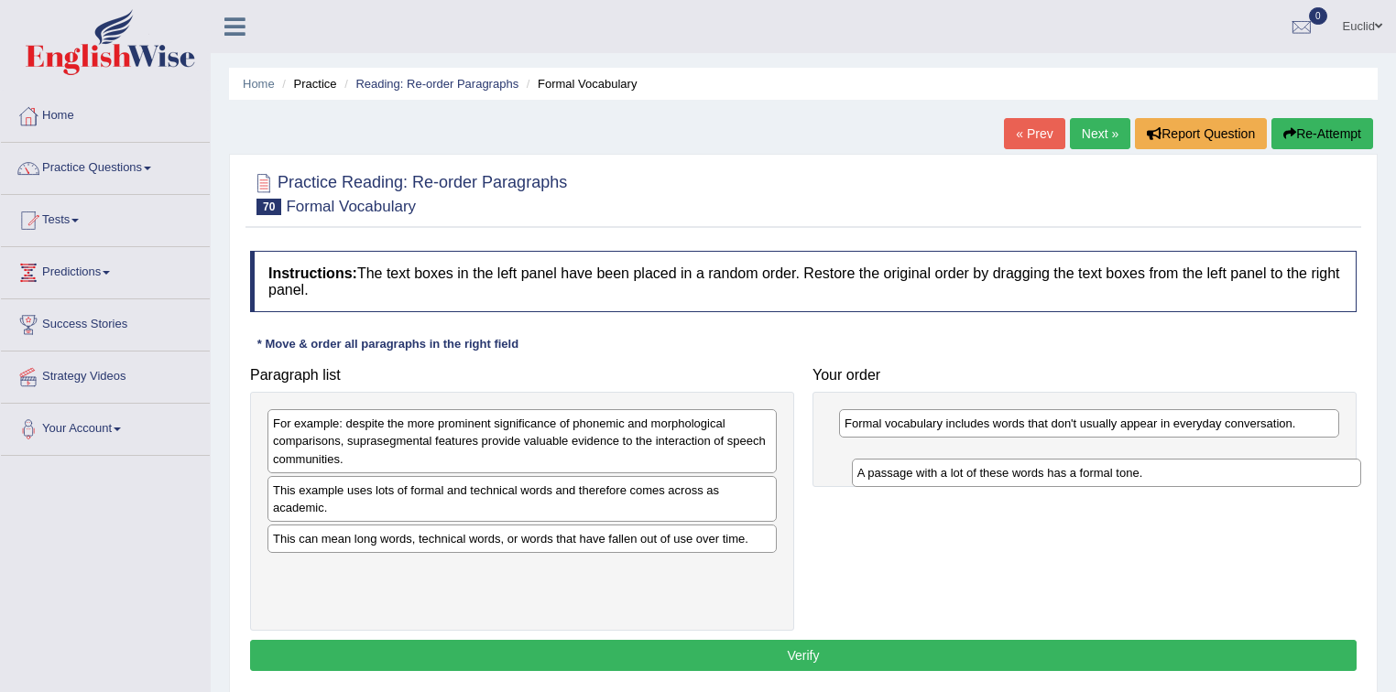
drag, startPoint x: 506, startPoint y: 420, endPoint x: 1090, endPoint y: 470, distance: 586.4
click at [1090, 470] on div "A passage with a lot of these words has a formal tone." at bounding box center [1107, 473] width 510 height 28
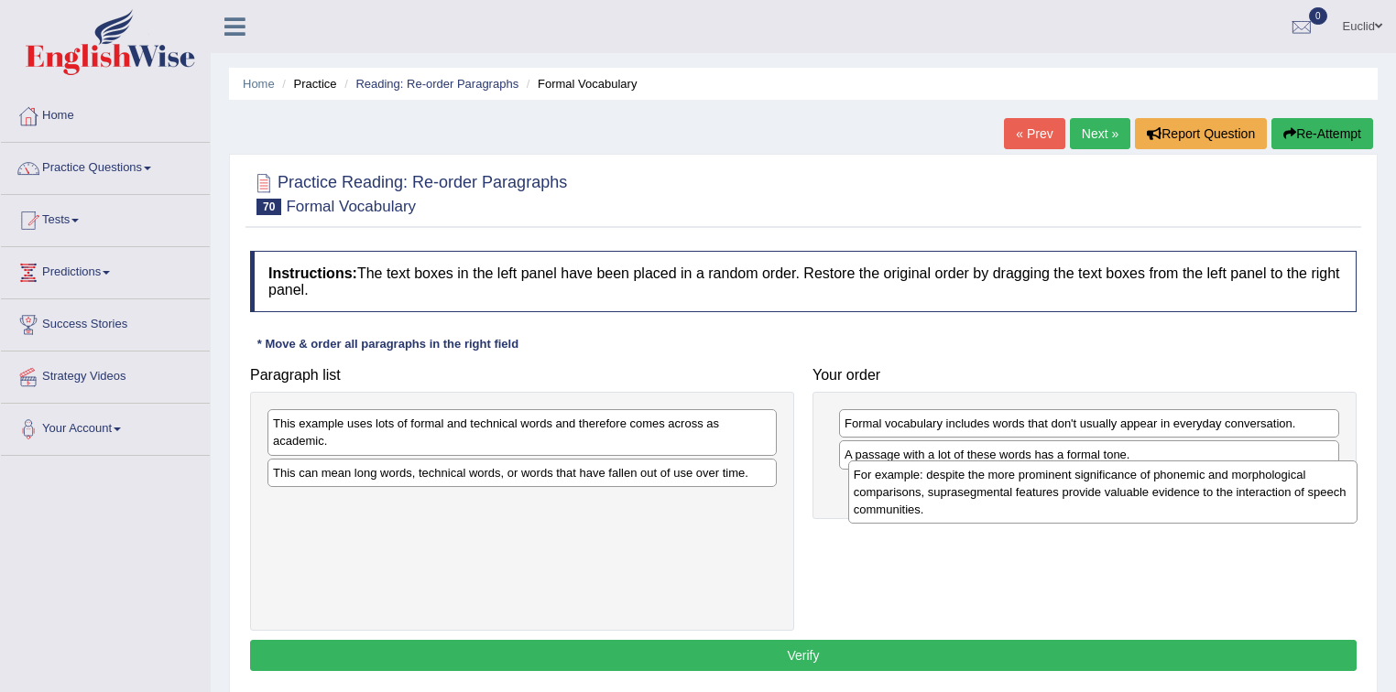
drag, startPoint x: 430, startPoint y: 441, endPoint x: 1007, endPoint y: 492, distance: 580.2
click at [1007, 492] on div "For example: despite the more prominent significance of phonemic and morphologi…" at bounding box center [1103, 492] width 510 height 63
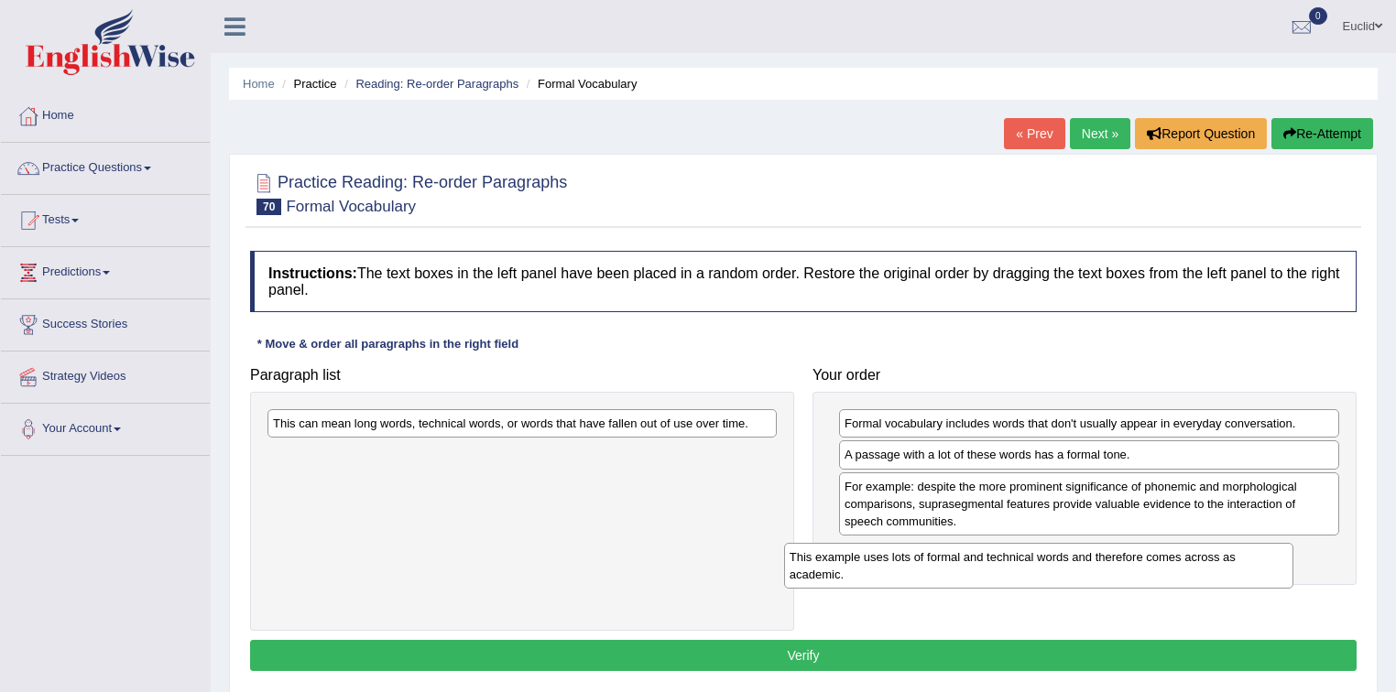
drag, startPoint x: 546, startPoint y: 438, endPoint x: 1062, endPoint y: 572, distance: 533.6
click at [1062, 572] on div "This example uses lots of formal and technical words and therefore comes across…" at bounding box center [1039, 566] width 510 height 46
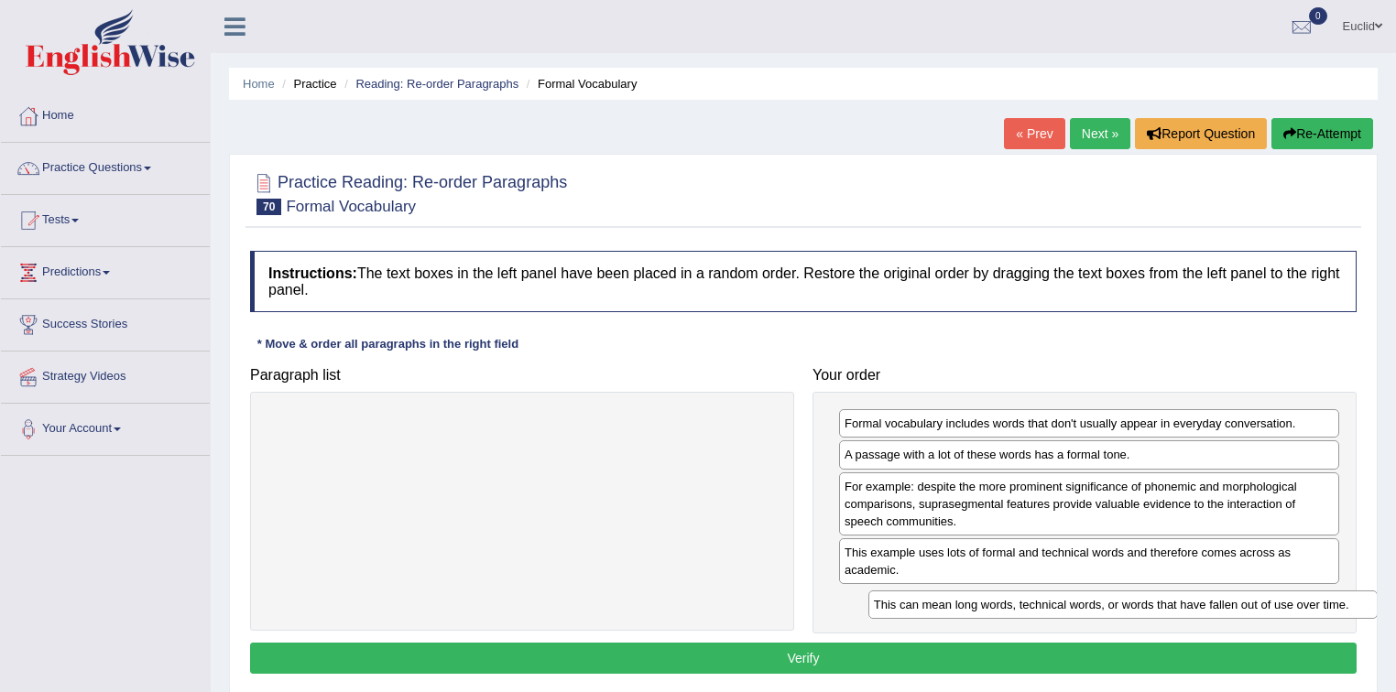
drag, startPoint x: 633, startPoint y: 419, endPoint x: 1234, endPoint y: 600, distance: 627.3
click at [1234, 600] on div "This can mean long words, technical words, or words that have fallen out of use…" at bounding box center [1123, 605] width 510 height 28
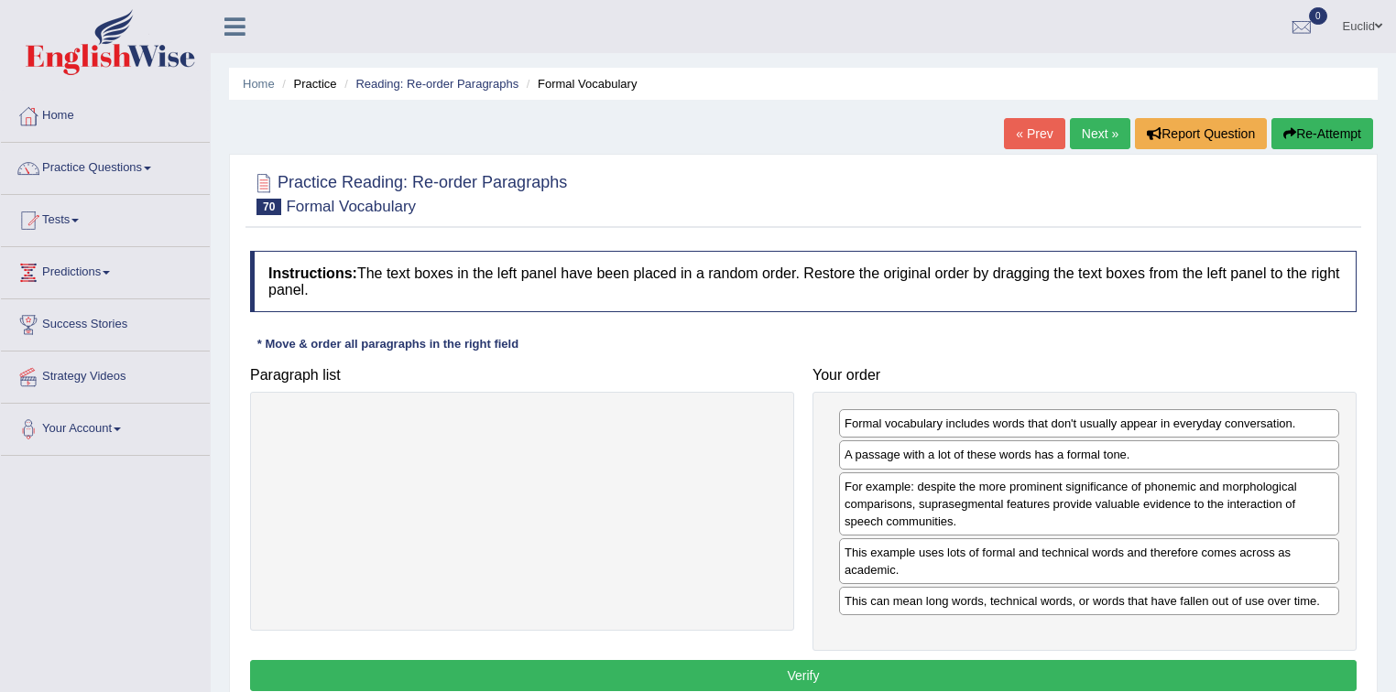
click at [858, 667] on button "Verify" at bounding box center [803, 675] width 1106 height 31
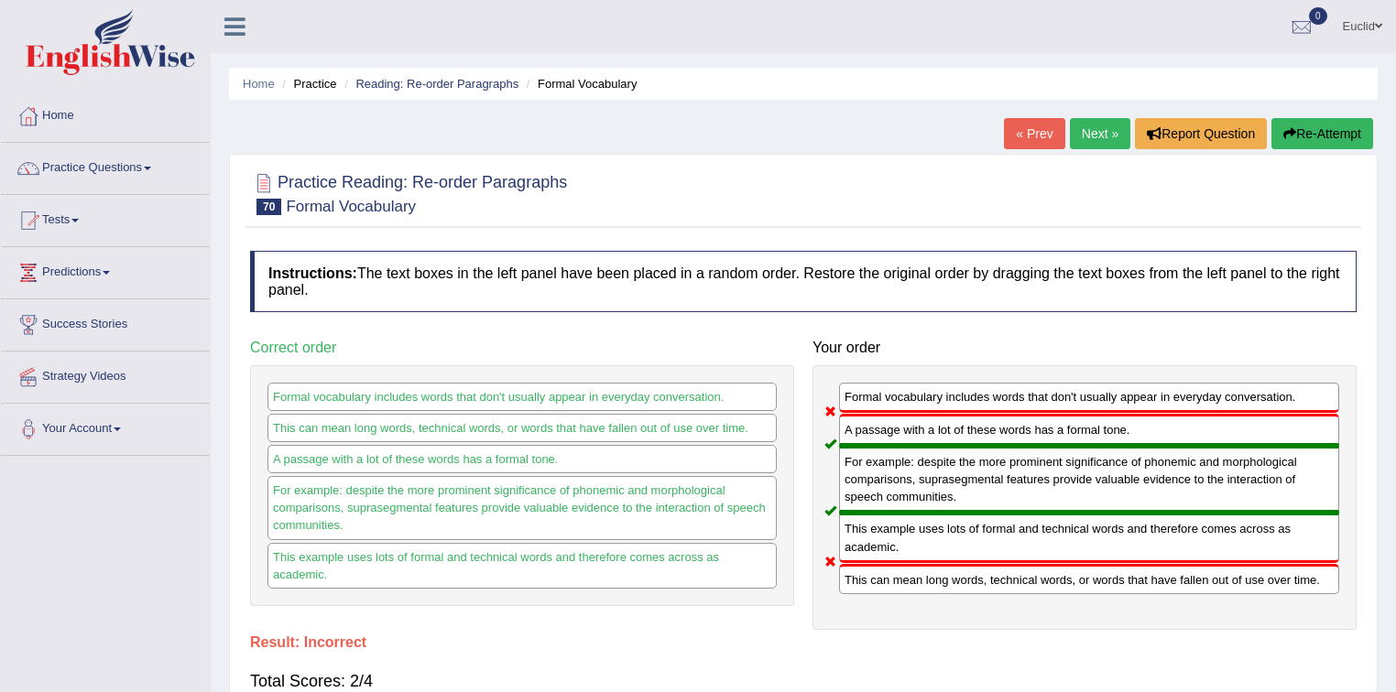
click at [1098, 143] on link "Next »" at bounding box center [1100, 133] width 60 height 31
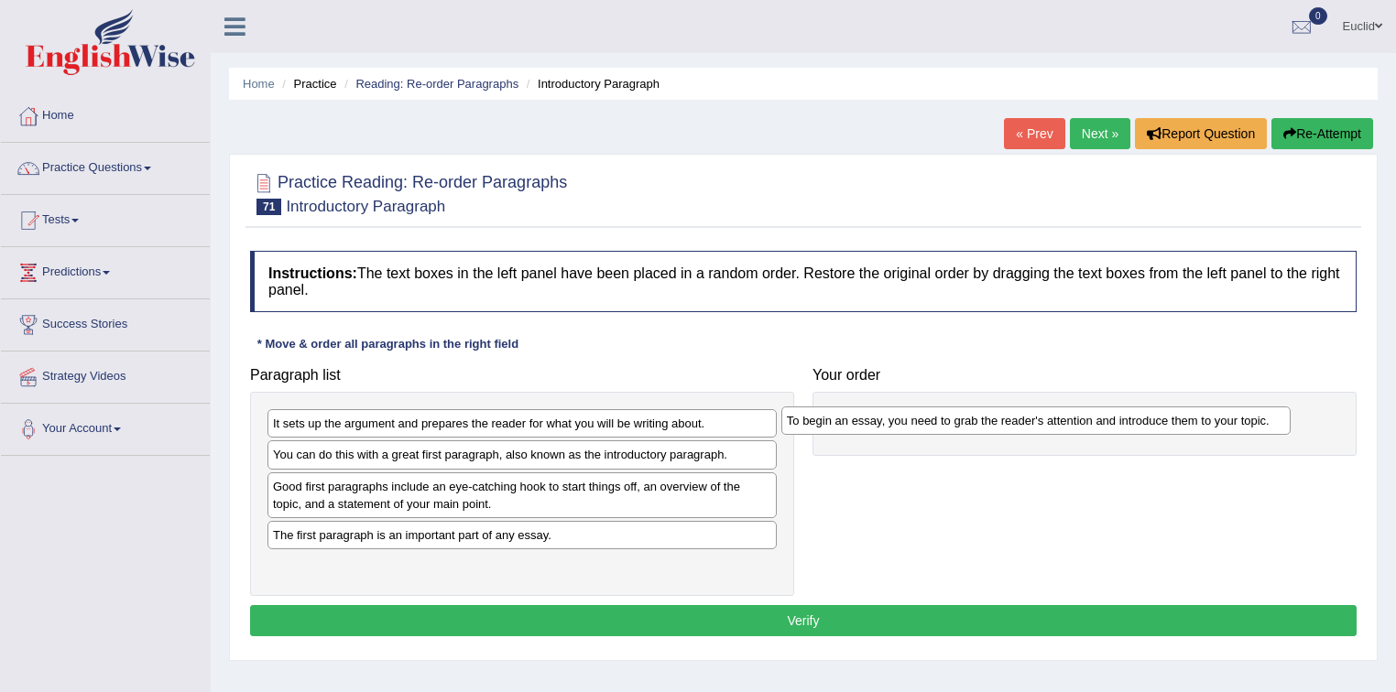
drag, startPoint x: 369, startPoint y: 572, endPoint x: 883, endPoint y: 428, distance: 533.6
click at [883, 428] on div "To begin an essay, you need to grab the reader's attention and introduce them t…" at bounding box center [1036, 421] width 510 height 28
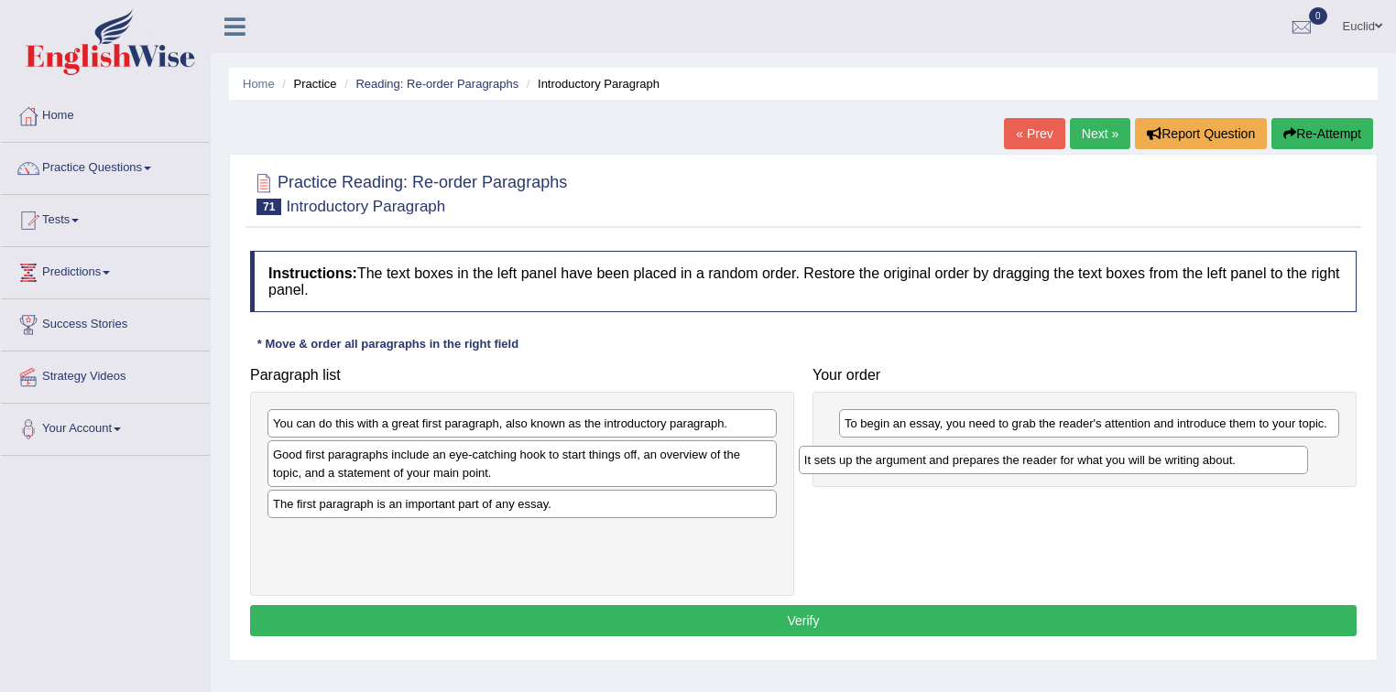
drag, startPoint x: 539, startPoint y: 421, endPoint x: 1070, endPoint y: 458, distance: 532.5
click at [1070, 458] on div "It sets up the argument and prepares the reader for what you will be writing ab…" at bounding box center [1054, 460] width 510 height 28
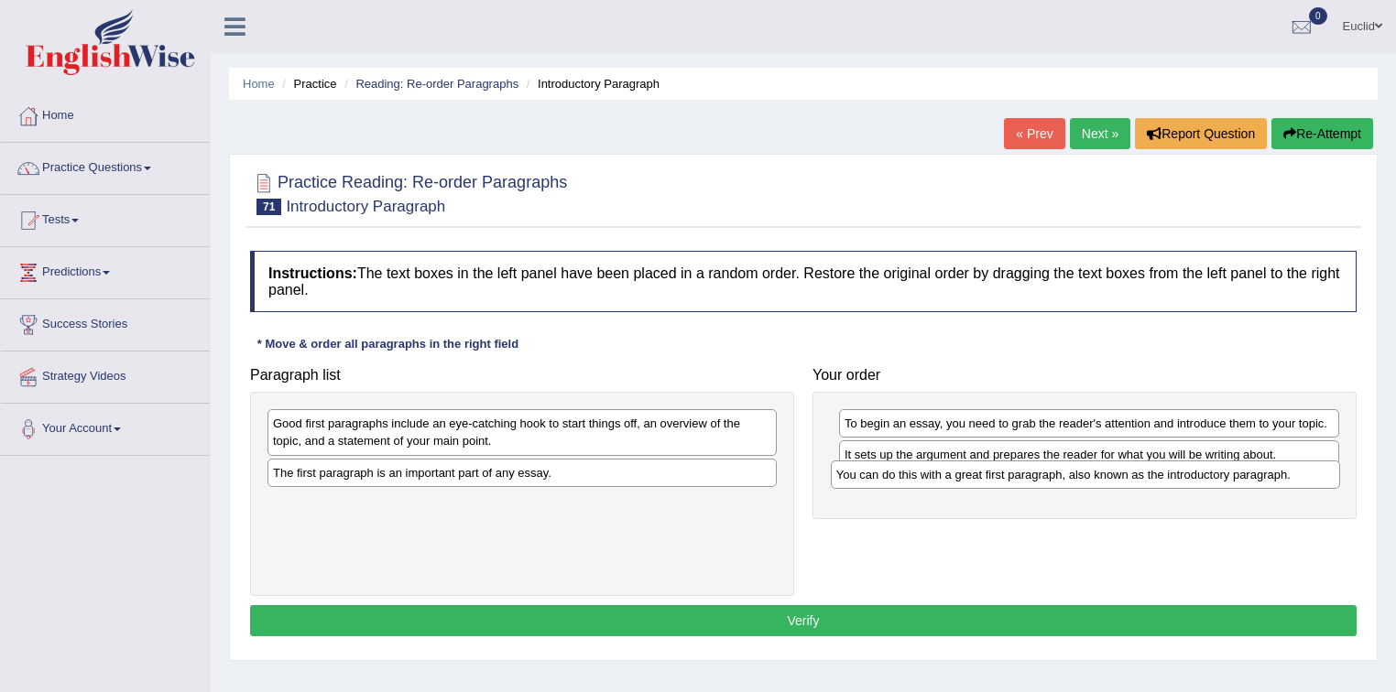
drag, startPoint x: 363, startPoint y: 422, endPoint x: 931, endPoint y: 480, distance: 570.8
click at [931, 480] on div "You can do this with a great first paragraph, also known as the introductory pa…" at bounding box center [1086, 475] width 510 height 28
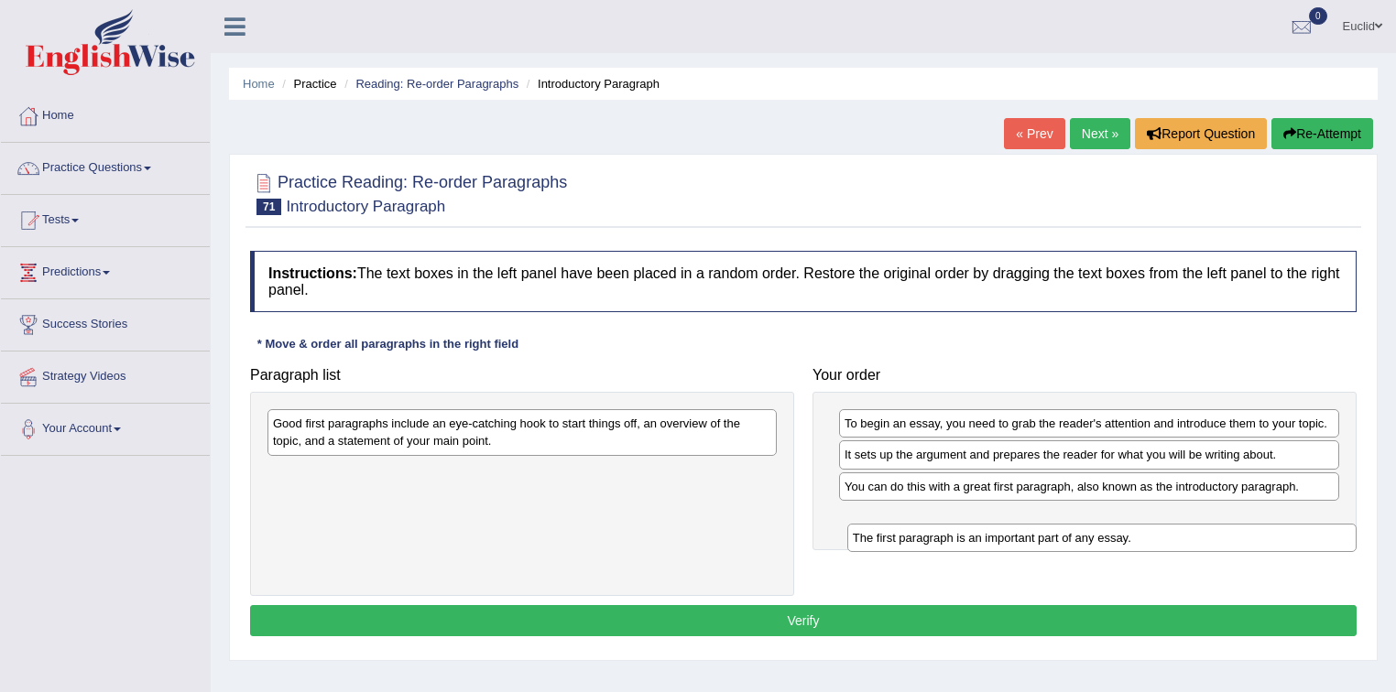
drag, startPoint x: 471, startPoint y: 473, endPoint x: 1054, endPoint y: 537, distance: 586.9
click at [1054, 537] on div "The first paragraph is an important part of any essay." at bounding box center [1102, 538] width 510 height 28
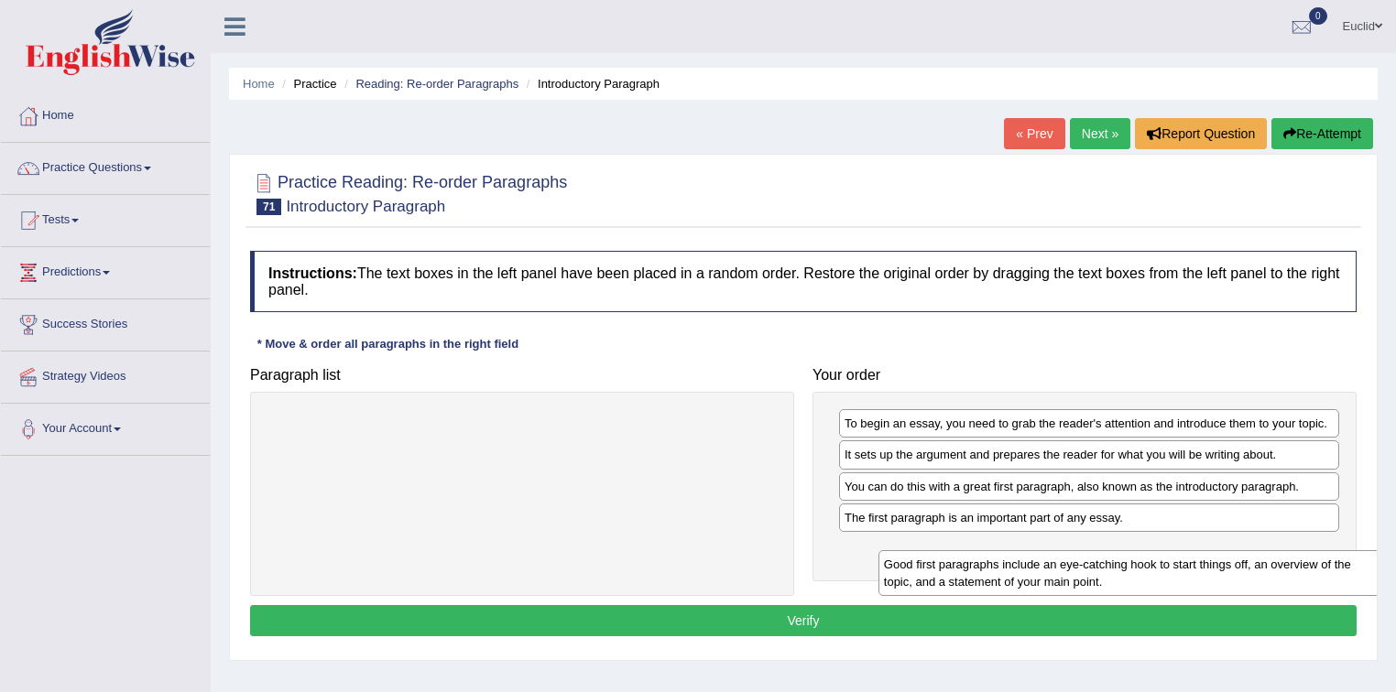
drag, startPoint x: 451, startPoint y: 433, endPoint x: 1062, endPoint y: 574, distance: 627.0
click at [1062, 574] on div "Good first paragraphs include an eye-catching hook to start things off, an over…" at bounding box center [1133, 573] width 510 height 46
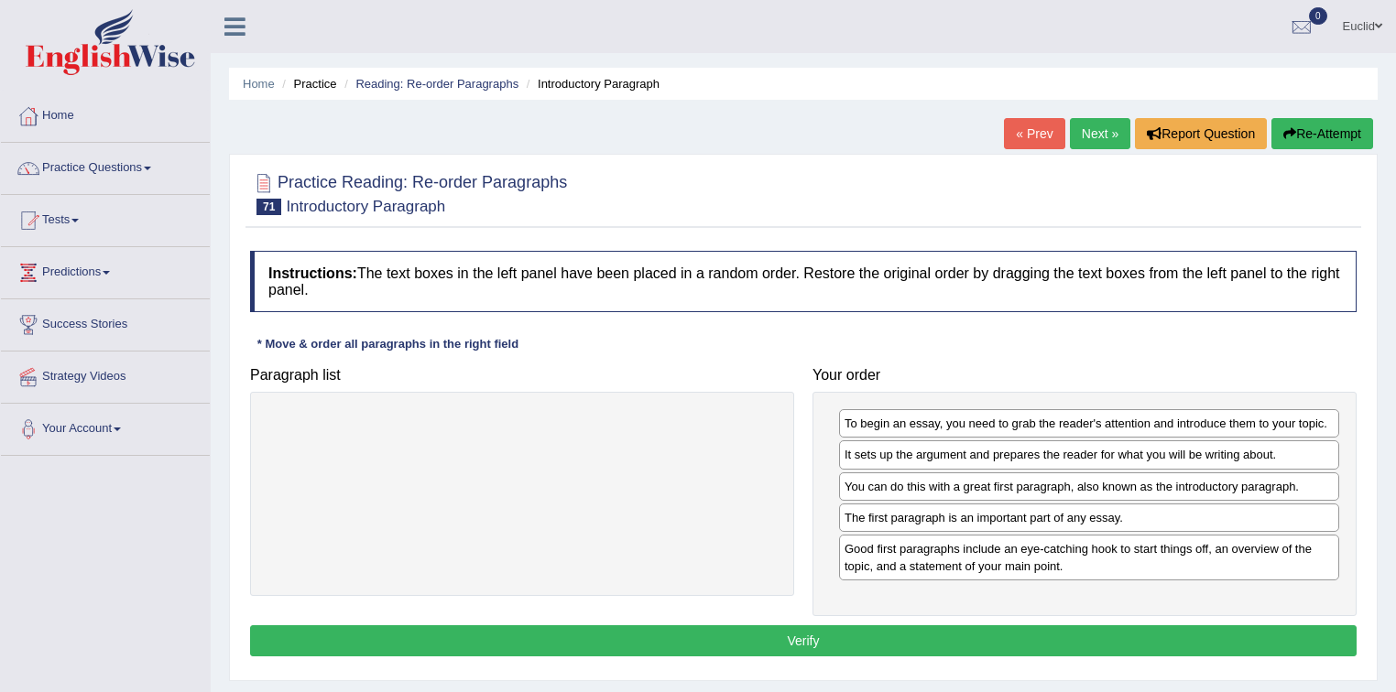
click at [747, 637] on button "Verify" at bounding box center [803, 641] width 1106 height 31
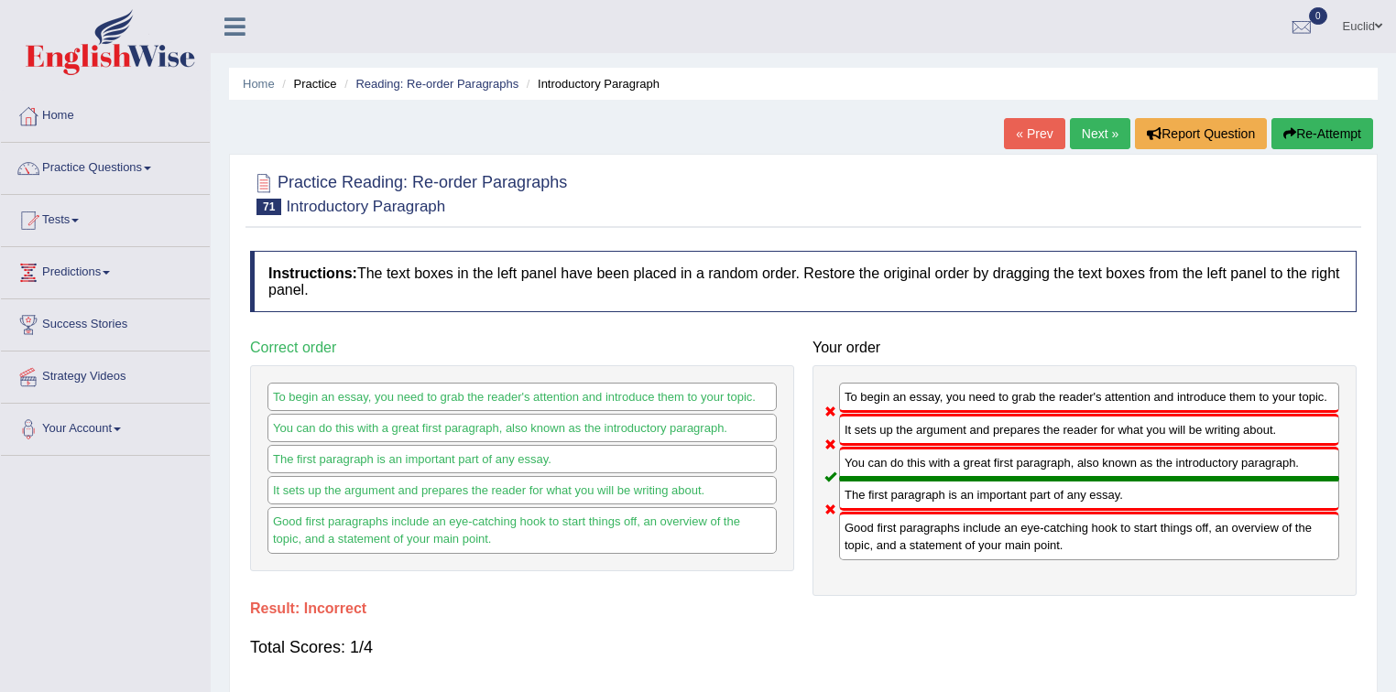
click at [1100, 133] on link "Next »" at bounding box center [1100, 133] width 60 height 31
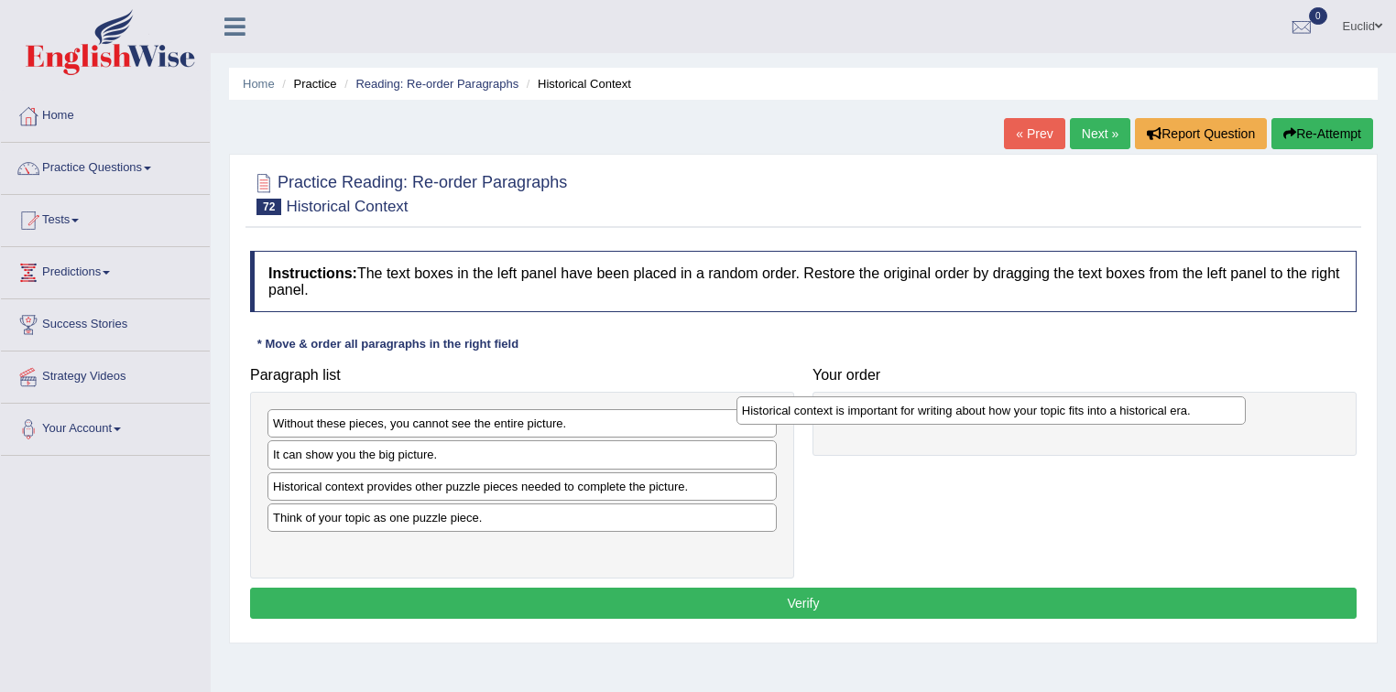
drag, startPoint x: 628, startPoint y: 518, endPoint x: 1097, endPoint y: 413, distance: 480.6
click at [1097, 413] on div "Historical context is important for writing about how your topic fits into a hi…" at bounding box center [991, 411] width 510 height 28
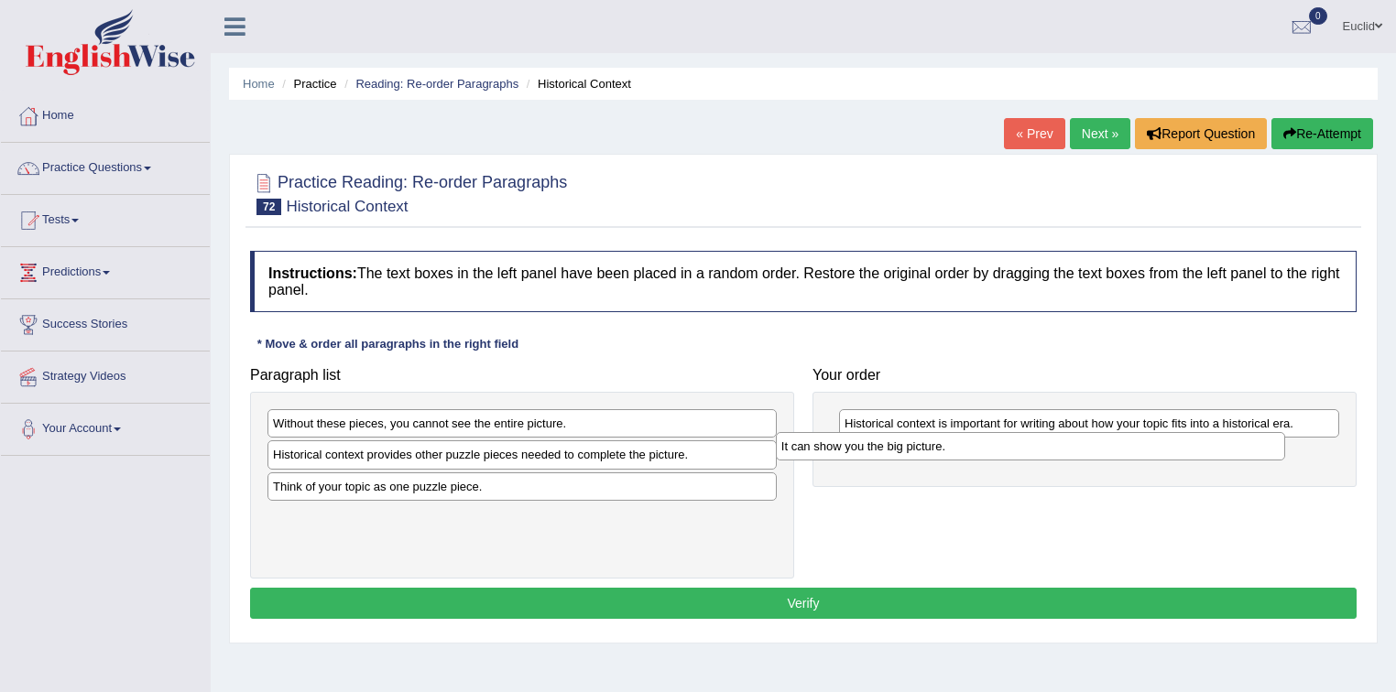
drag, startPoint x: 403, startPoint y: 454, endPoint x: 911, endPoint y: 446, distance: 508.4
click at [911, 446] on div "It can show you the big picture." at bounding box center [1031, 446] width 510 height 28
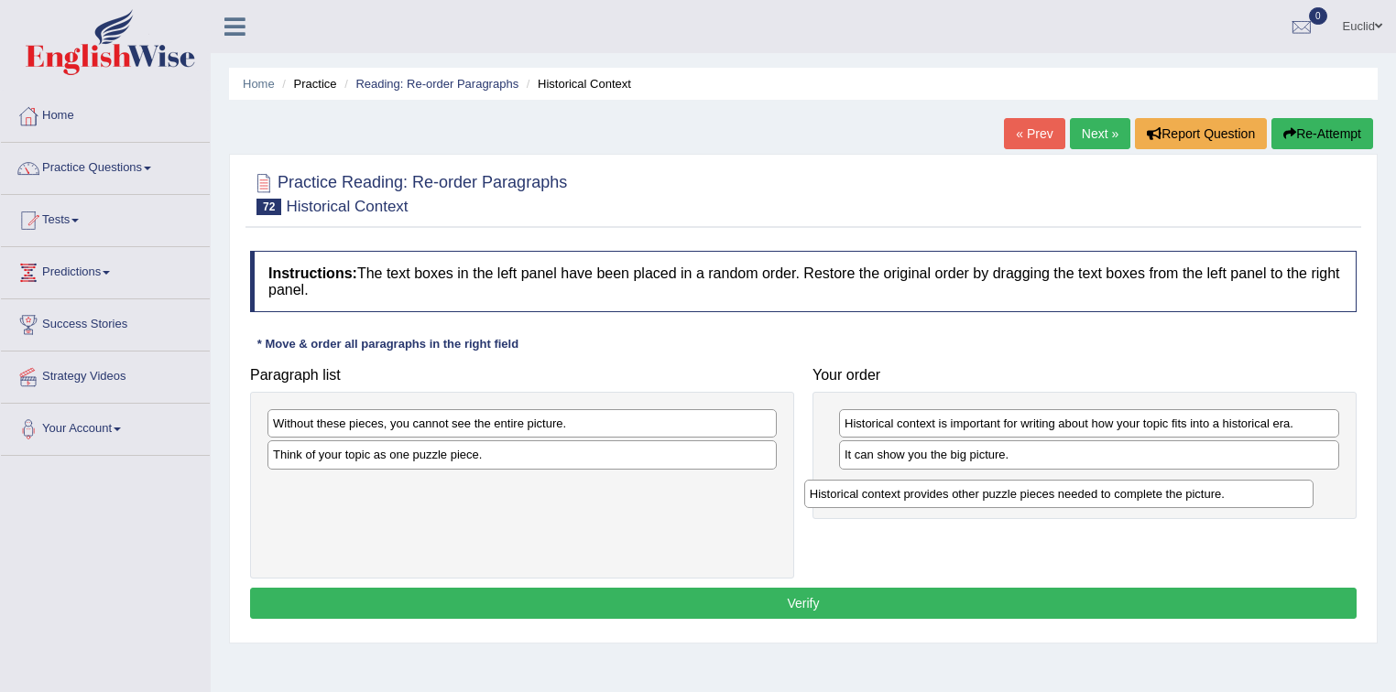
drag, startPoint x: 399, startPoint y: 464, endPoint x: 941, endPoint y: 501, distance: 542.5
click at [941, 501] on div "Historical context provides other puzzle pieces needed to complete the picture." at bounding box center [1059, 494] width 510 height 28
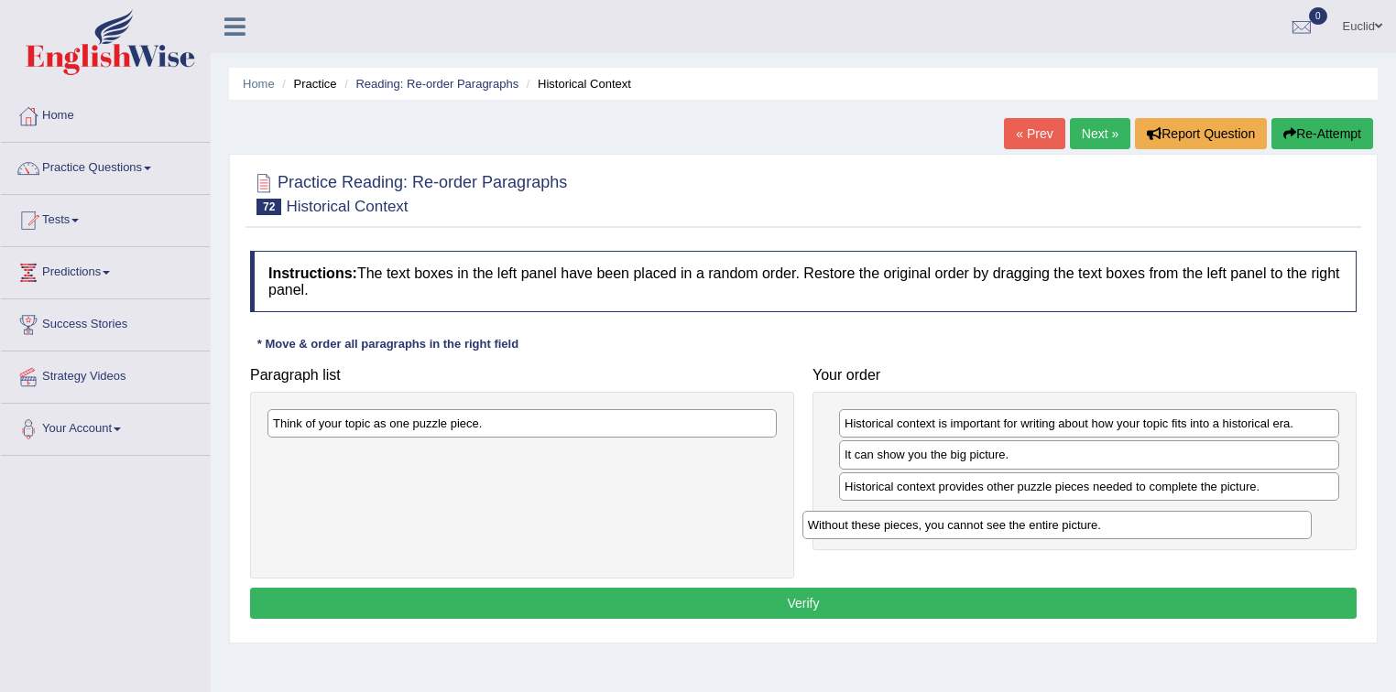
drag, startPoint x: 439, startPoint y: 419, endPoint x: 974, endPoint y: 520, distance: 544.5
click at [974, 520] on div "Without these pieces, you cannot see the entire picture." at bounding box center [1057, 525] width 510 height 28
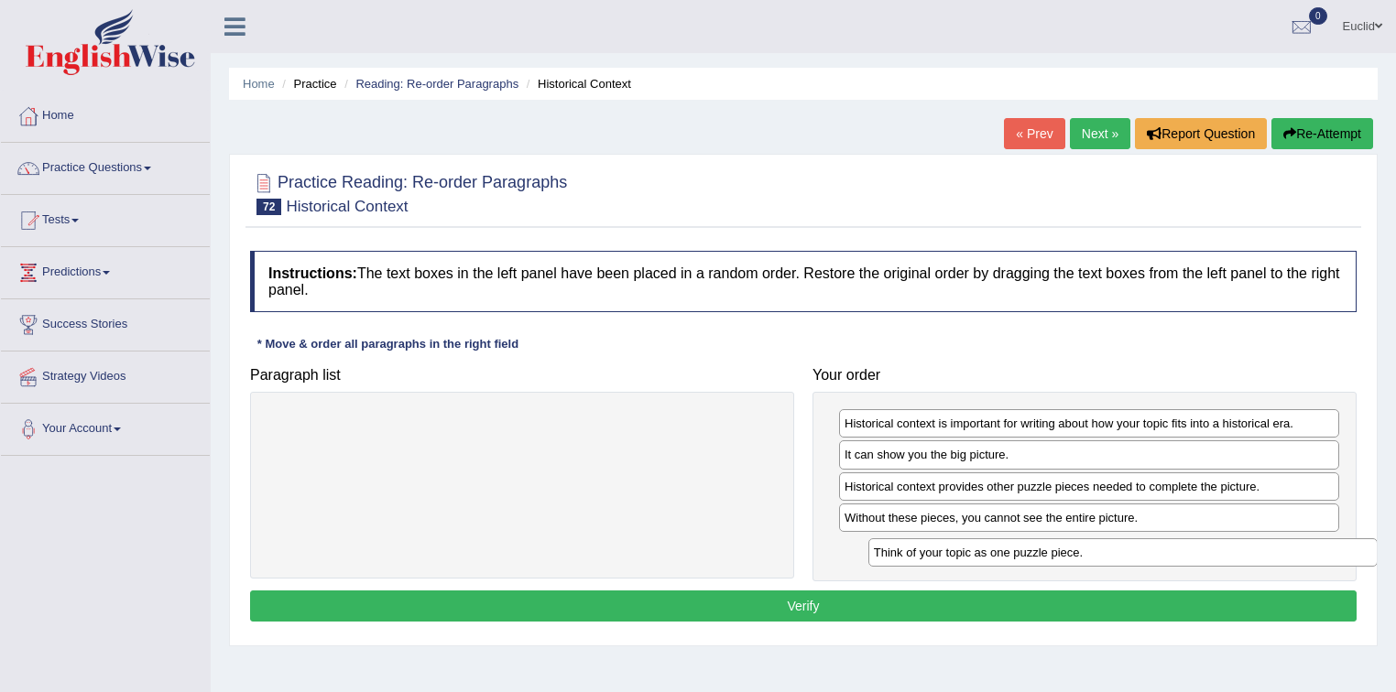
drag, startPoint x: 393, startPoint y: 424, endPoint x: 994, endPoint y: 553, distance: 614.5
click at [994, 553] on div "Think of your topic as one puzzle piece." at bounding box center [1123, 553] width 510 height 28
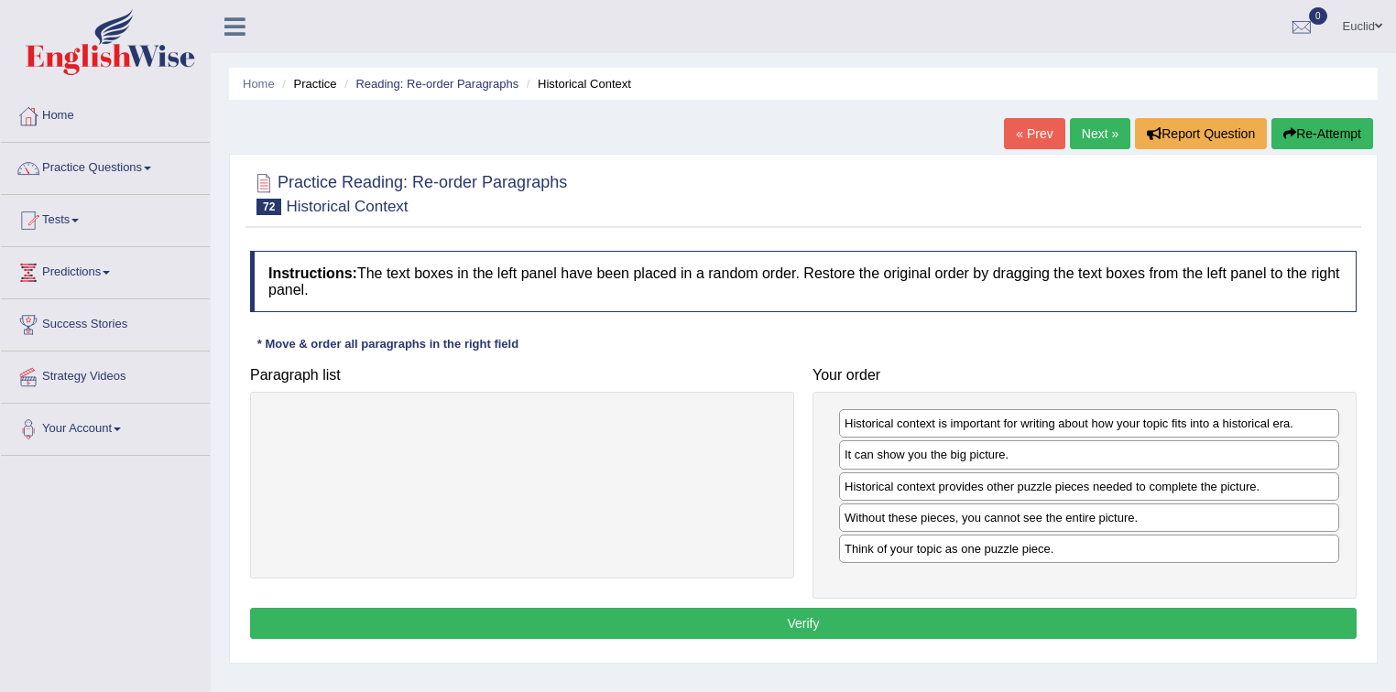
click at [699, 626] on button "Verify" at bounding box center [803, 623] width 1106 height 31
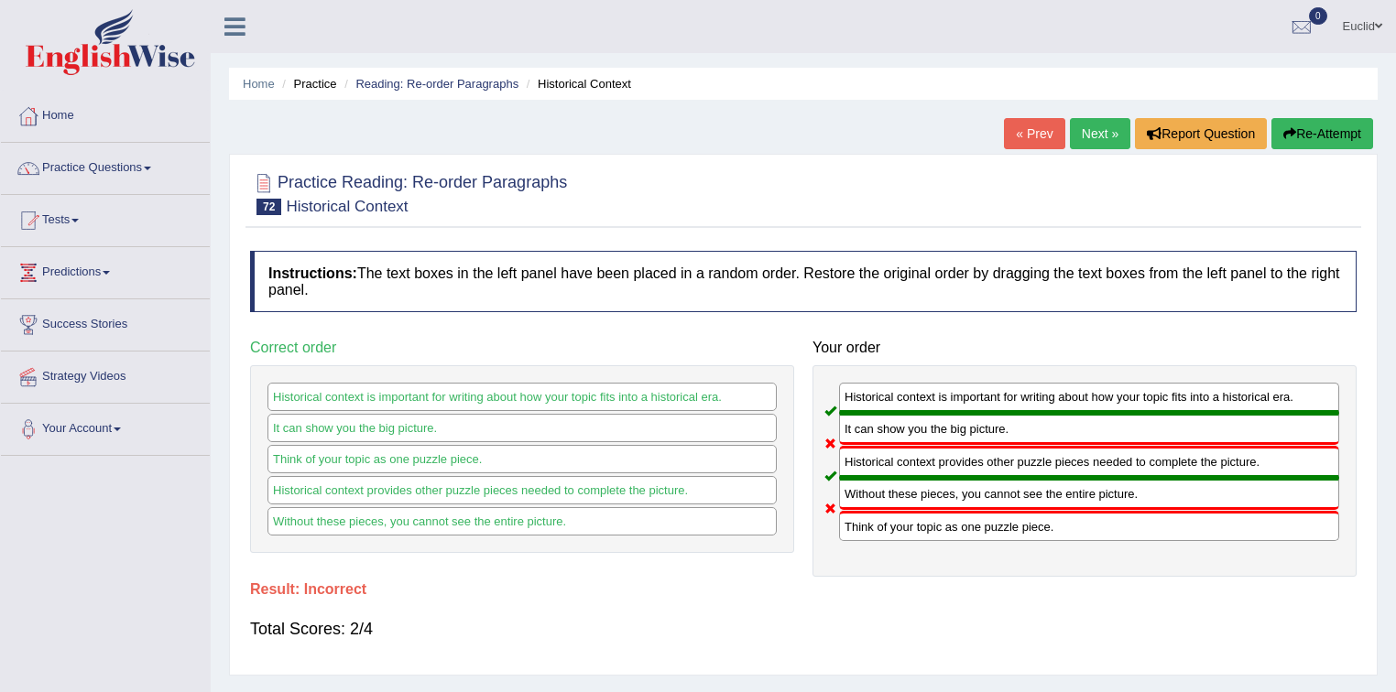
click at [1080, 131] on link "Next »" at bounding box center [1100, 133] width 60 height 31
